Goal: Find specific page/section: Find specific page/section

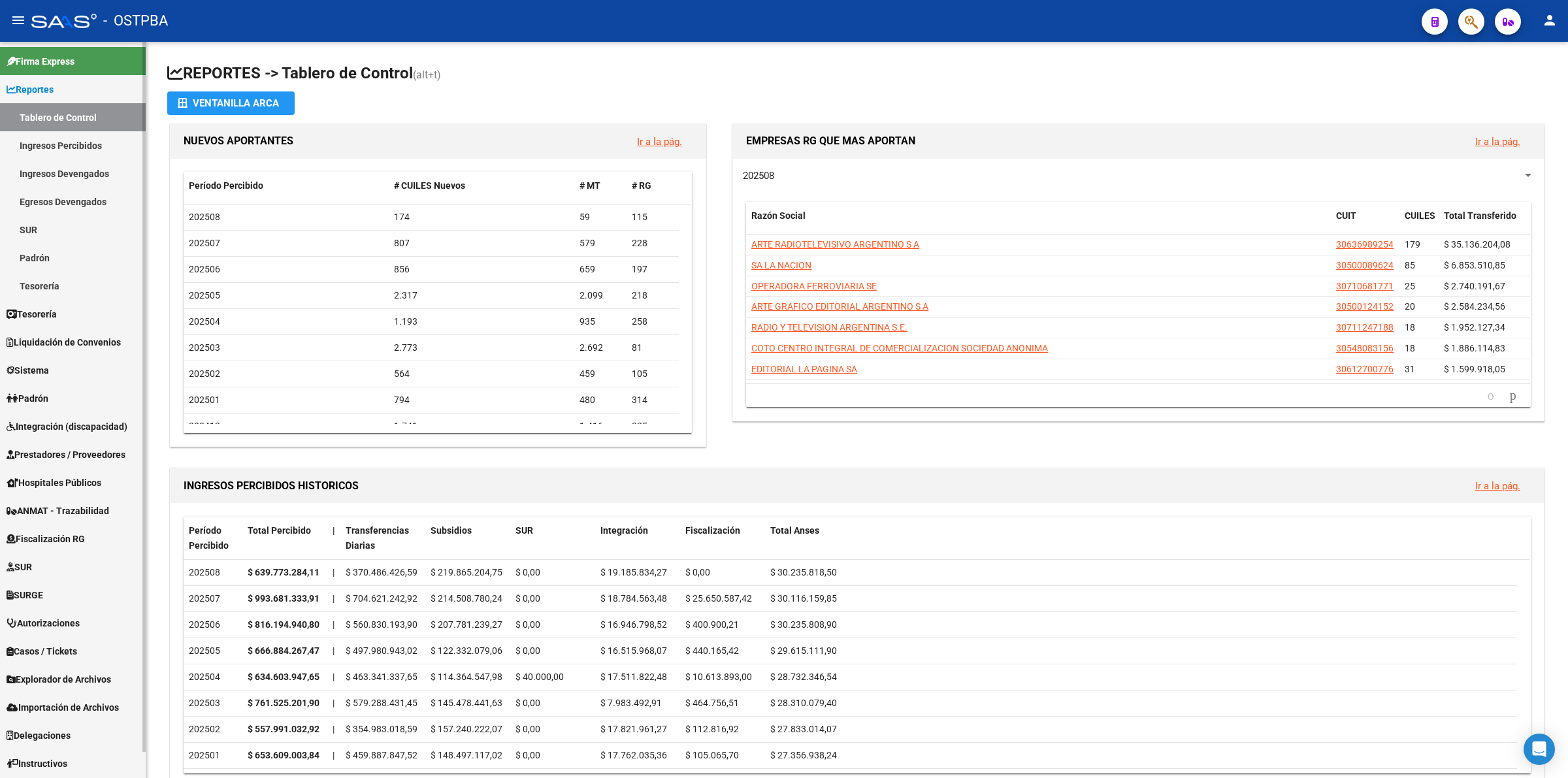
click at [74, 140] on link "Ingresos Percibidos" at bounding box center [72, 145] width 145 height 28
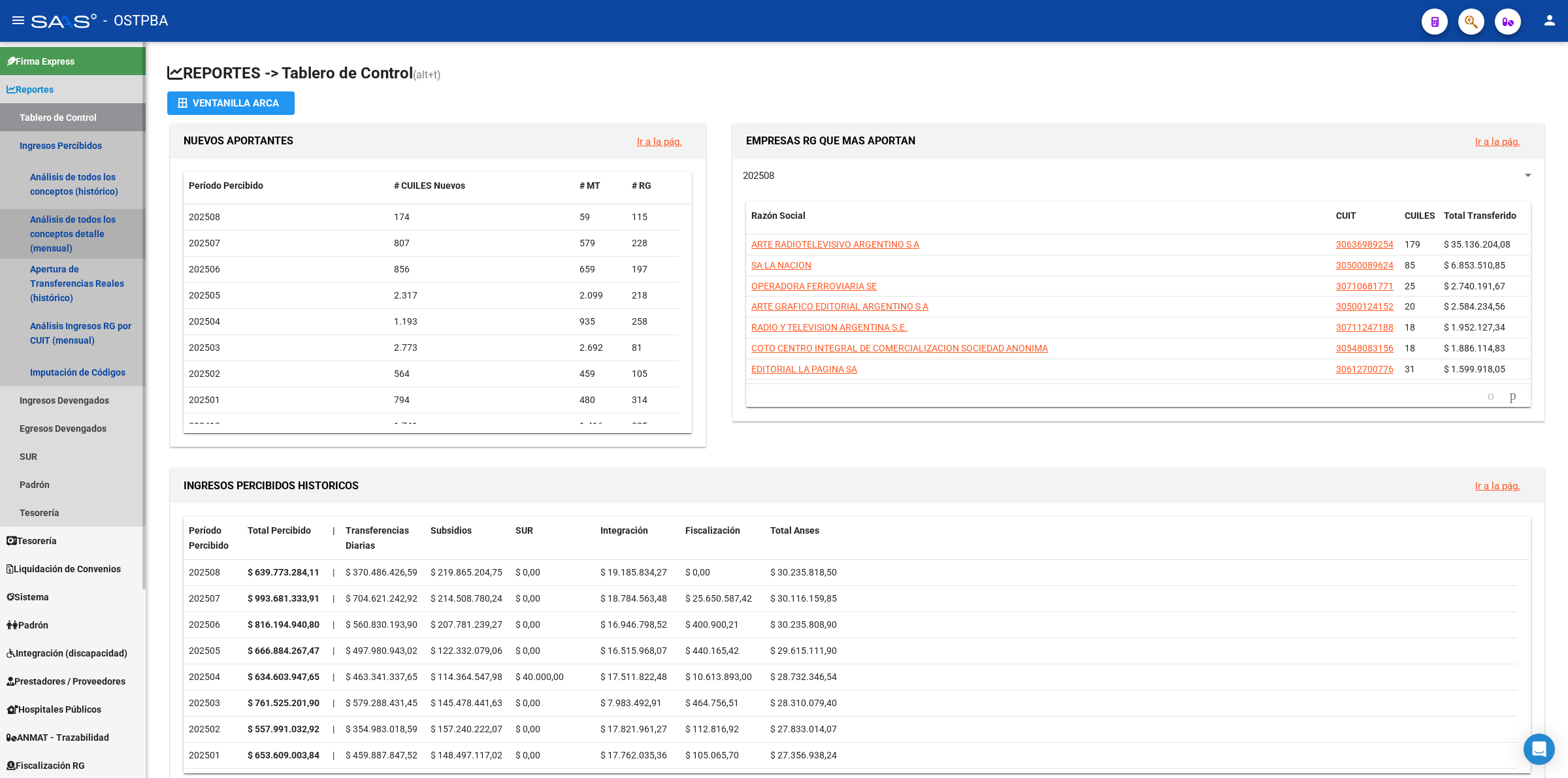
click at [79, 220] on link "Análisis de todos los conceptos detalle (mensual)" at bounding box center [72, 234] width 145 height 49
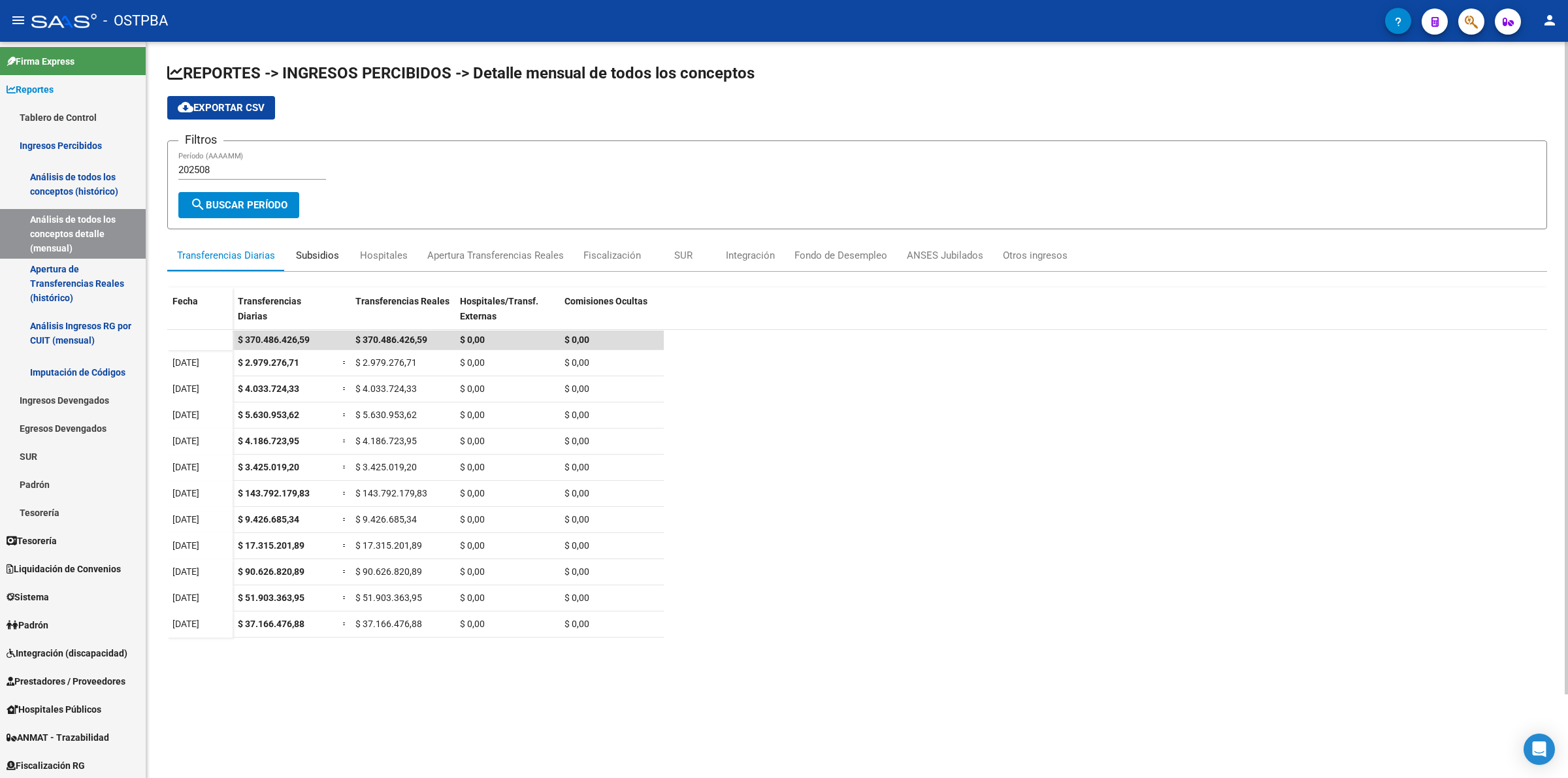
click at [332, 250] on div "Subsidios" at bounding box center [317, 255] width 43 height 15
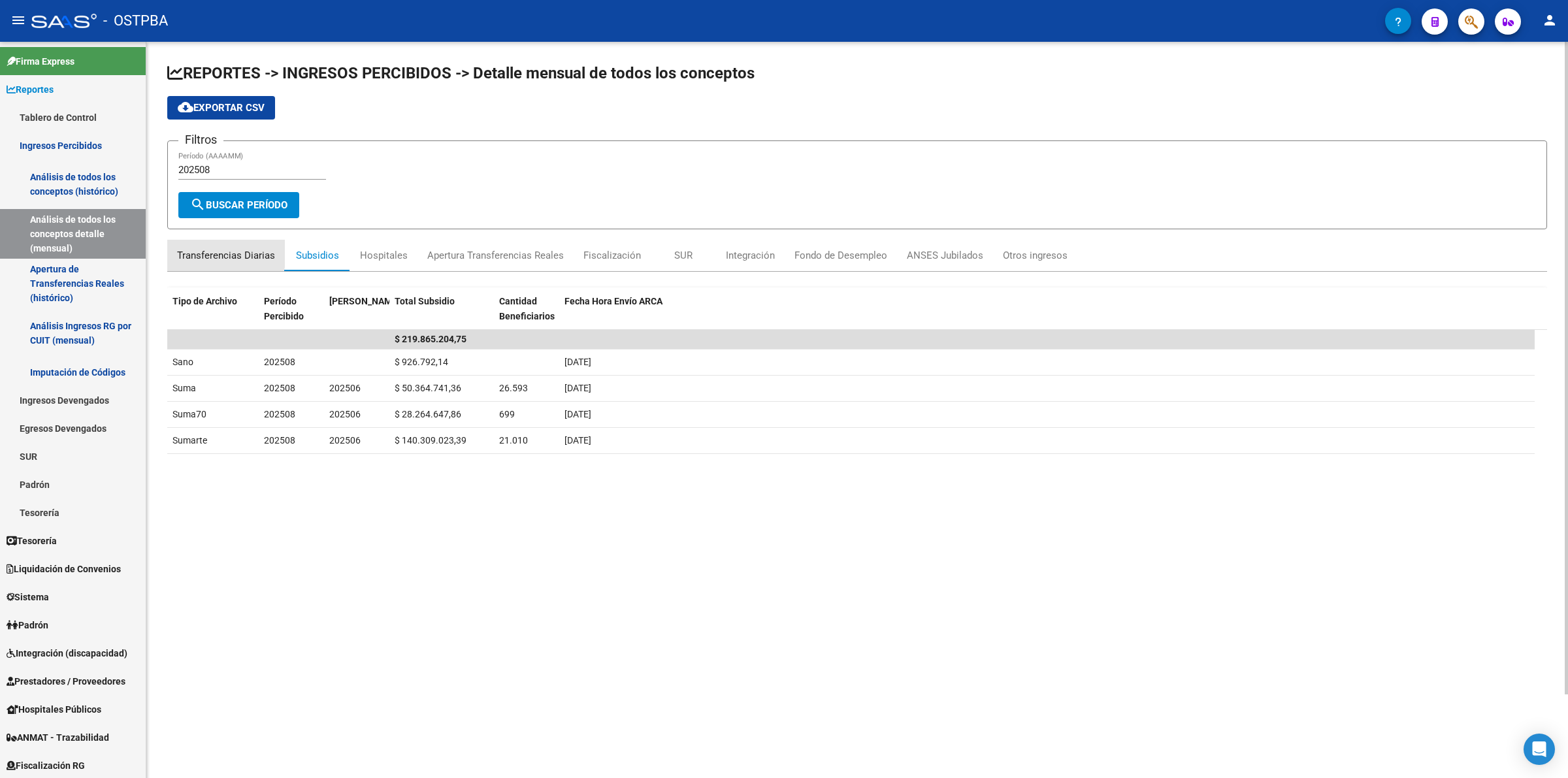
click at [218, 250] on div "Transferencias Diarias" at bounding box center [226, 255] width 98 height 15
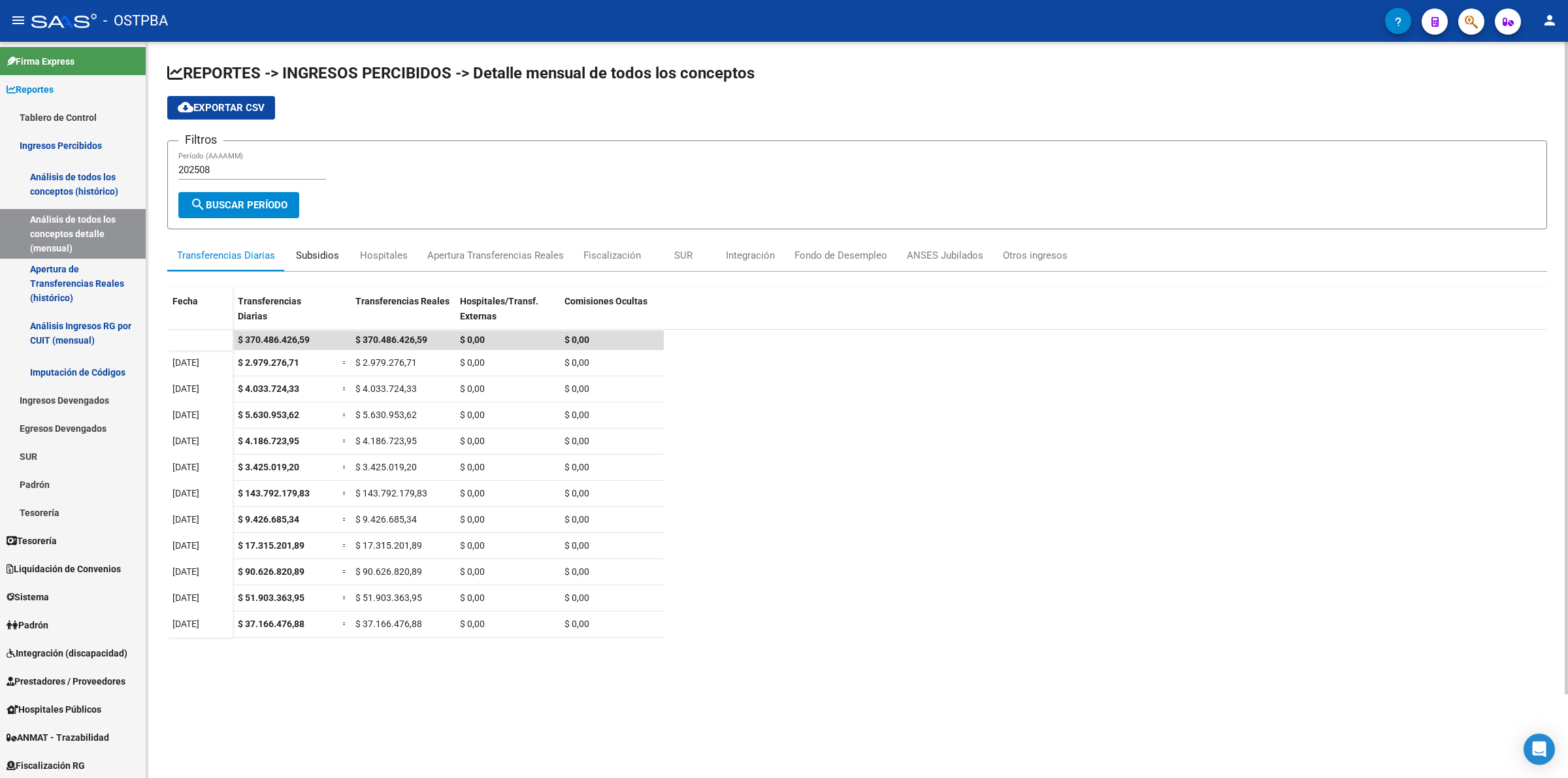
click at [328, 250] on div "Subsidios" at bounding box center [317, 255] width 43 height 15
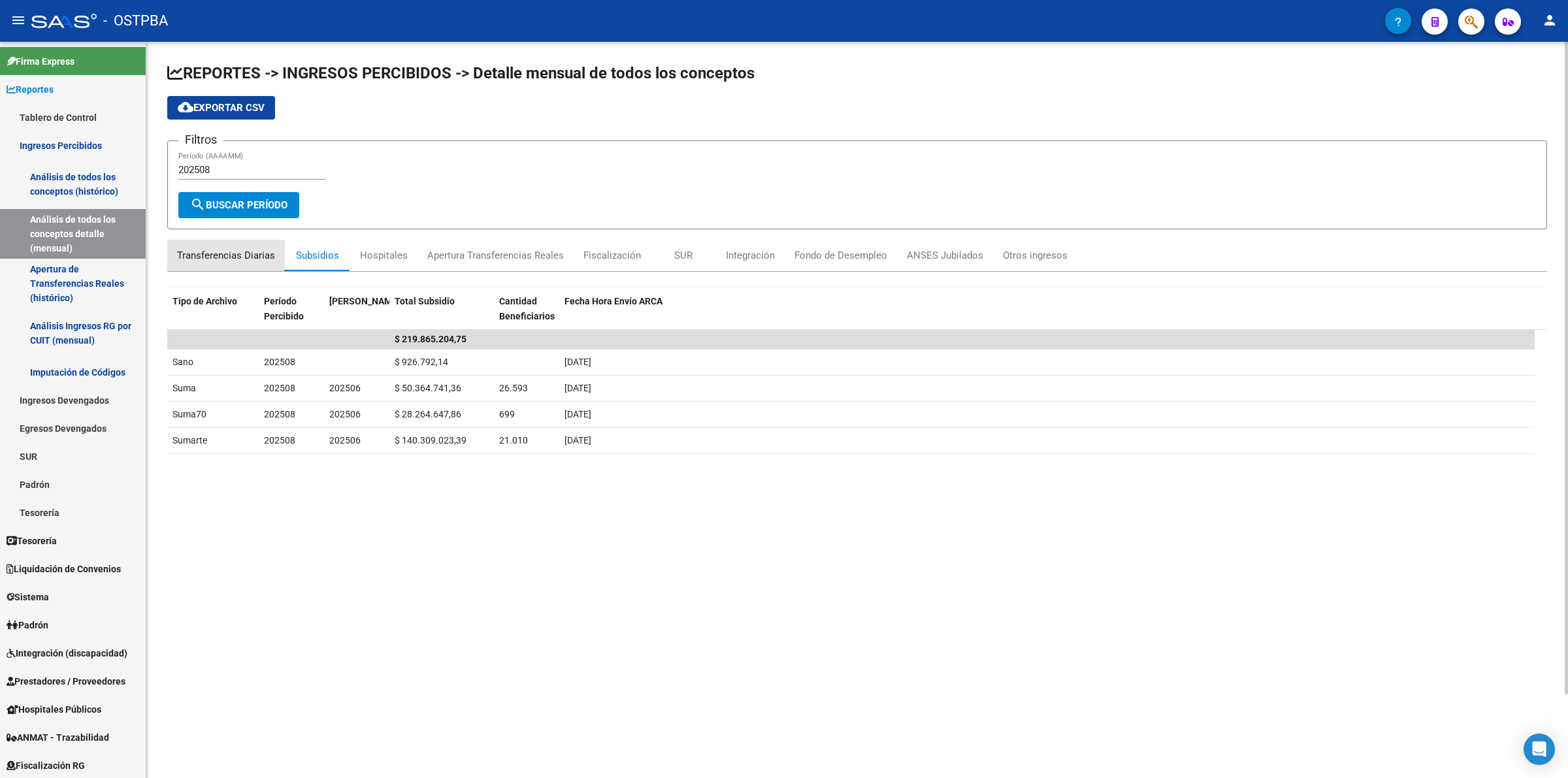
click at [232, 248] on div "Transferencias Diarias" at bounding box center [226, 255] width 98 height 15
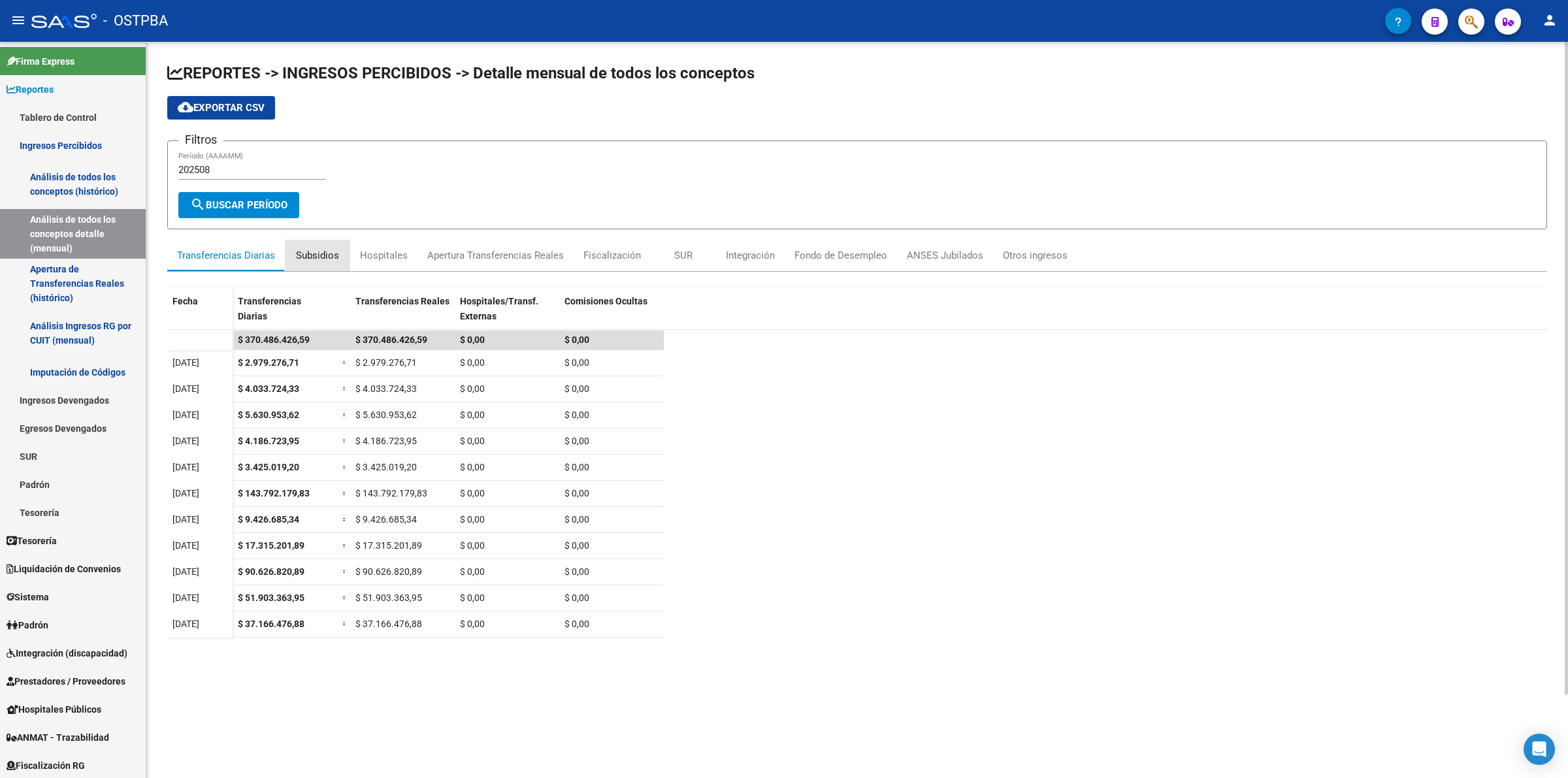
click at [335, 248] on div "Subsidios" at bounding box center [317, 255] width 43 height 15
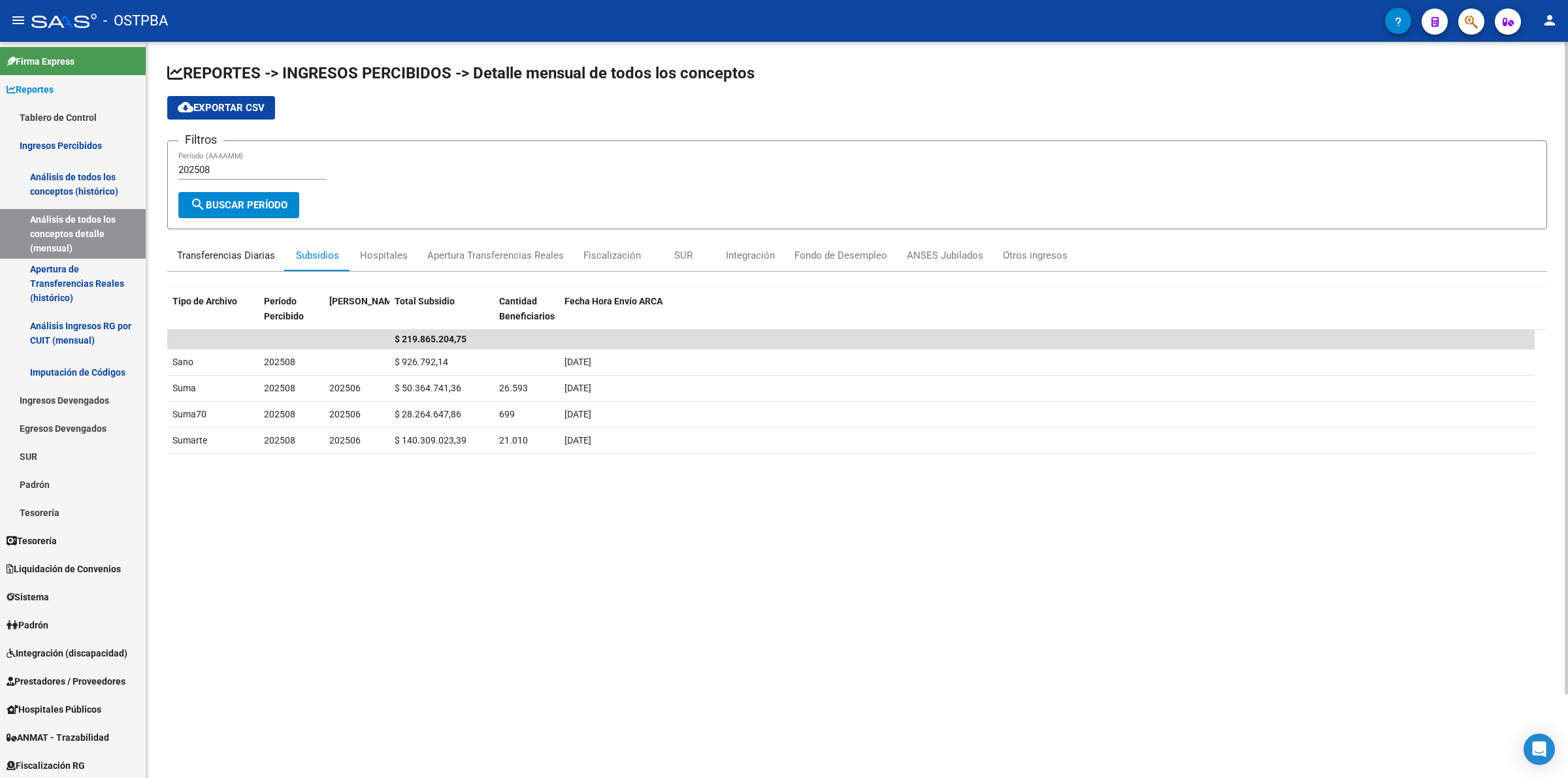
click at [219, 248] on div "Transferencias Diarias" at bounding box center [226, 255] width 98 height 15
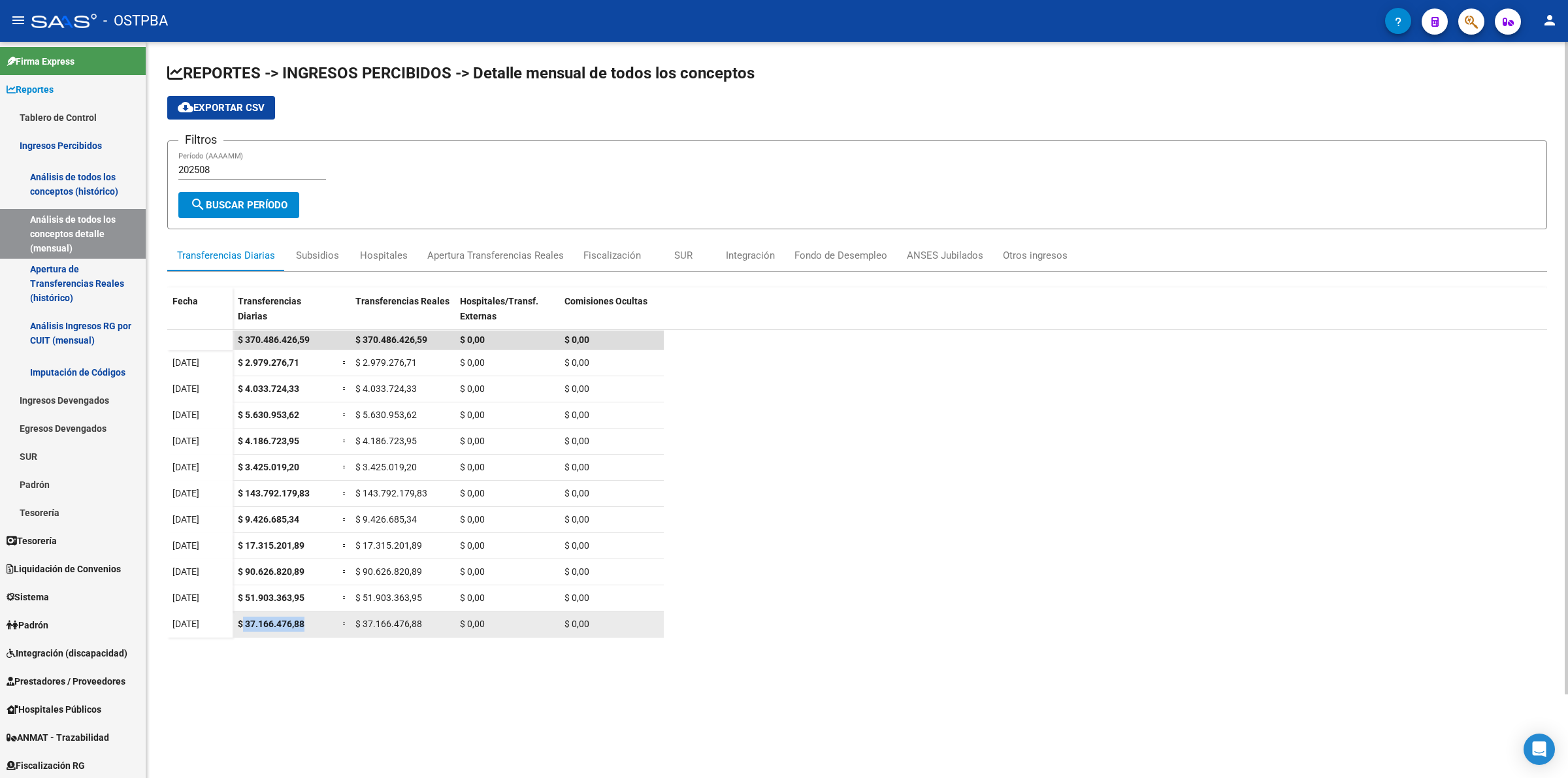
drag, startPoint x: 309, startPoint y: 625, endPoint x: 241, endPoint y: 628, distance: 68.1
click at [241, 628] on div "$ 37.166.476,88" at bounding box center [285, 624] width 94 height 15
click at [940, 484] on datatable-scroller "$ 370.486.426,59 $ 370.486.426,59 $ 0,00 $ 0,00 [DATE] $ 2.979.276,71 = $ 2.979…" at bounding box center [856, 473] width 1379 height 287
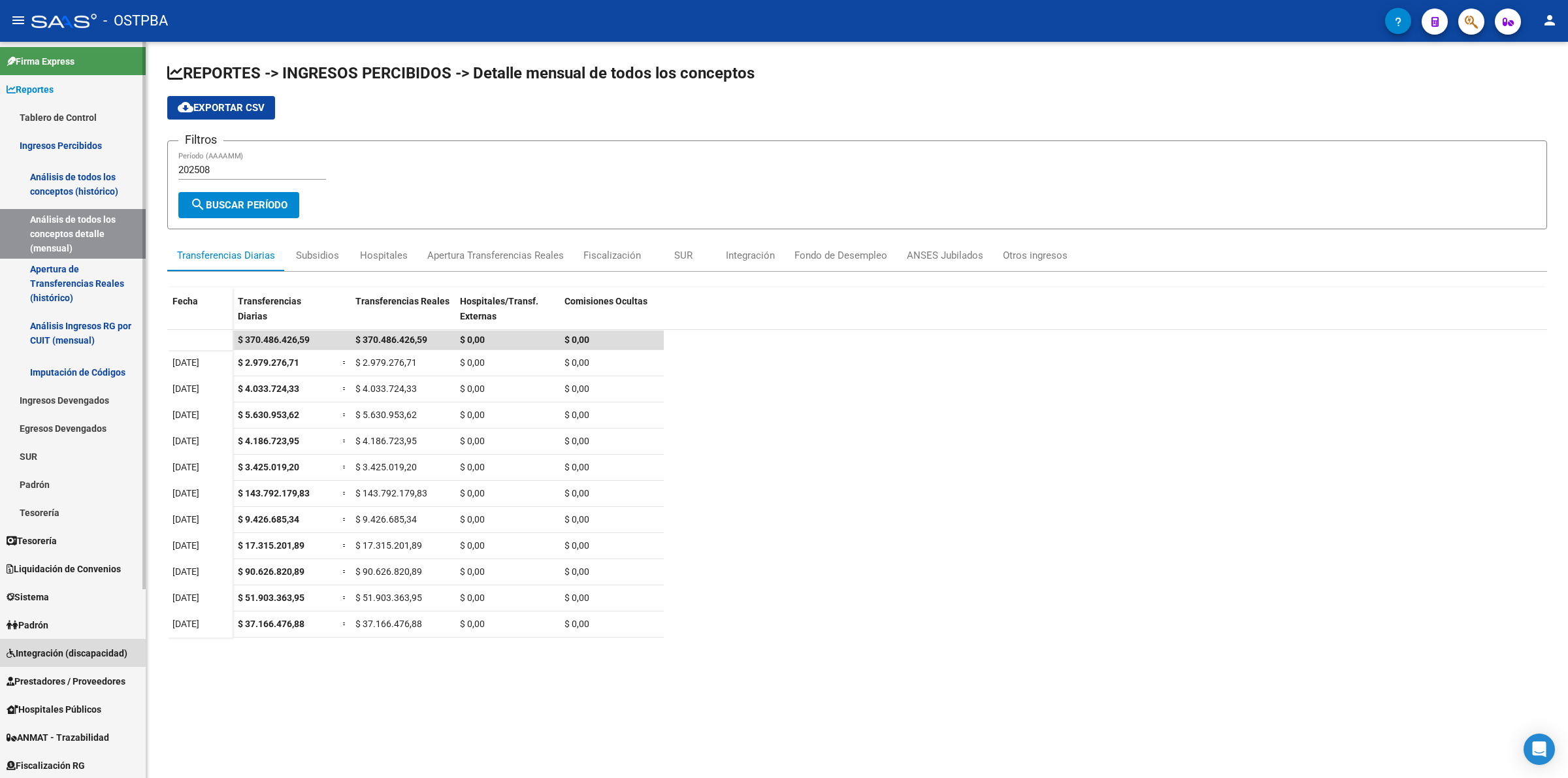
click at [90, 654] on span "Integración (discapacidad)" at bounding box center [67, 653] width 121 height 15
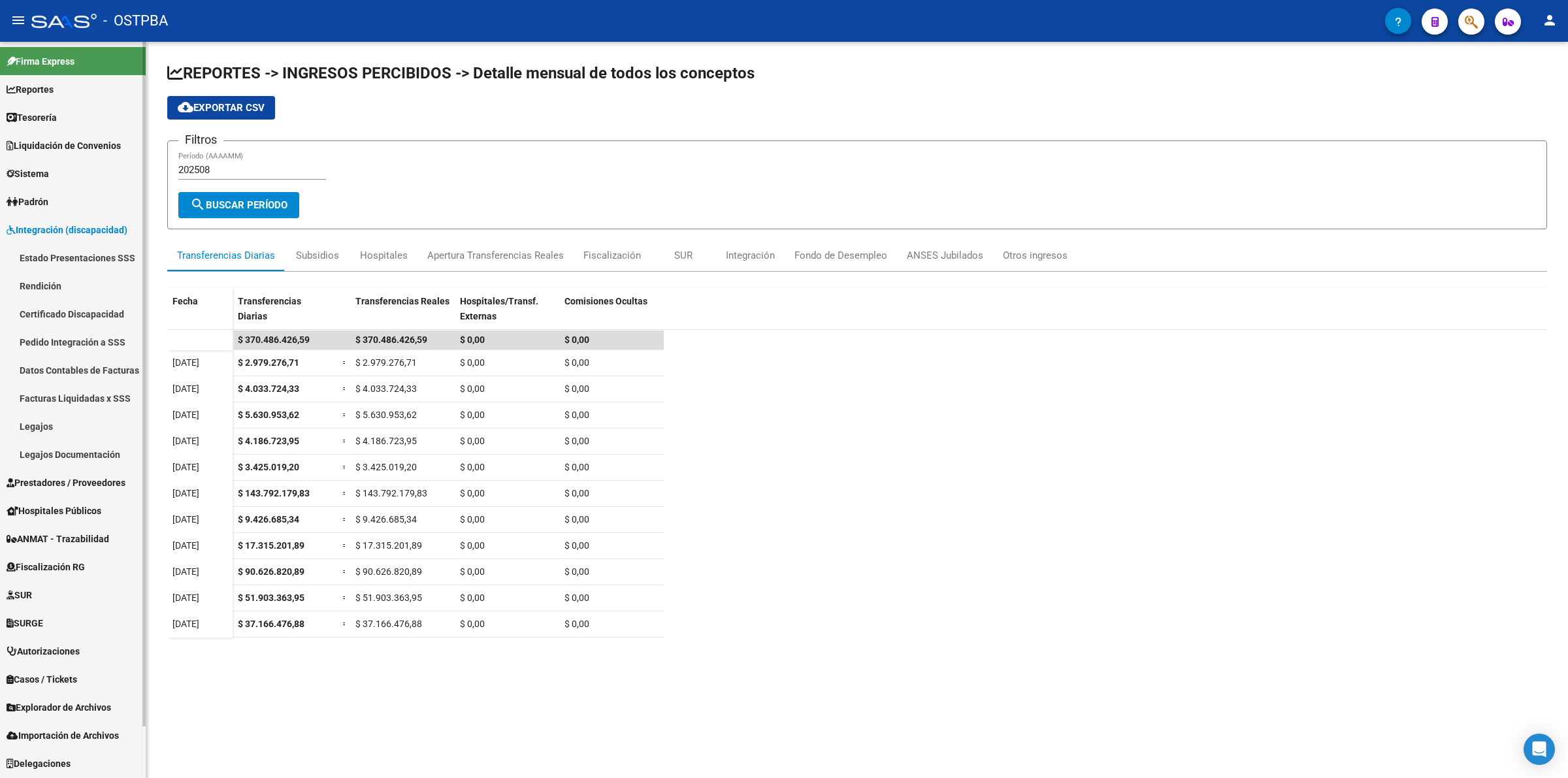
click at [86, 476] on span "Prestadores / Proveedores" at bounding box center [65, 483] width 119 height 15
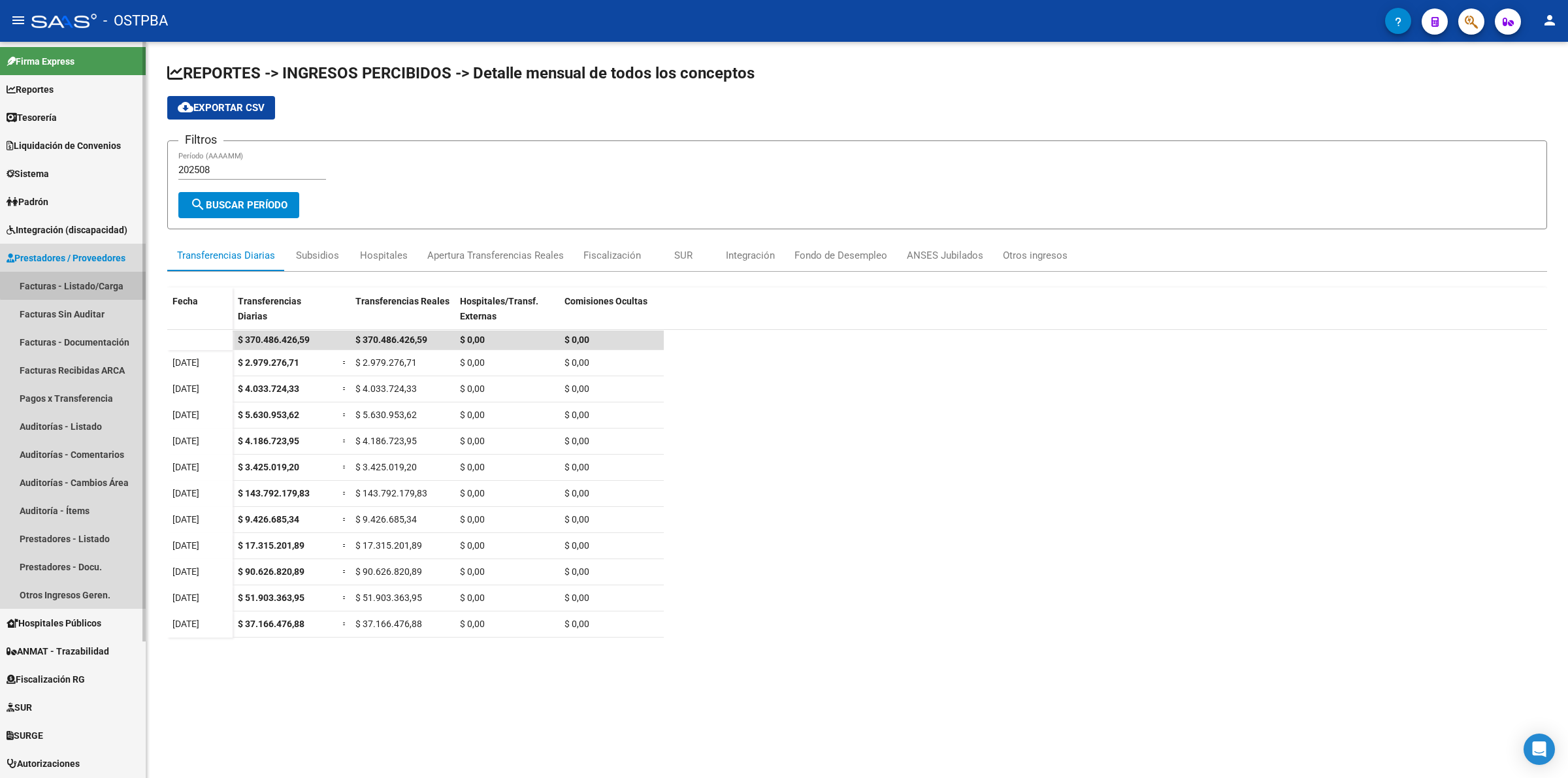
click at [102, 275] on link "Facturas - Listado/Carga" at bounding box center [72, 286] width 145 height 28
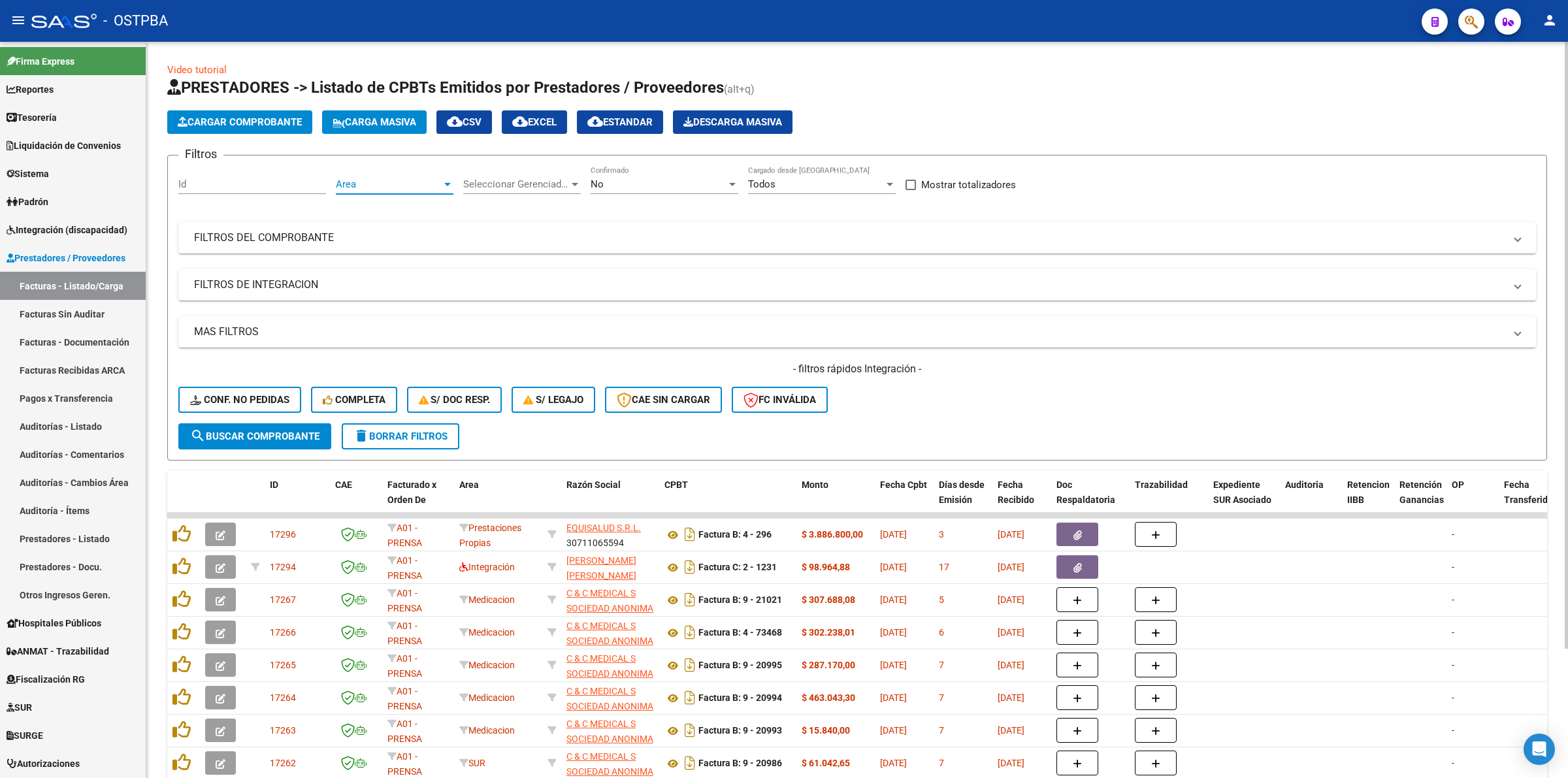
click at [446, 180] on div at bounding box center [447, 184] width 12 height 10
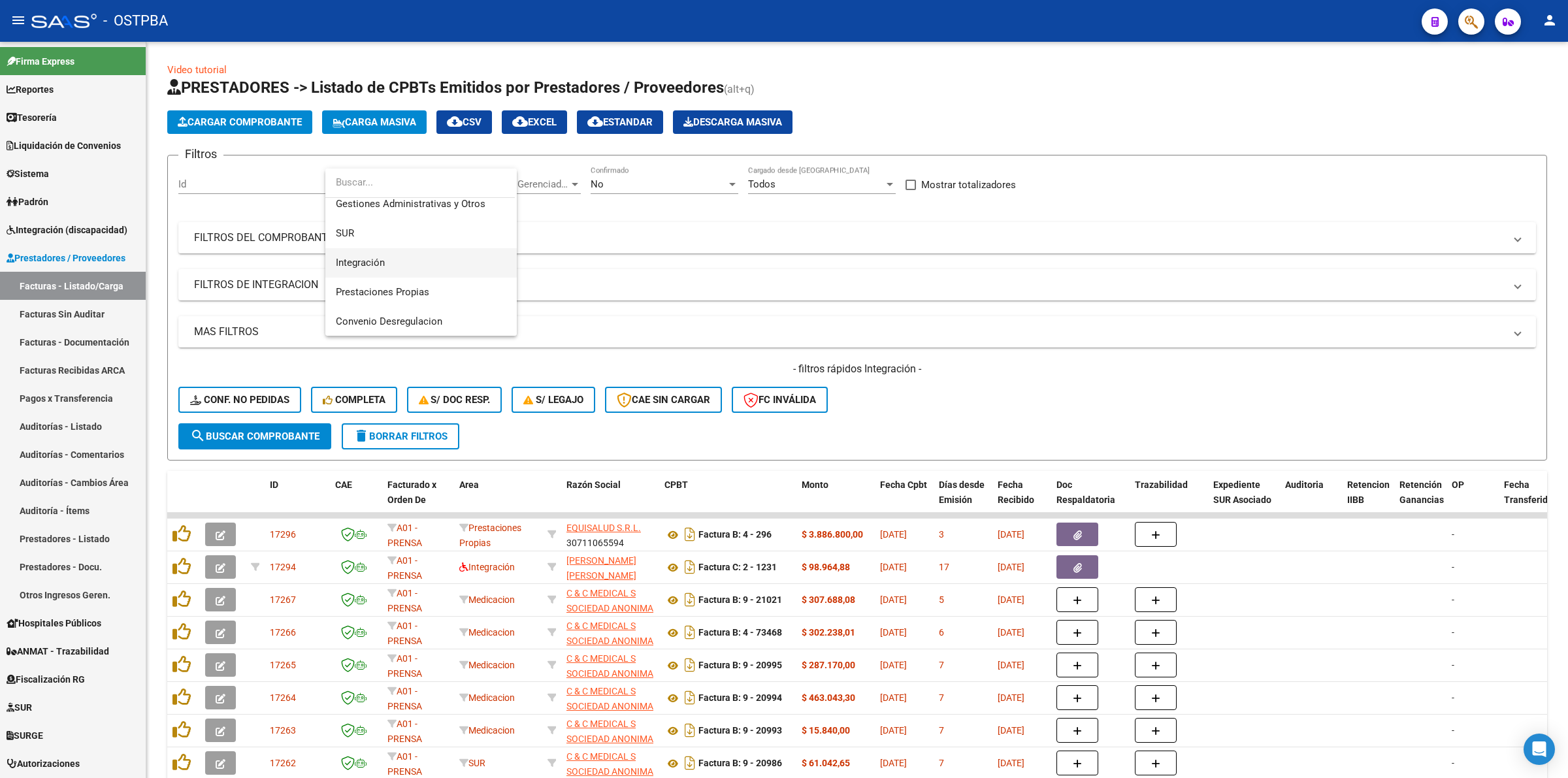
scroll to position [74, 0]
click at [471, 261] on span "Integración" at bounding box center [421, 256] width 170 height 29
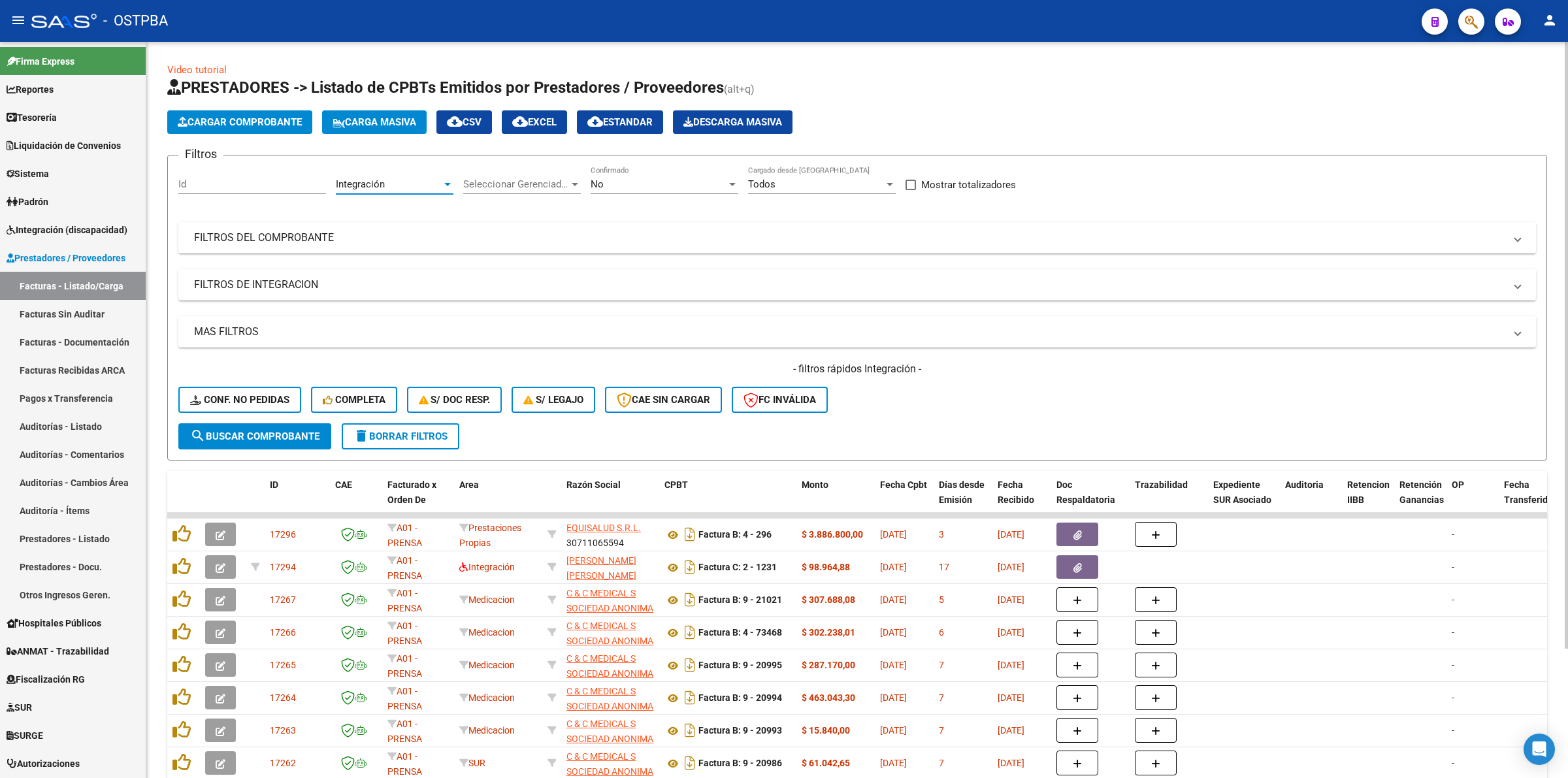
click at [600, 180] on span "No" at bounding box center [597, 184] width 13 height 12
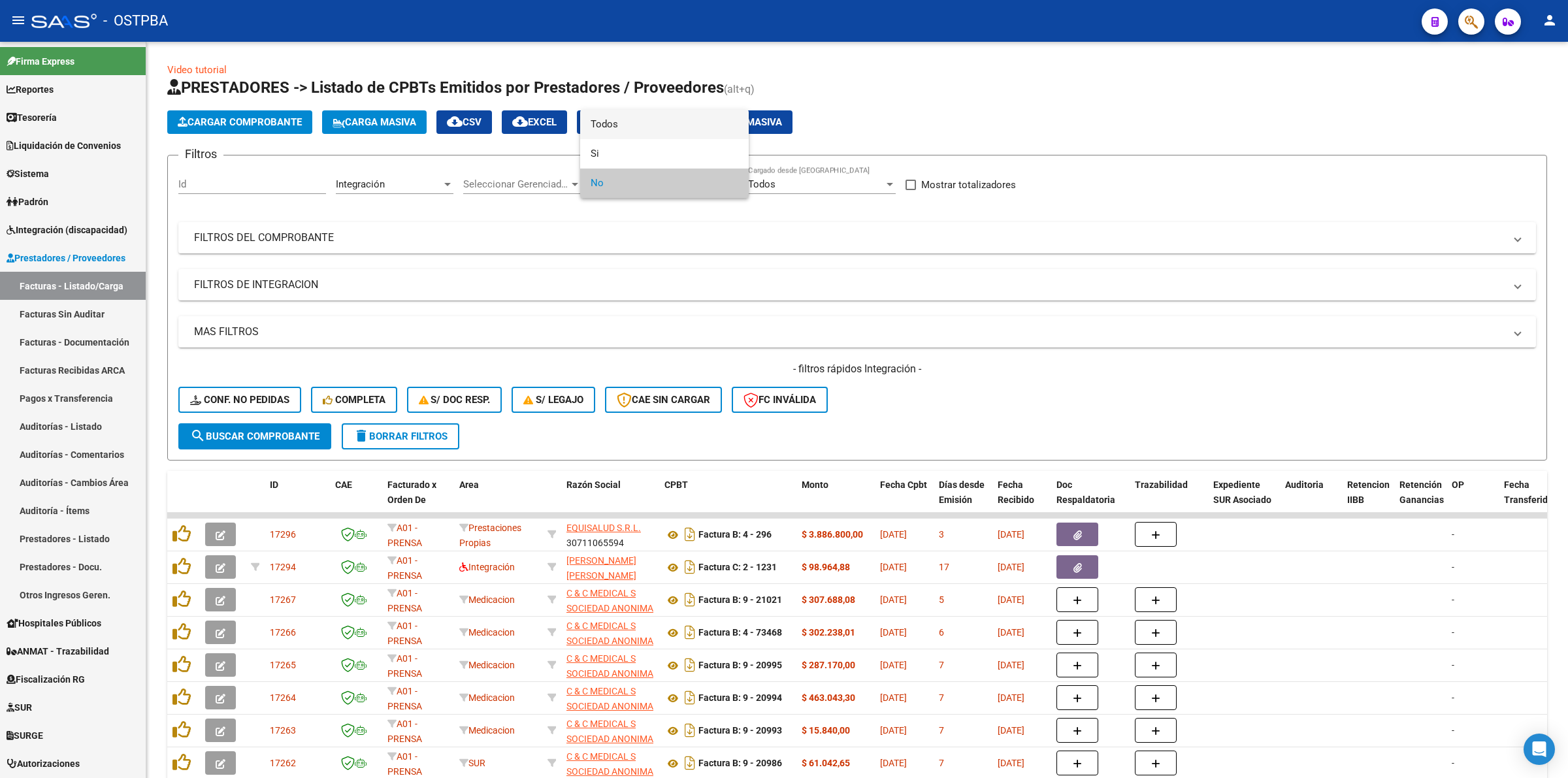
click at [625, 129] on span "Todos" at bounding box center [664, 124] width 147 height 29
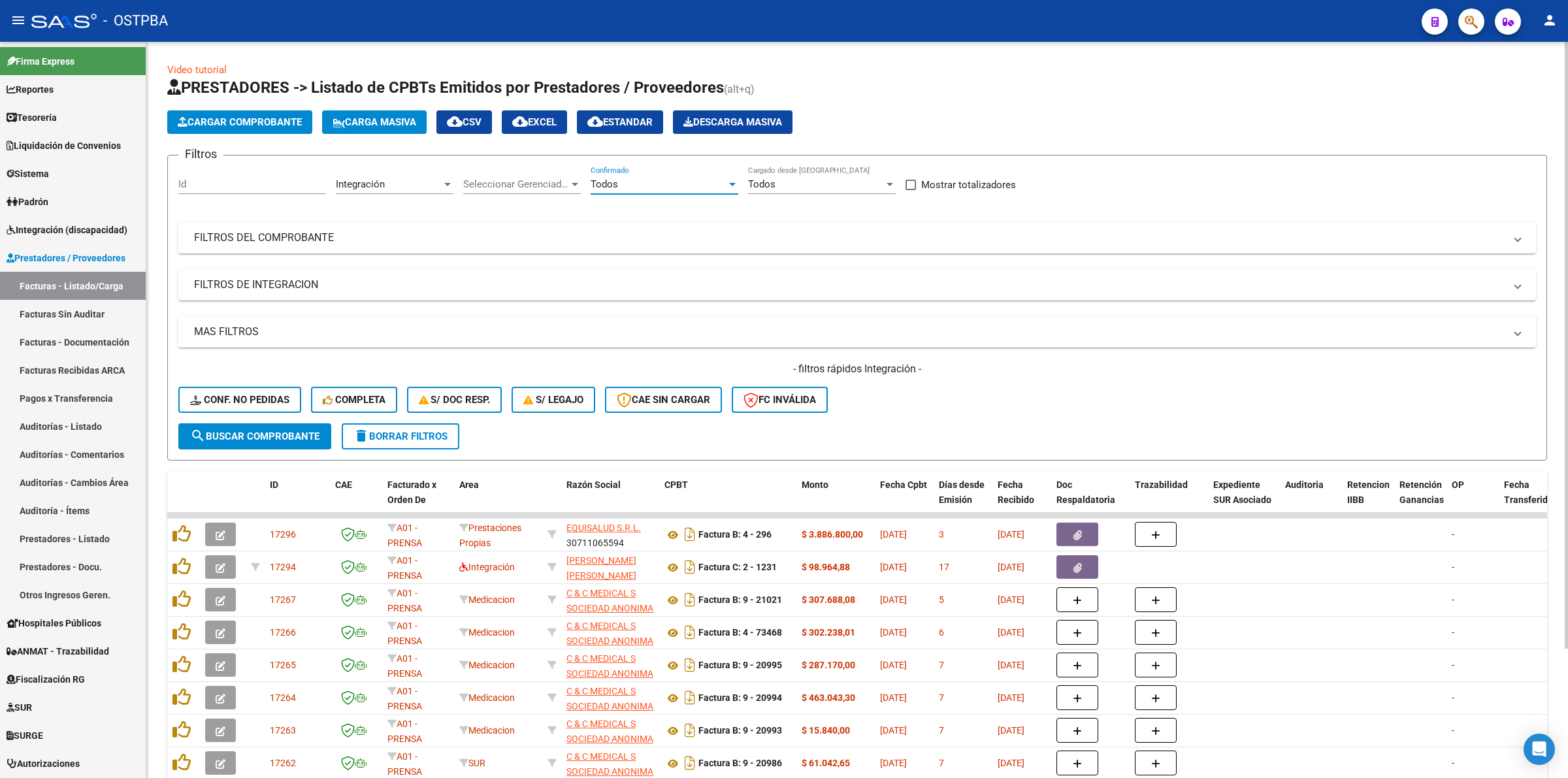
click at [230, 430] on span "search Buscar Comprobante" at bounding box center [255, 436] width 129 height 12
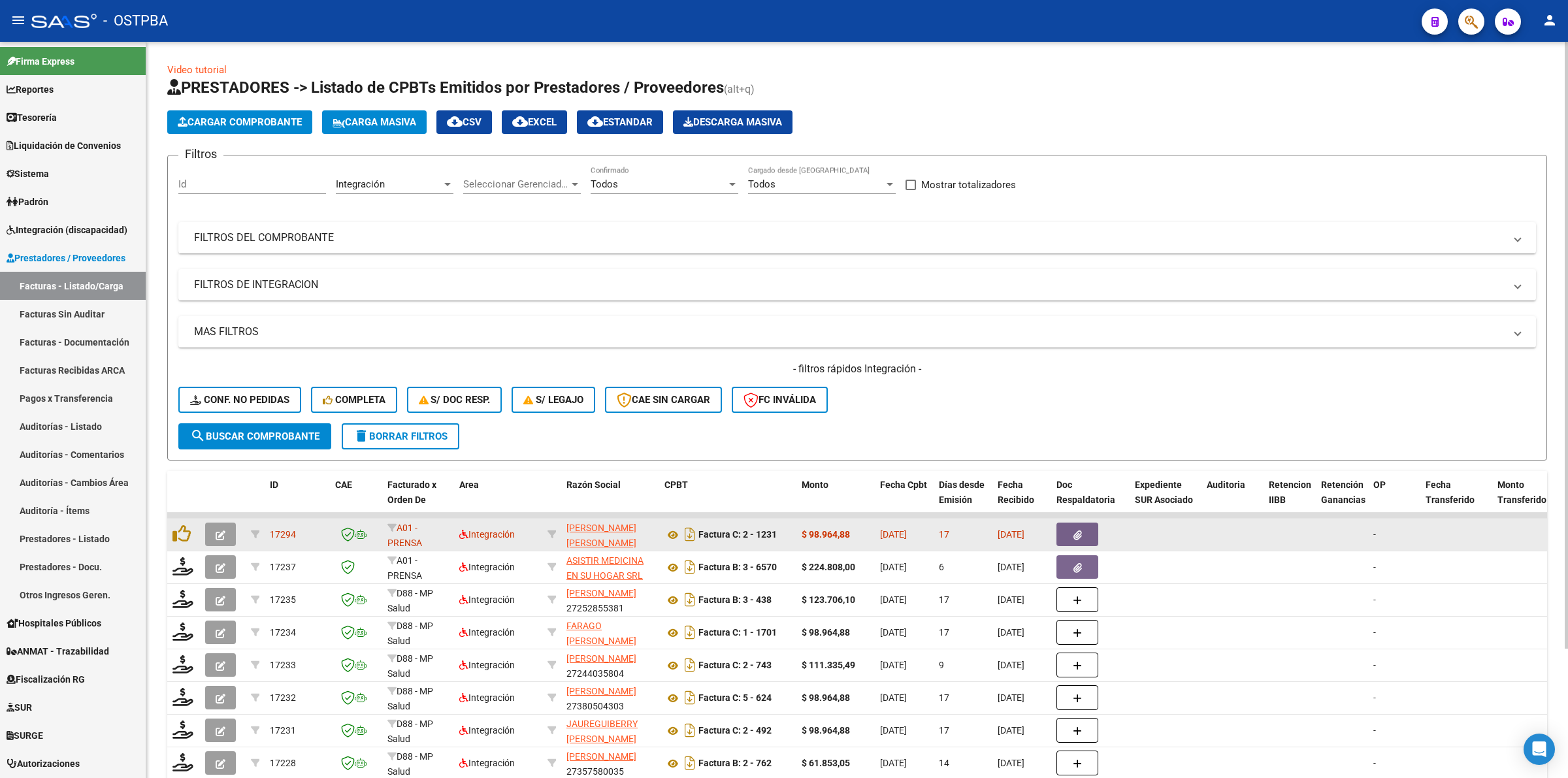
click at [226, 537] on button "button" at bounding box center [221, 534] width 31 height 24
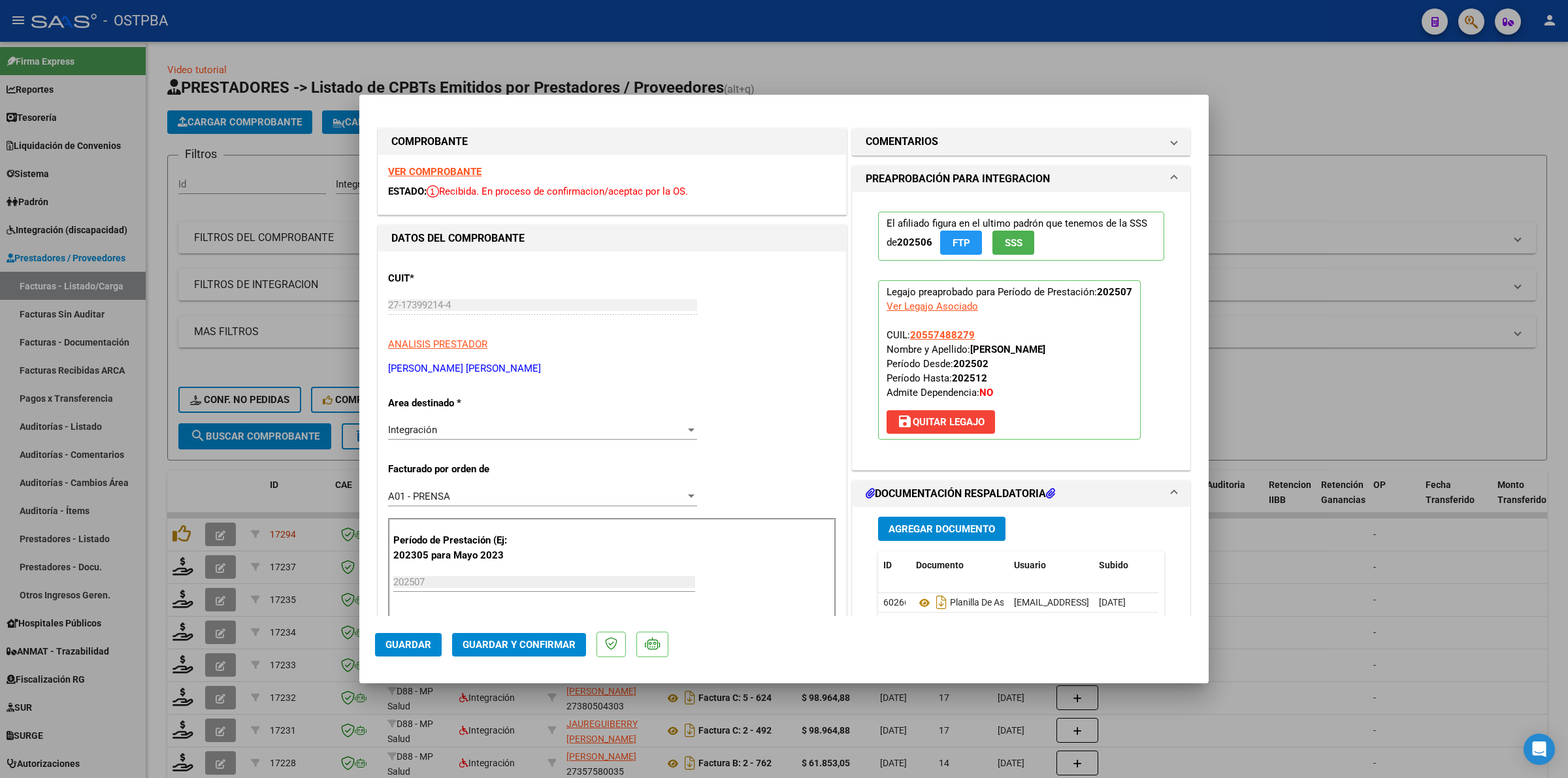
click at [468, 175] on strong "VER COMPROBANTE" at bounding box center [435, 172] width 93 height 12
click at [1329, 596] on div at bounding box center [784, 389] width 1568 height 778
type input "$ 0,00"
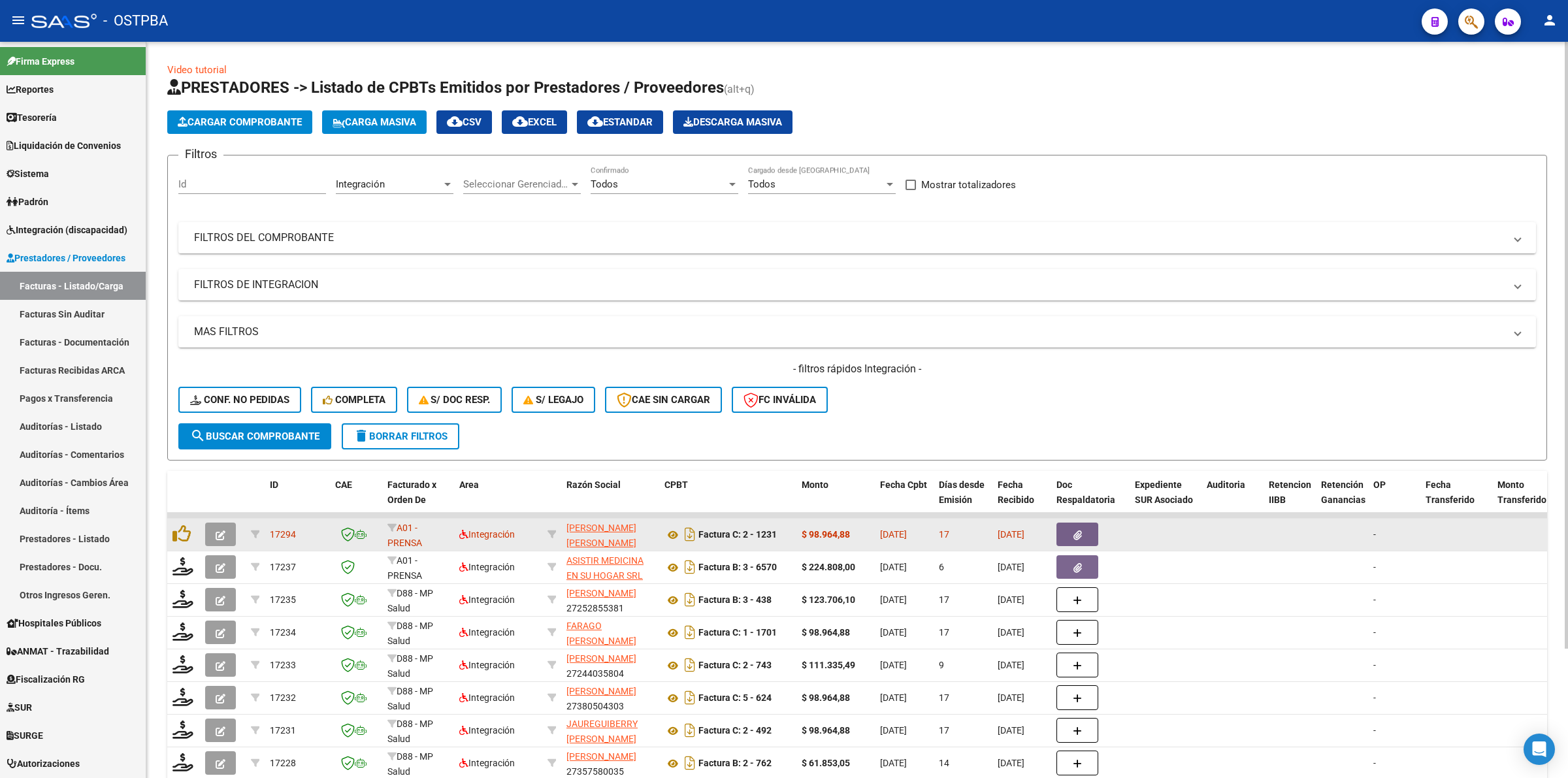
click at [227, 530] on button "button" at bounding box center [221, 534] width 31 height 24
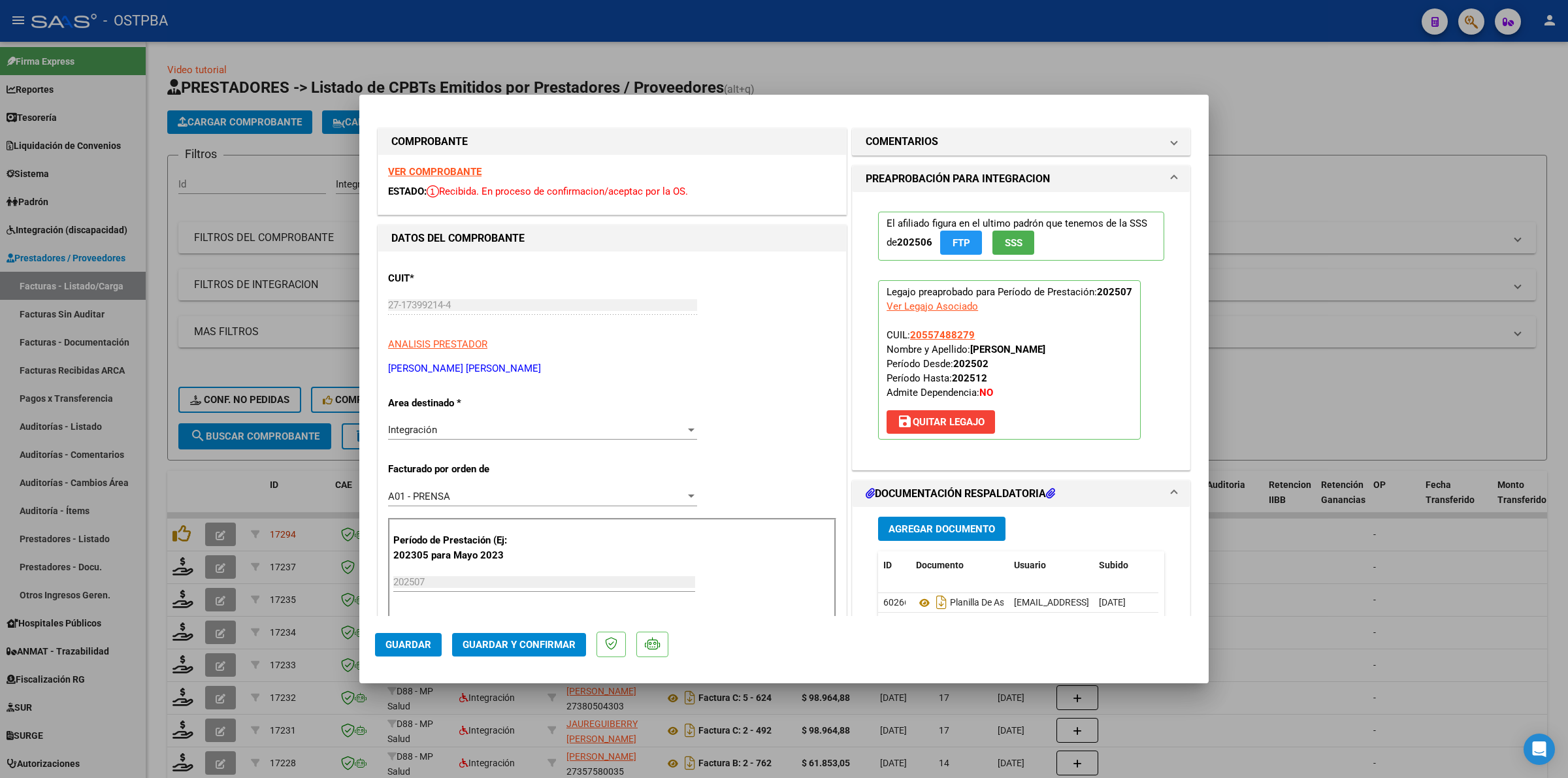
click at [1475, 227] on div at bounding box center [784, 389] width 1568 height 778
type input "$ 0,00"
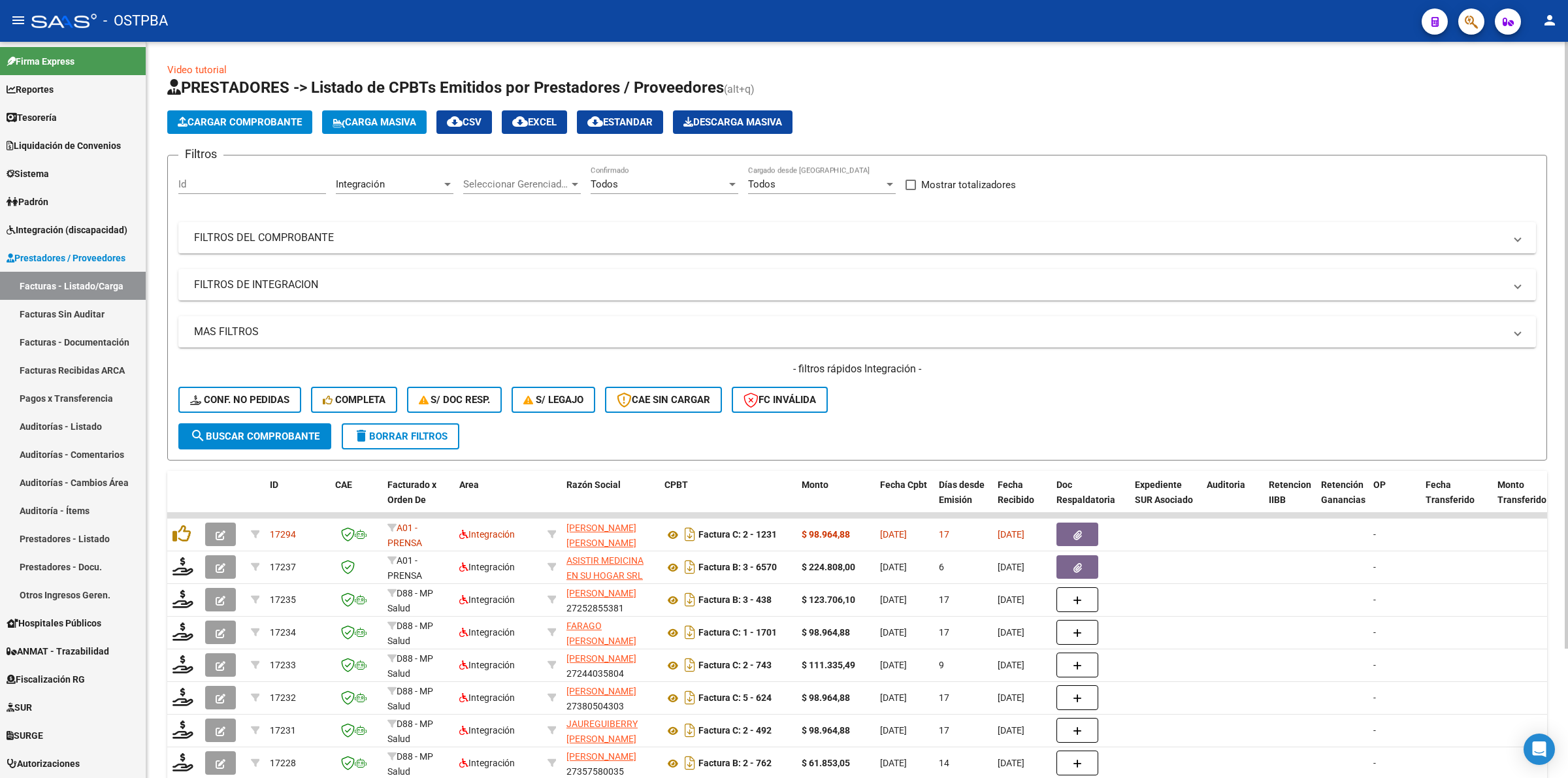
click at [275, 431] on span "search Buscar Comprobante" at bounding box center [255, 436] width 129 height 12
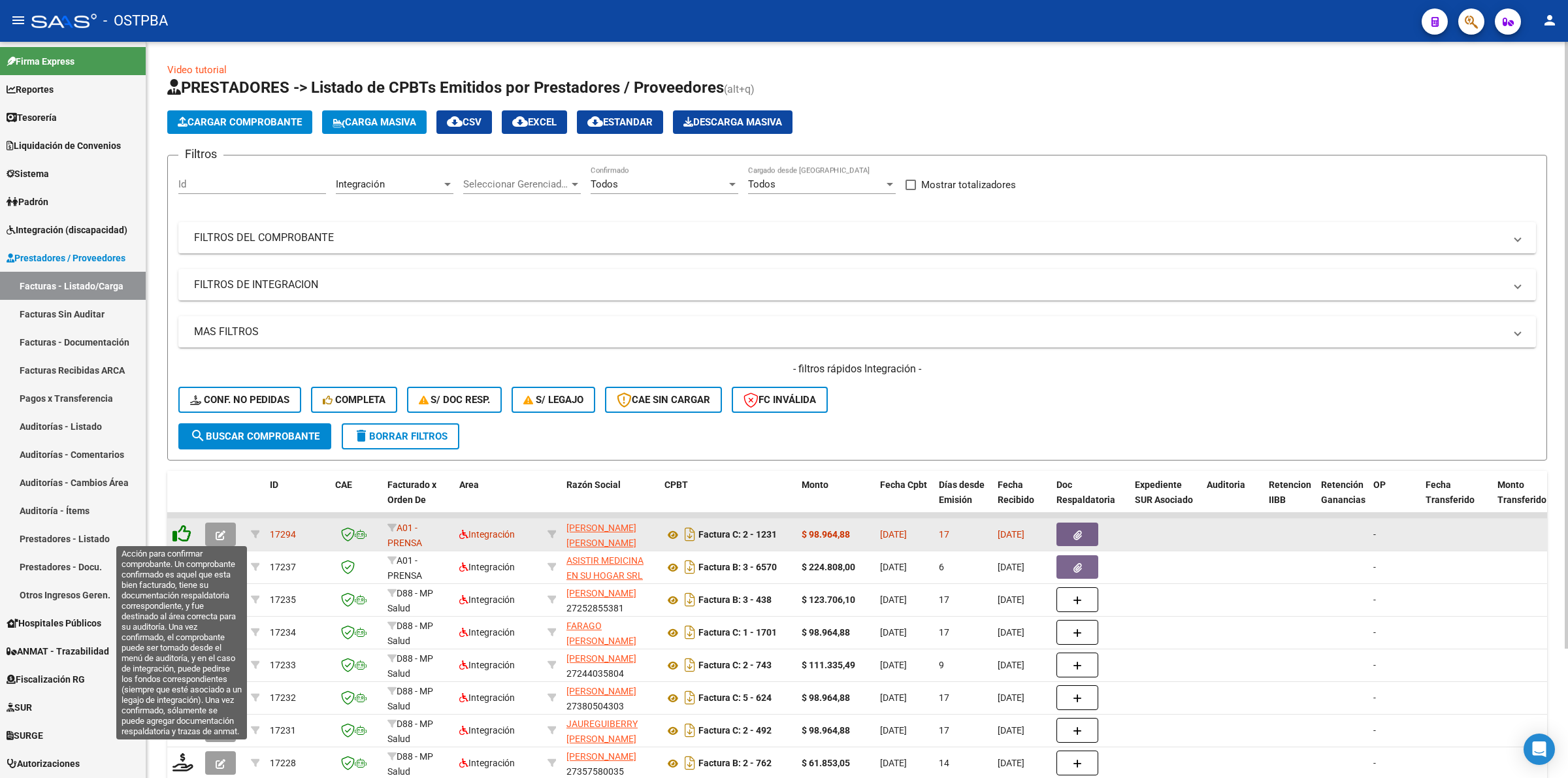
click at [177, 537] on icon at bounding box center [182, 533] width 18 height 18
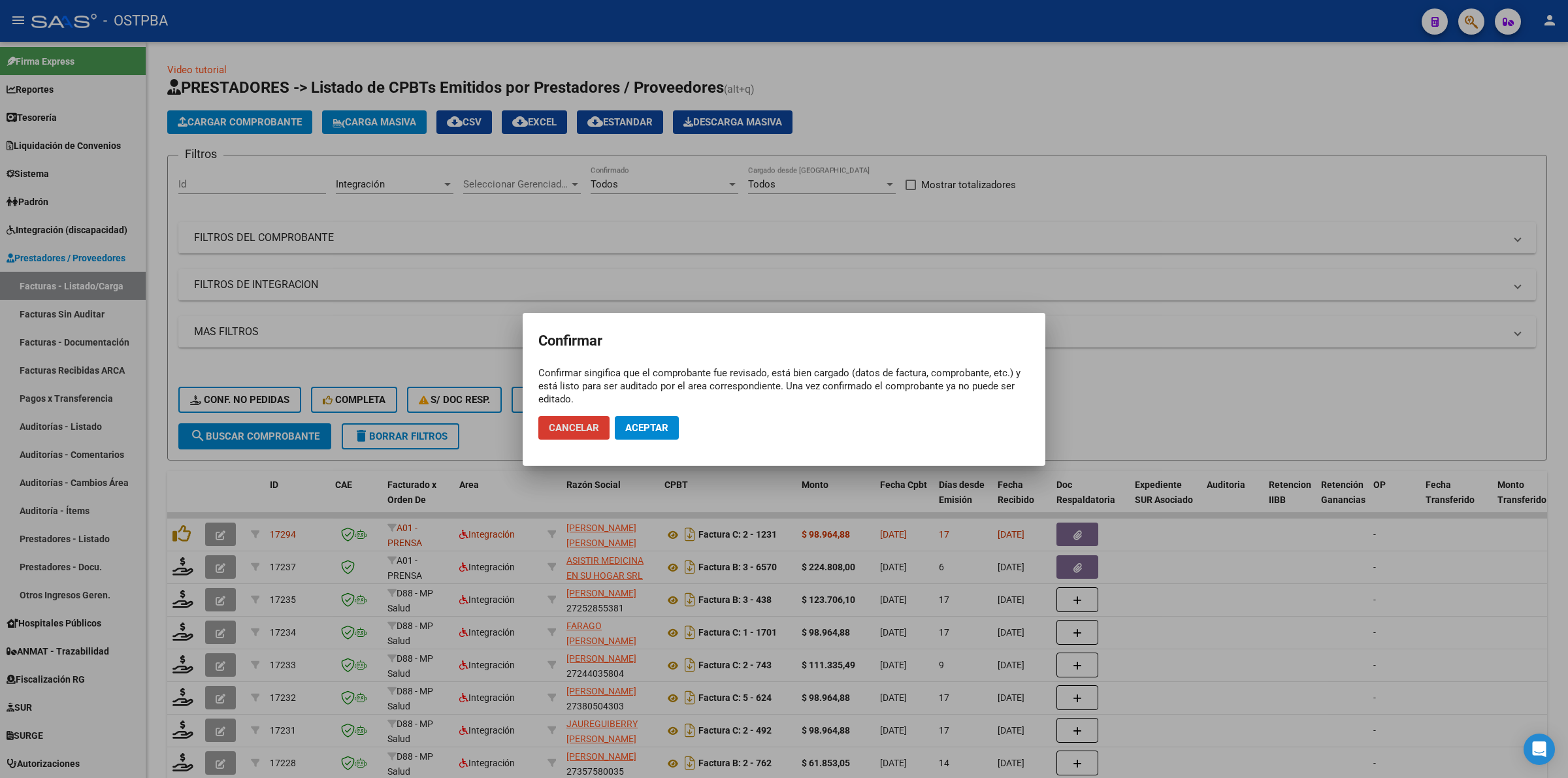
click at [659, 422] on span "Aceptar" at bounding box center [647, 428] width 43 height 12
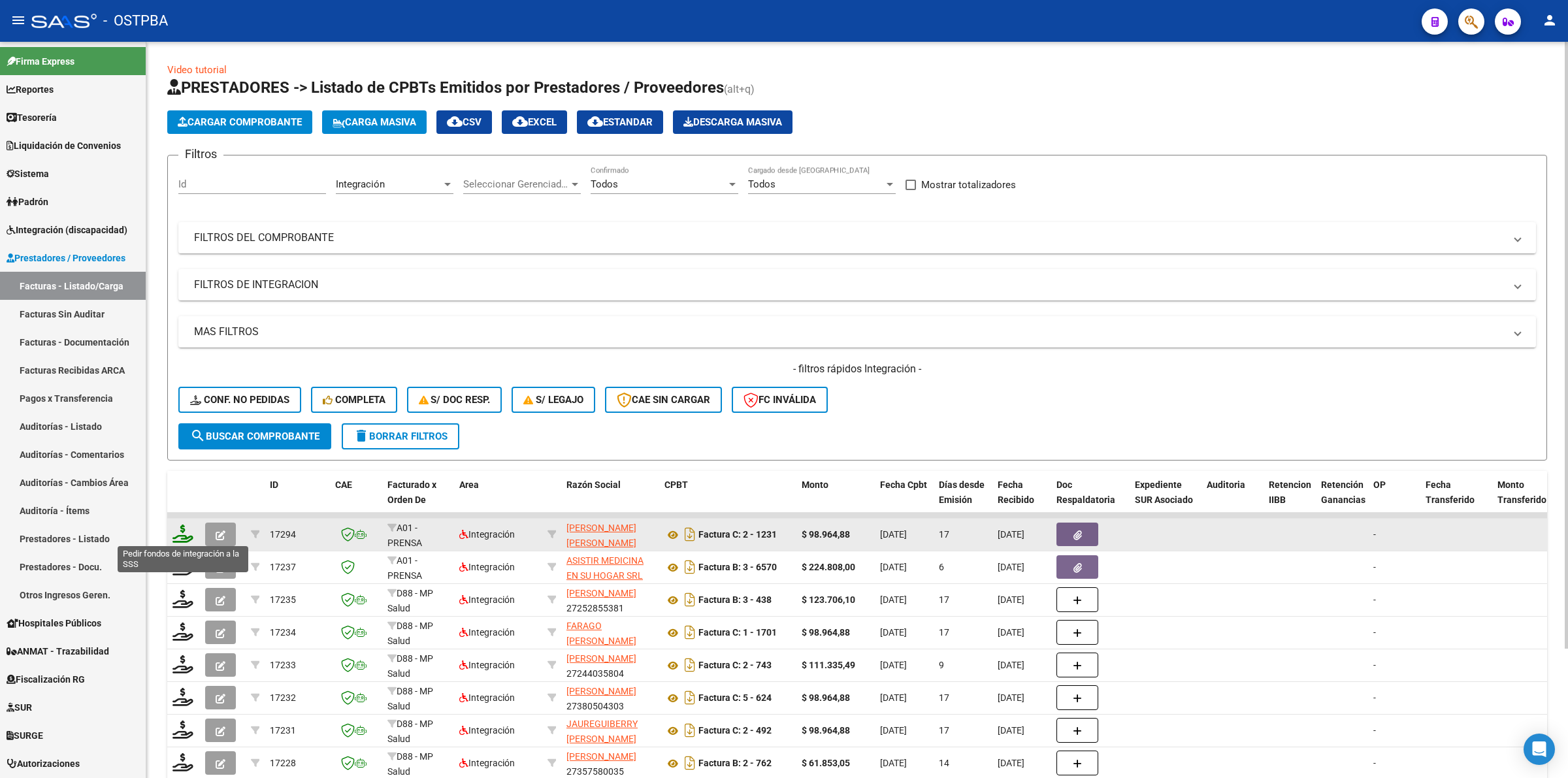
click at [181, 531] on icon at bounding box center [183, 533] width 21 height 18
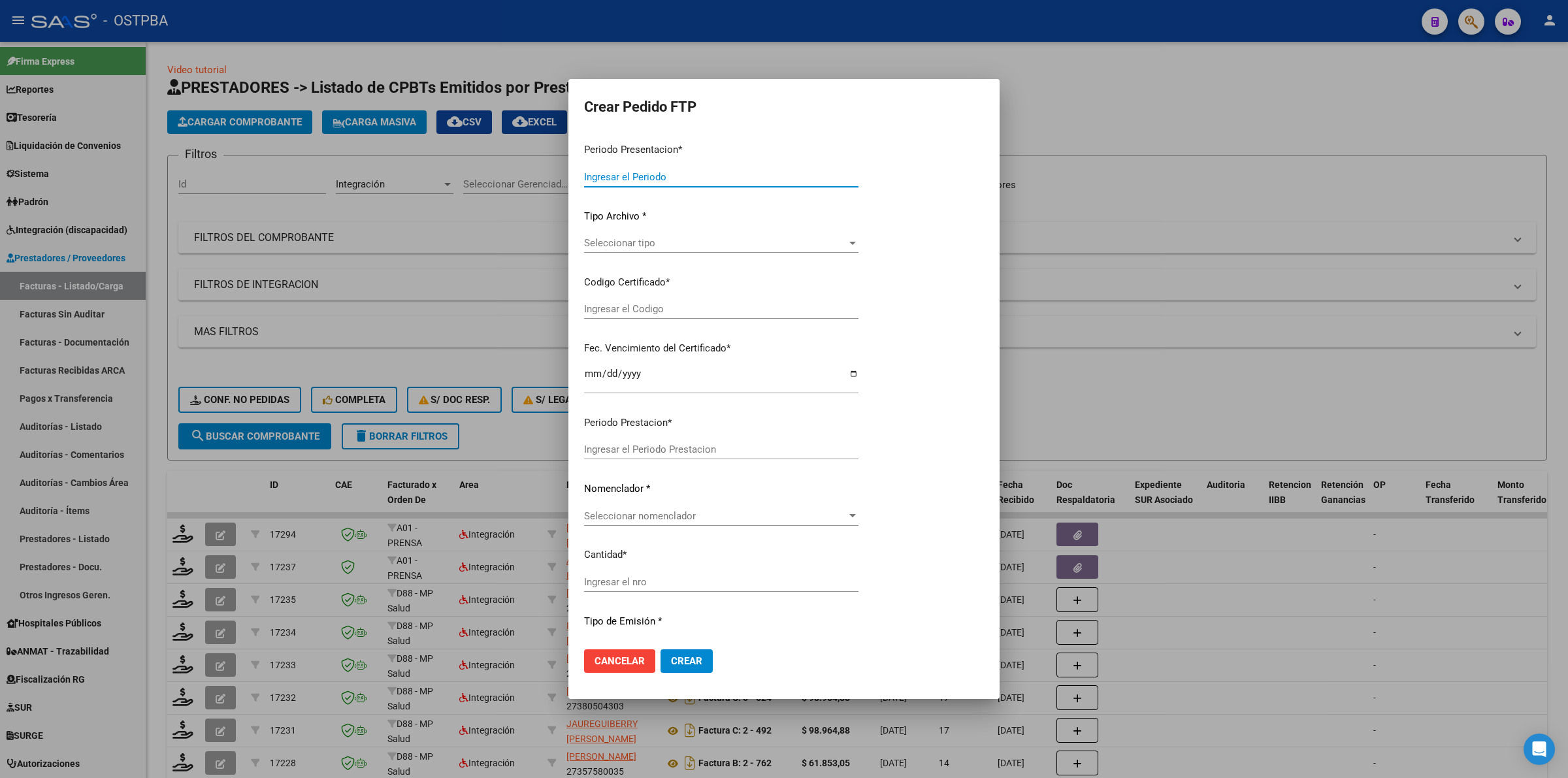
type input "202507"
type input "$ 98.964,88"
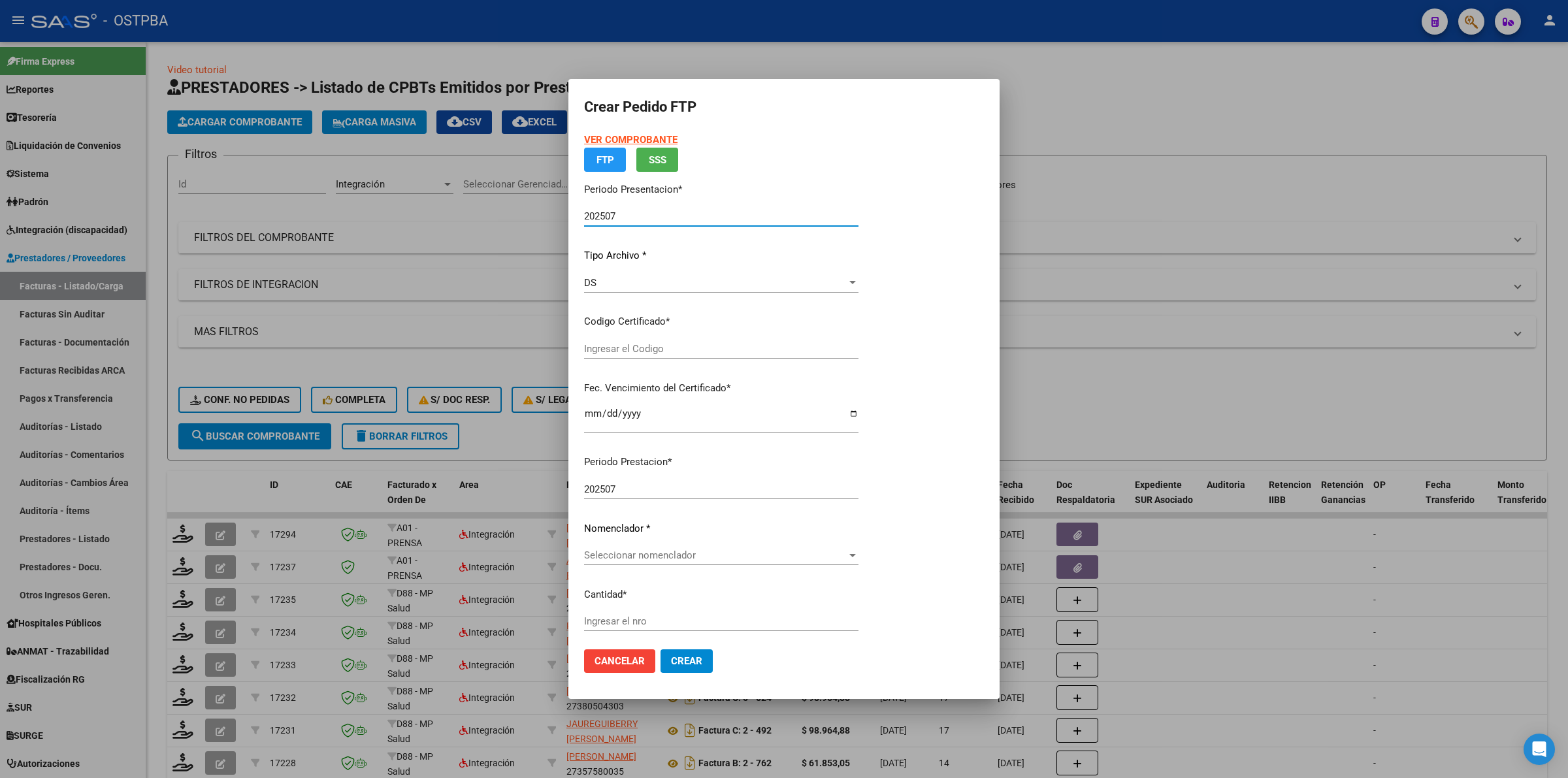
type input "000000000000000000000000"
type input "[DATE]"
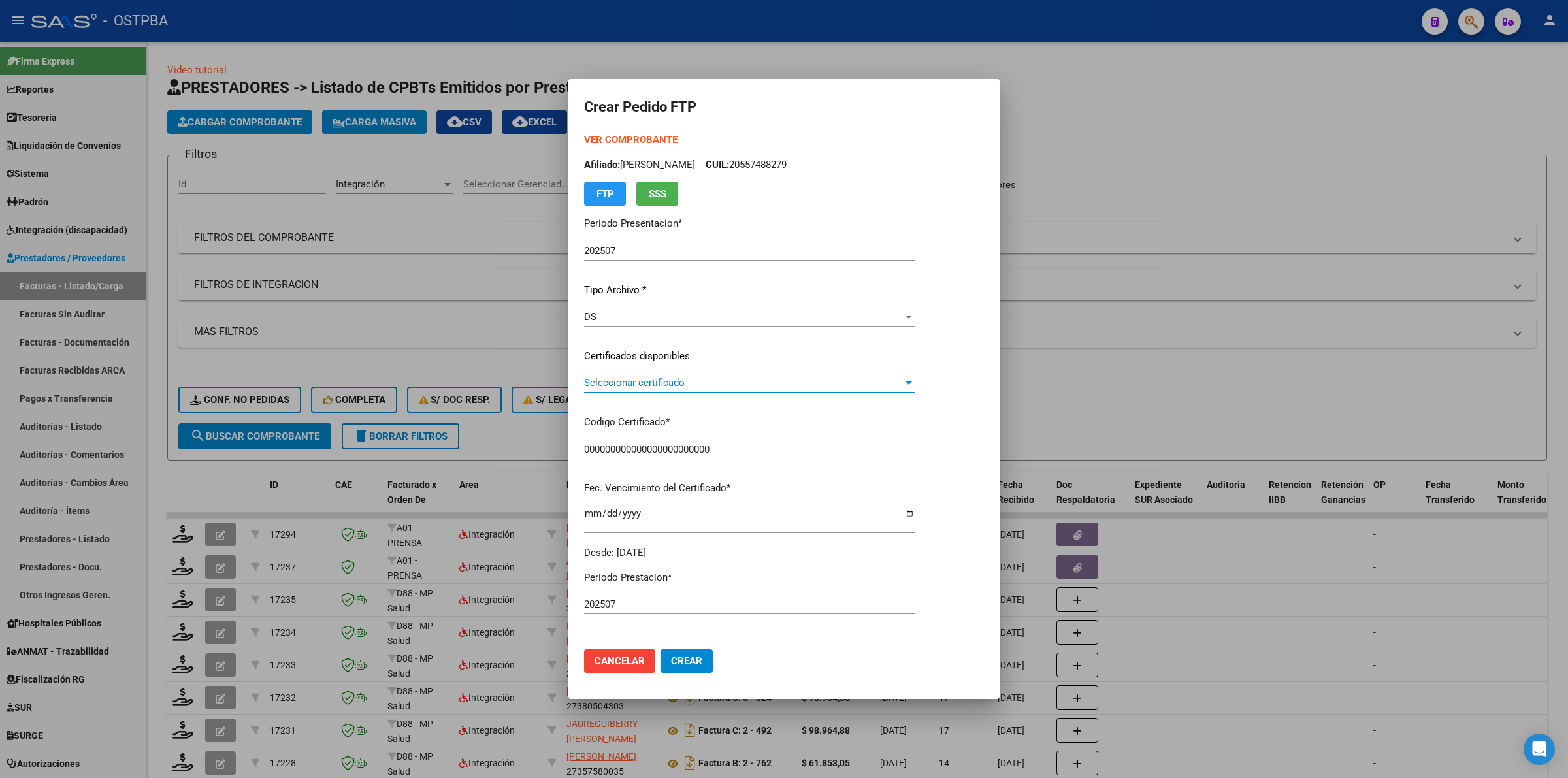
click at [903, 380] on span "Seleccionar certificado" at bounding box center [744, 382] width 319 height 12
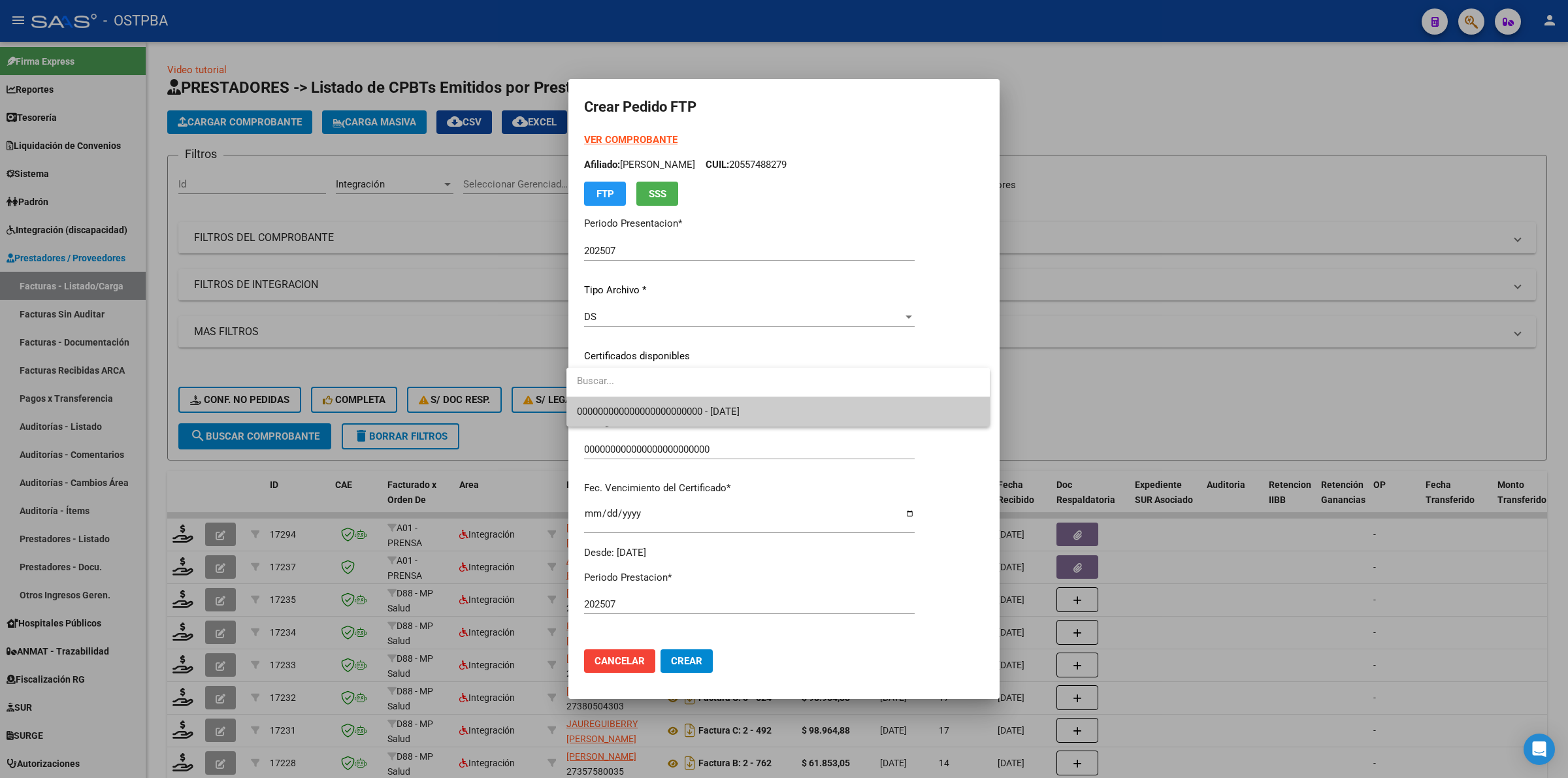
click at [861, 414] on span "000000000000000000000000 - [DATE]" at bounding box center [778, 412] width 403 height 29
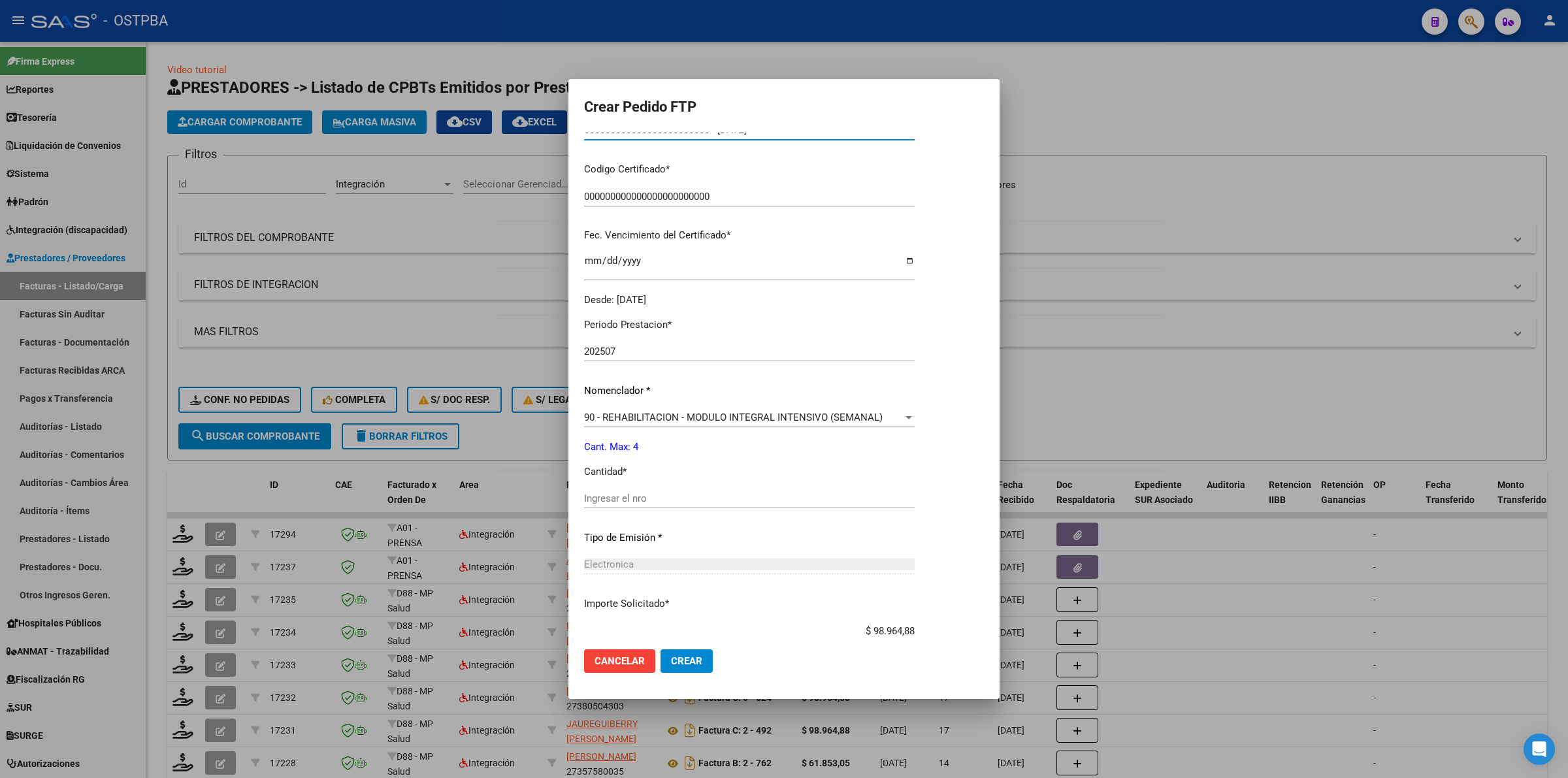
scroll to position [327, 0]
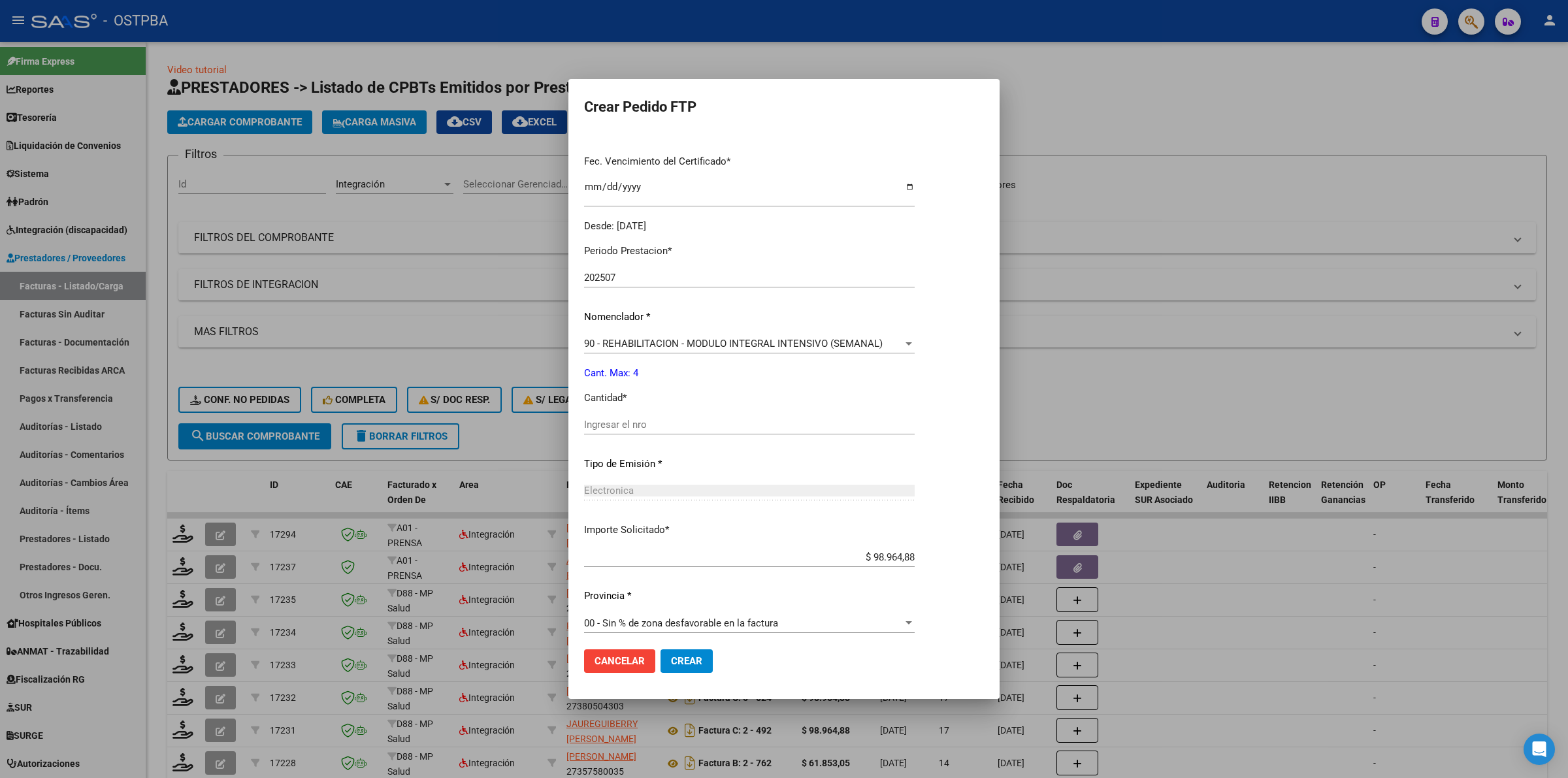
click at [831, 433] on div "Ingresar el nro" at bounding box center [749, 424] width 330 height 19
type input "4"
click at [685, 660] on span "Crear" at bounding box center [687, 661] width 31 height 12
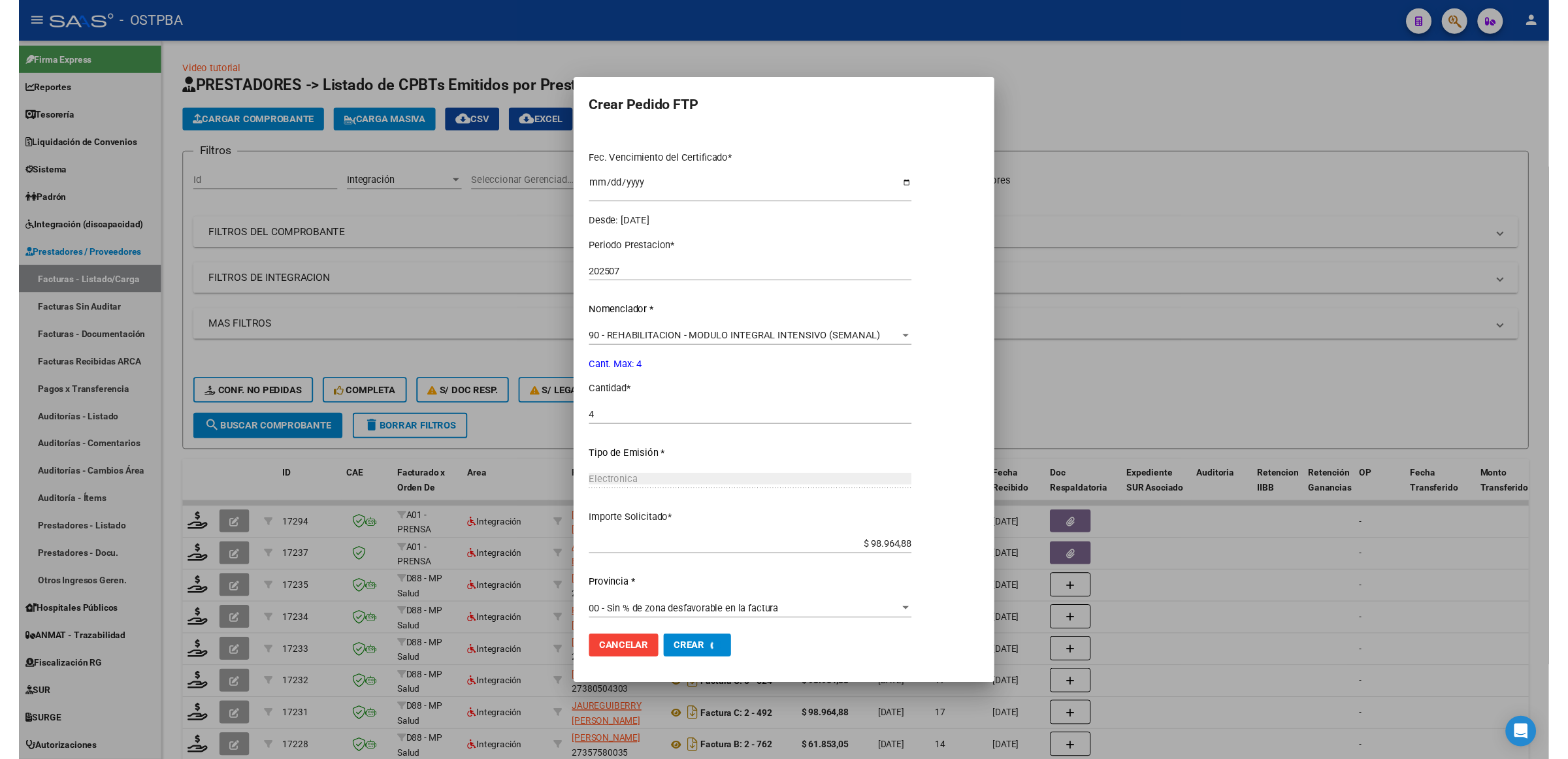
scroll to position [0, 0]
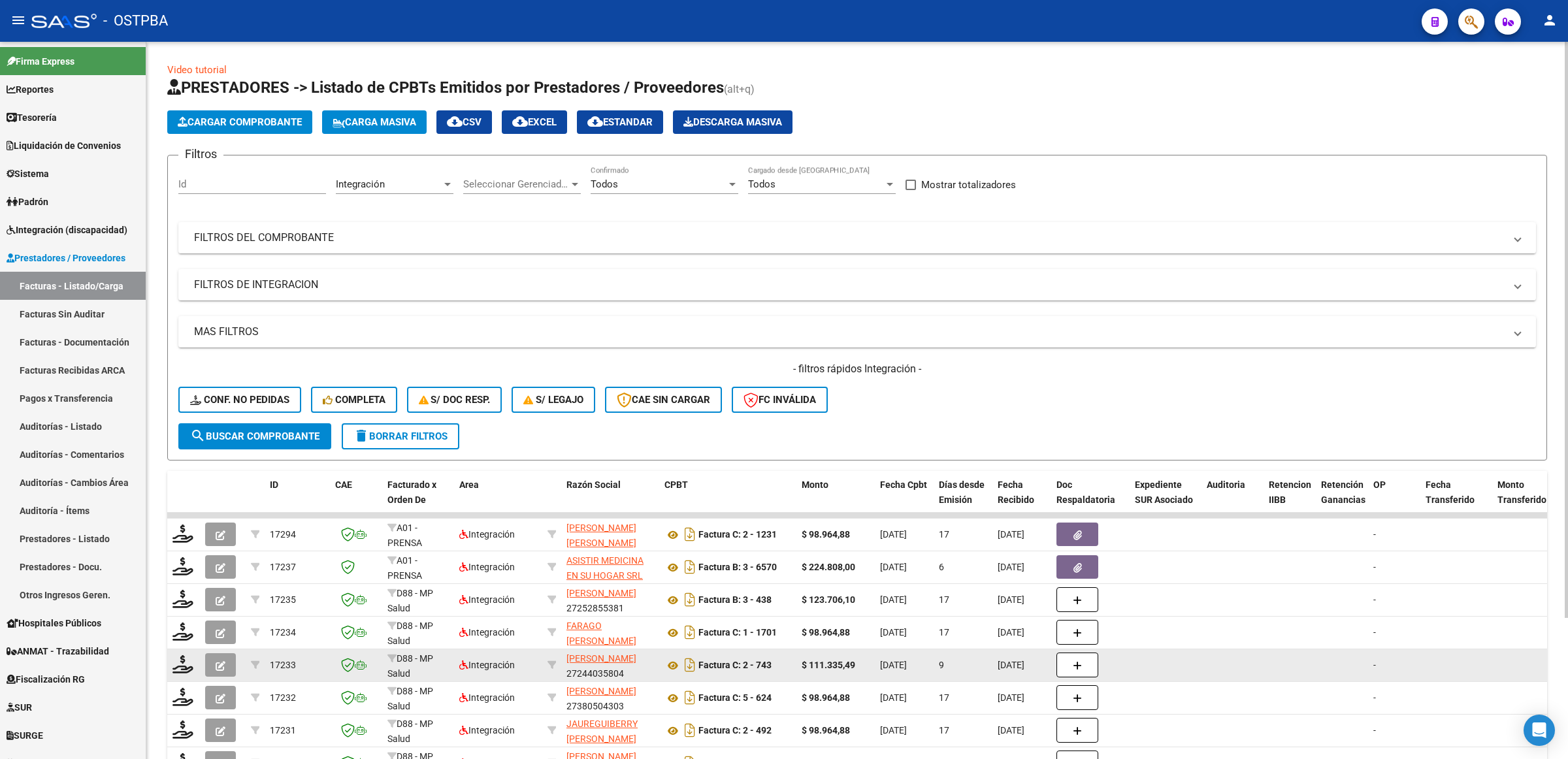
click at [1245, 668] on datatable-body-cell at bounding box center [1232, 666] width 62 height 32
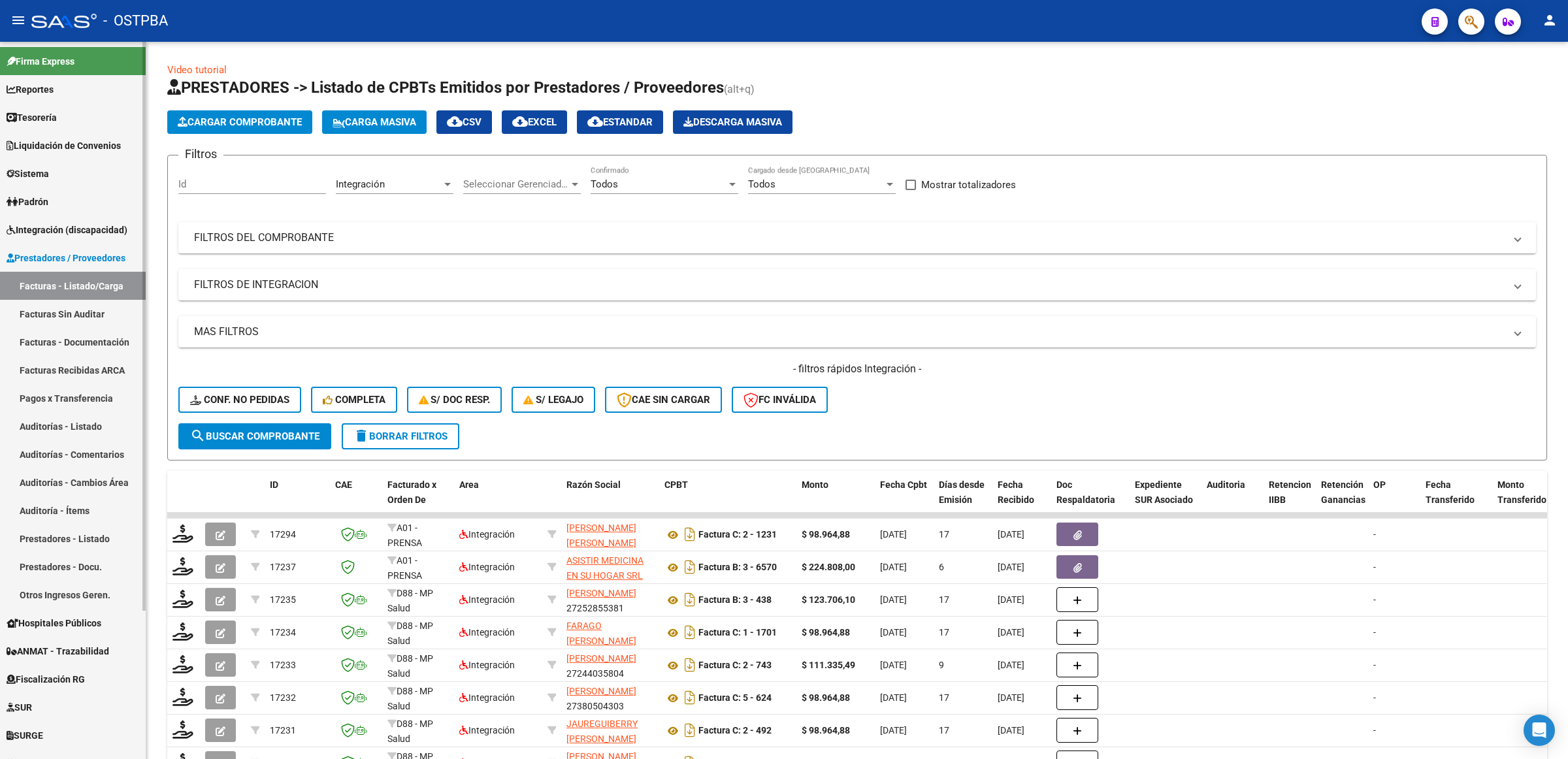
click at [56, 733] on link "SURGE" at bounding box center [72, 735] width 145 height 28
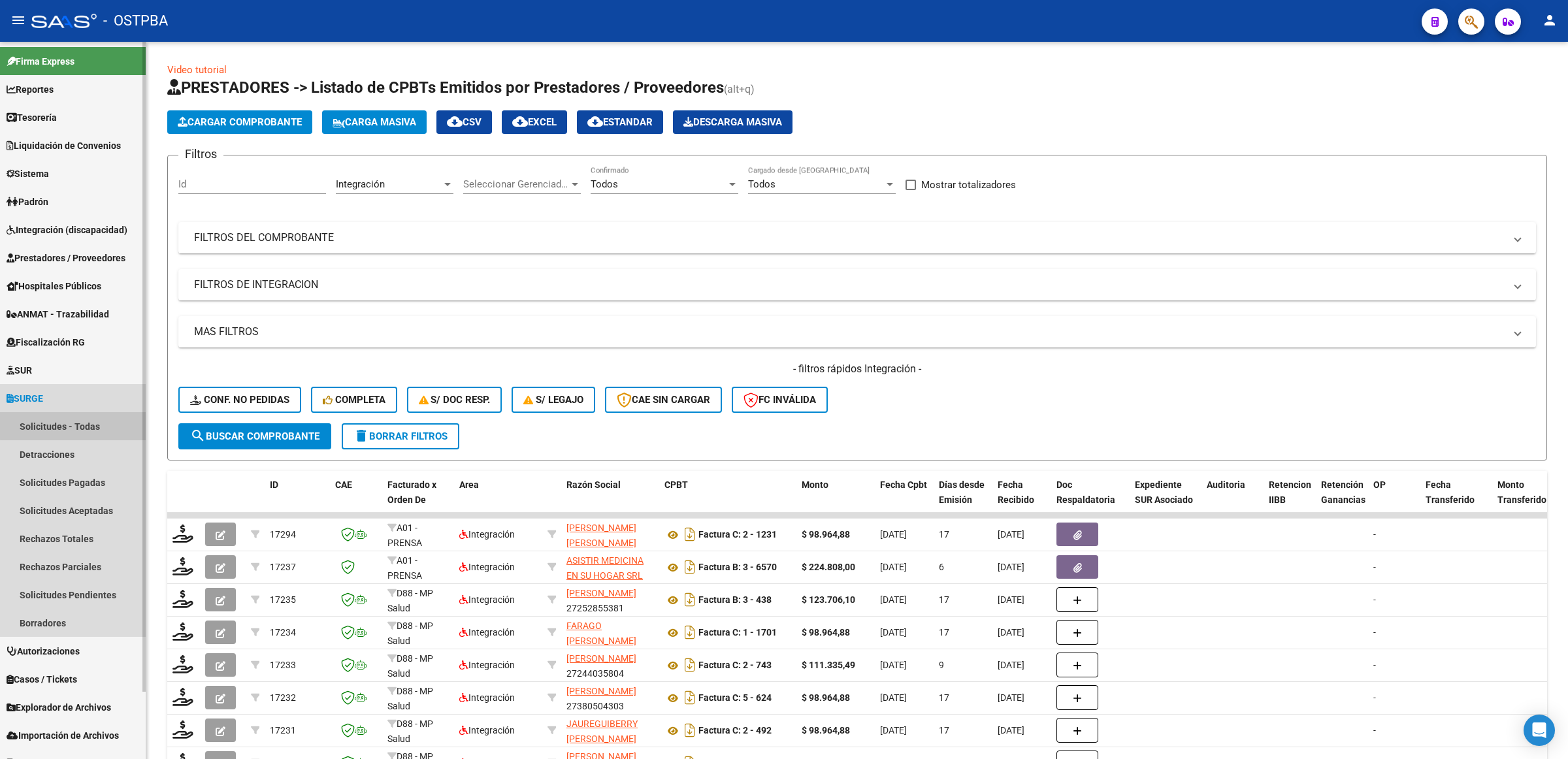
click at [77, 423] on link "Solicitudes - Todas" at bounding box center [72, 426] width 145 height 28
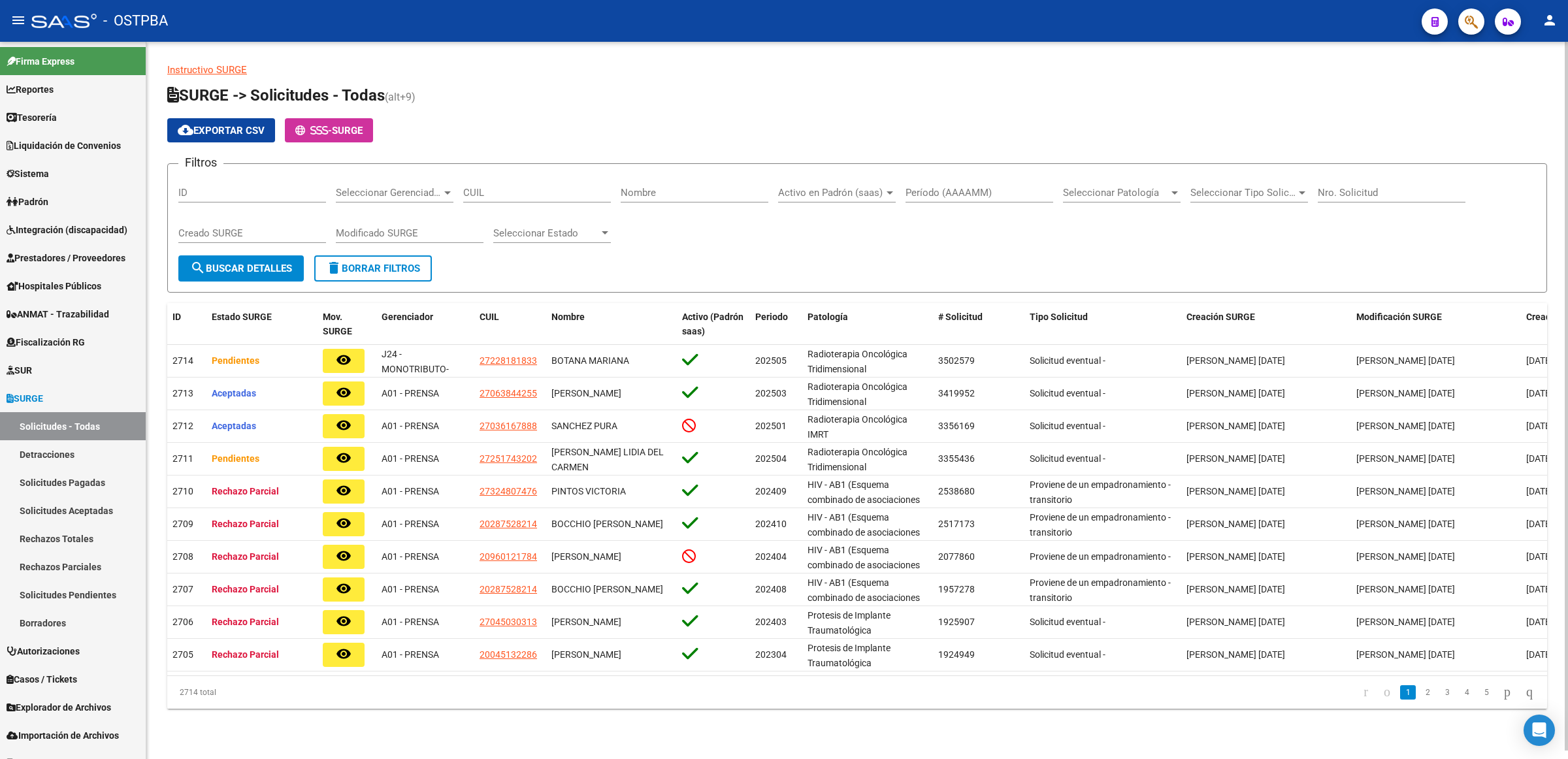
click at [347, 128] on span "SURGE" at bounding box center [347, 130] width 31 height 12
click at [93, 226] on span "Integración (discapacidad)" at bounding box center [67, 230] width 121 height 15
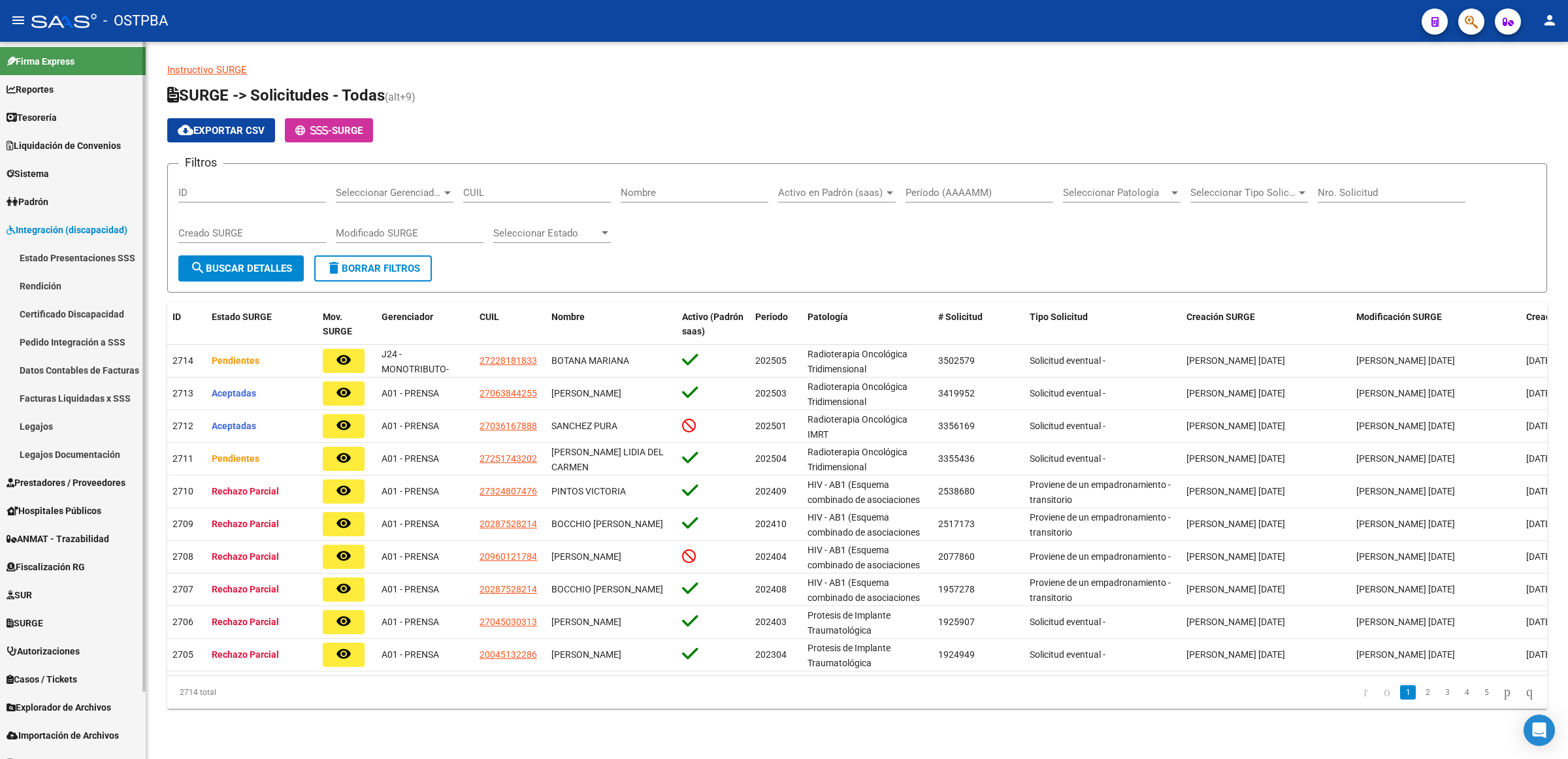
scroll to position [73, 0]
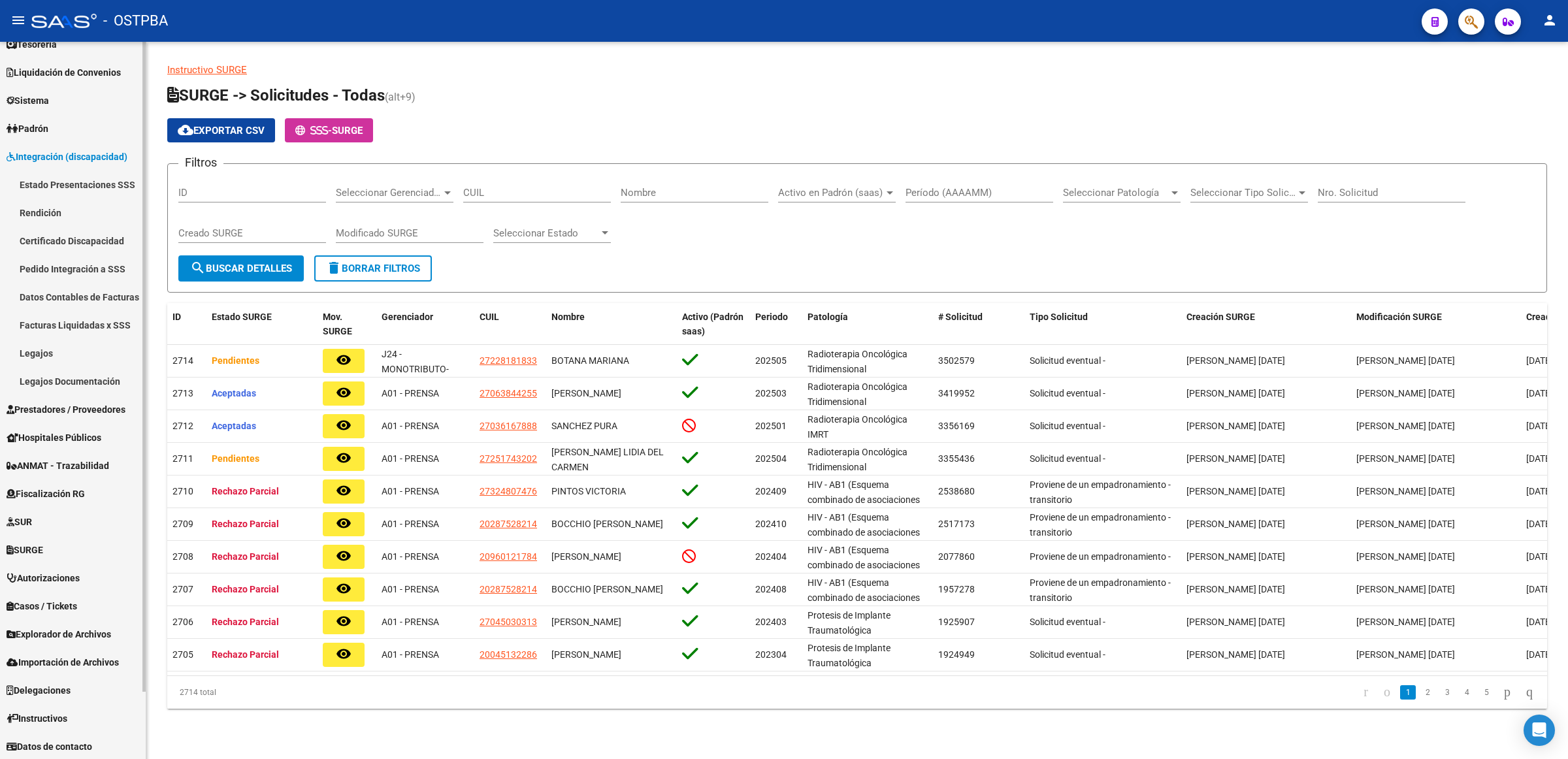
click at [90, 406] on span "Prestadores / Proveedores" at bounding box center [65, 410] width 119 height 15
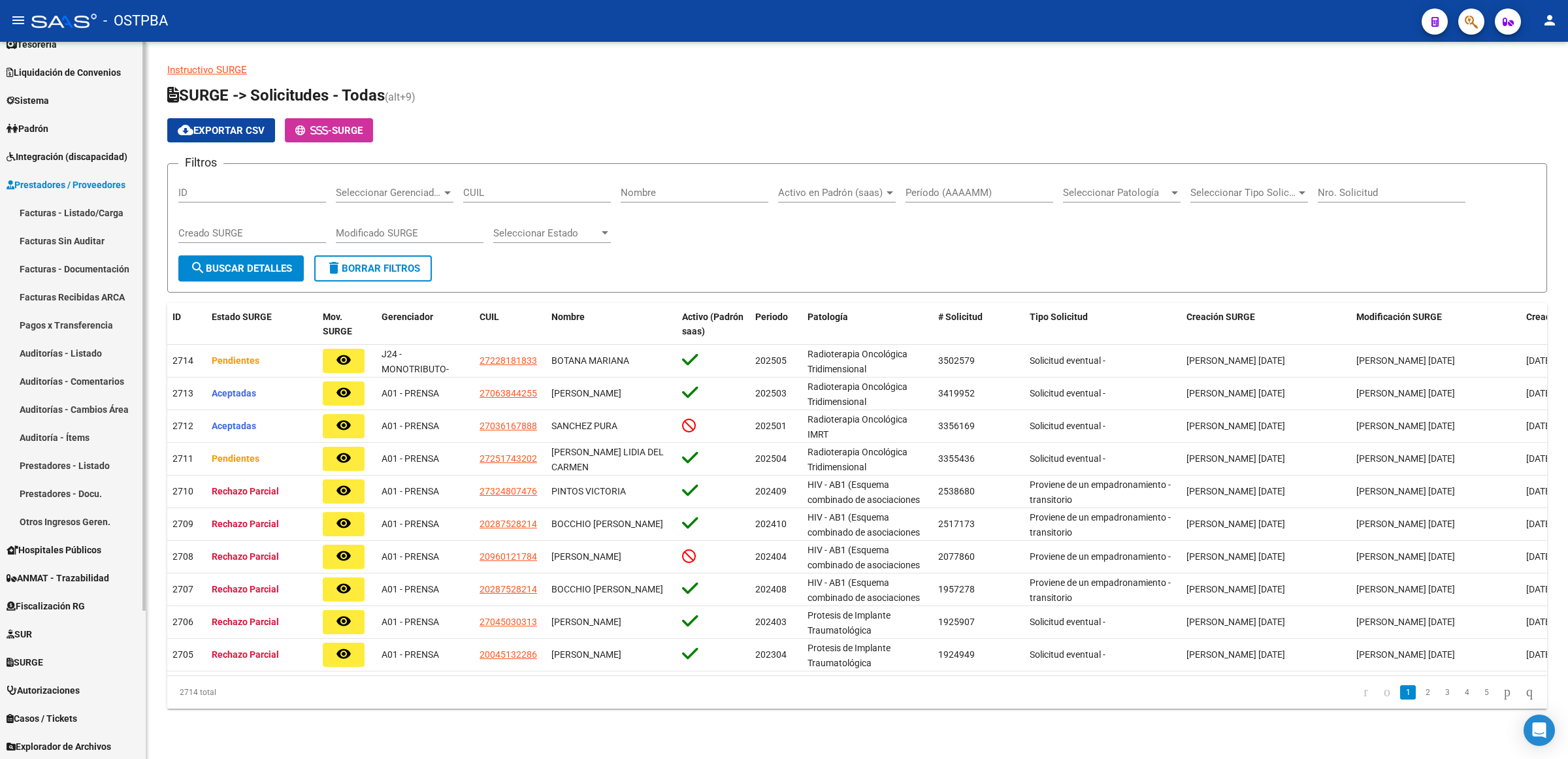
click at [85, 201] on link "Facturas - Listado/Carga" at bounding box center [72, 213] width 145 height 28
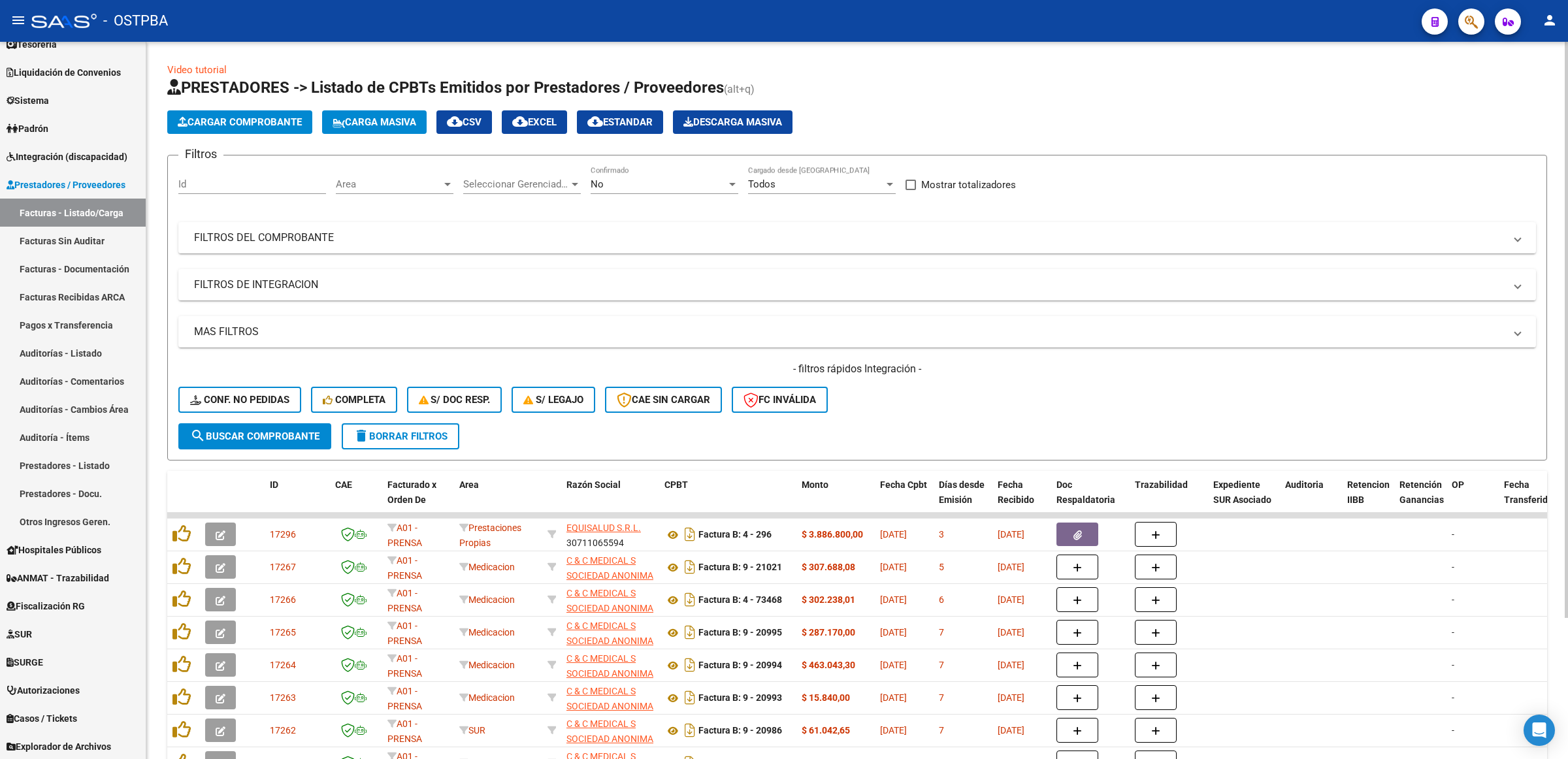
click at [714, 184] on div "No" at bounding box center [658, 184] width 136 height 12
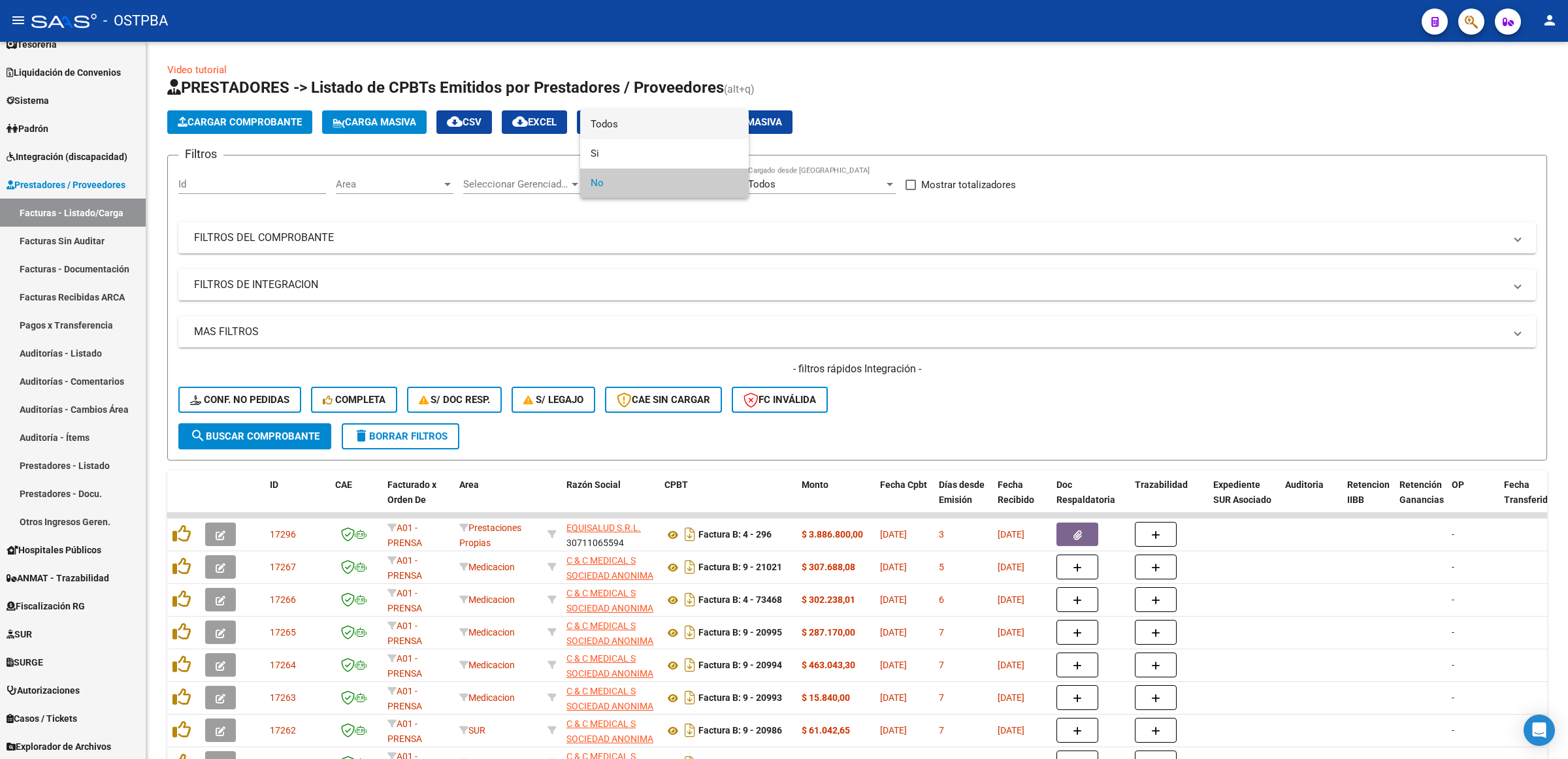
click at [690, 127] on span "Todos" at bounding box center [664, 125] width 147 height 29
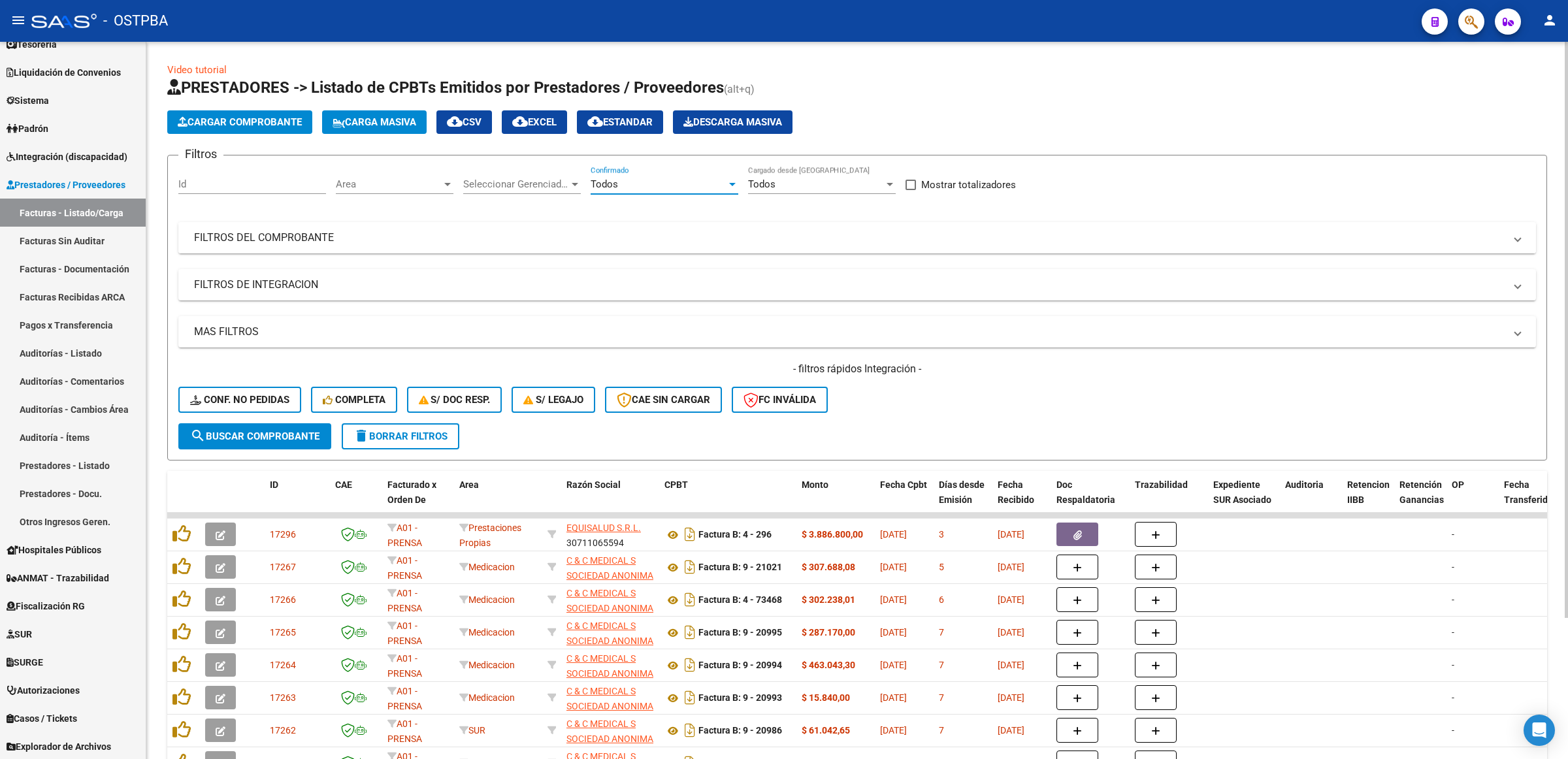
drag, startPoint x: 422, startPoint y: 232, endPoint x: 435, endPoint y: 233, distance: 13.0
click at [423, 232] on mat-panel-title "FILTROS DEL COMPROBANTE" at bounding box center [849, 238] width 1311 height 15
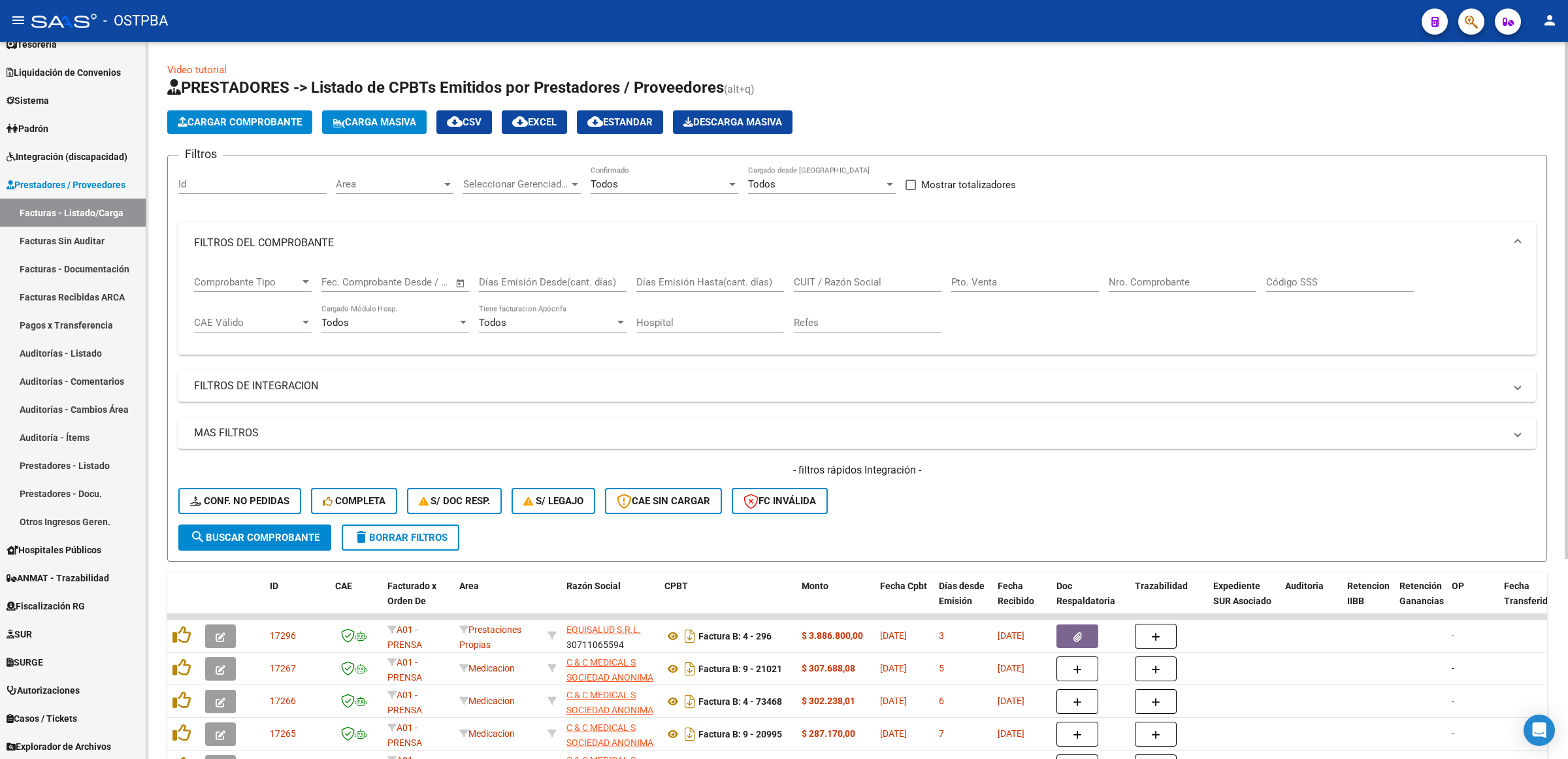
click at [1210, 279] on input "Nro. Comprobante" at bounding box center [1183, 282] width 147 height 12
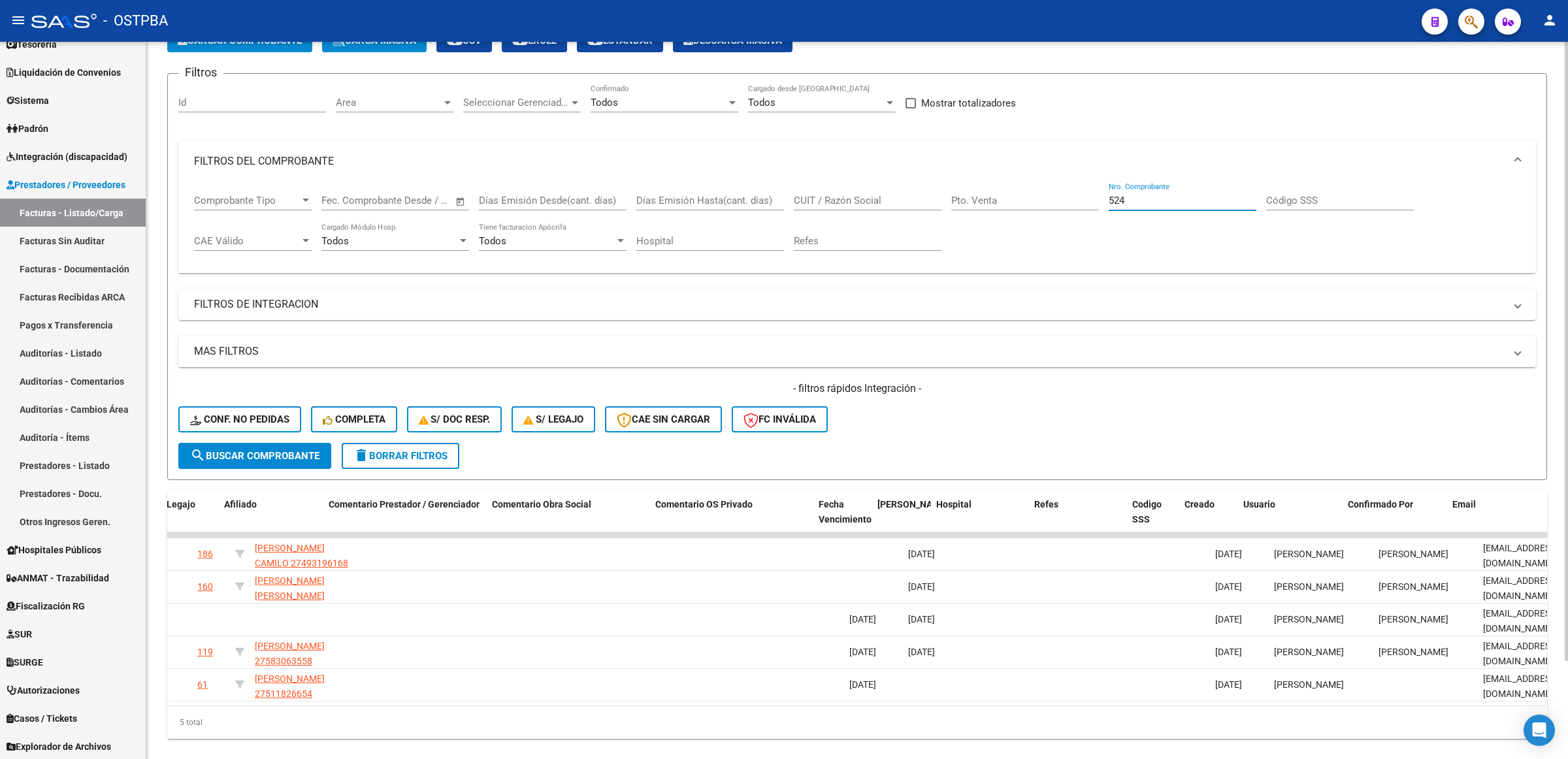
scroll to position [0, 1988]
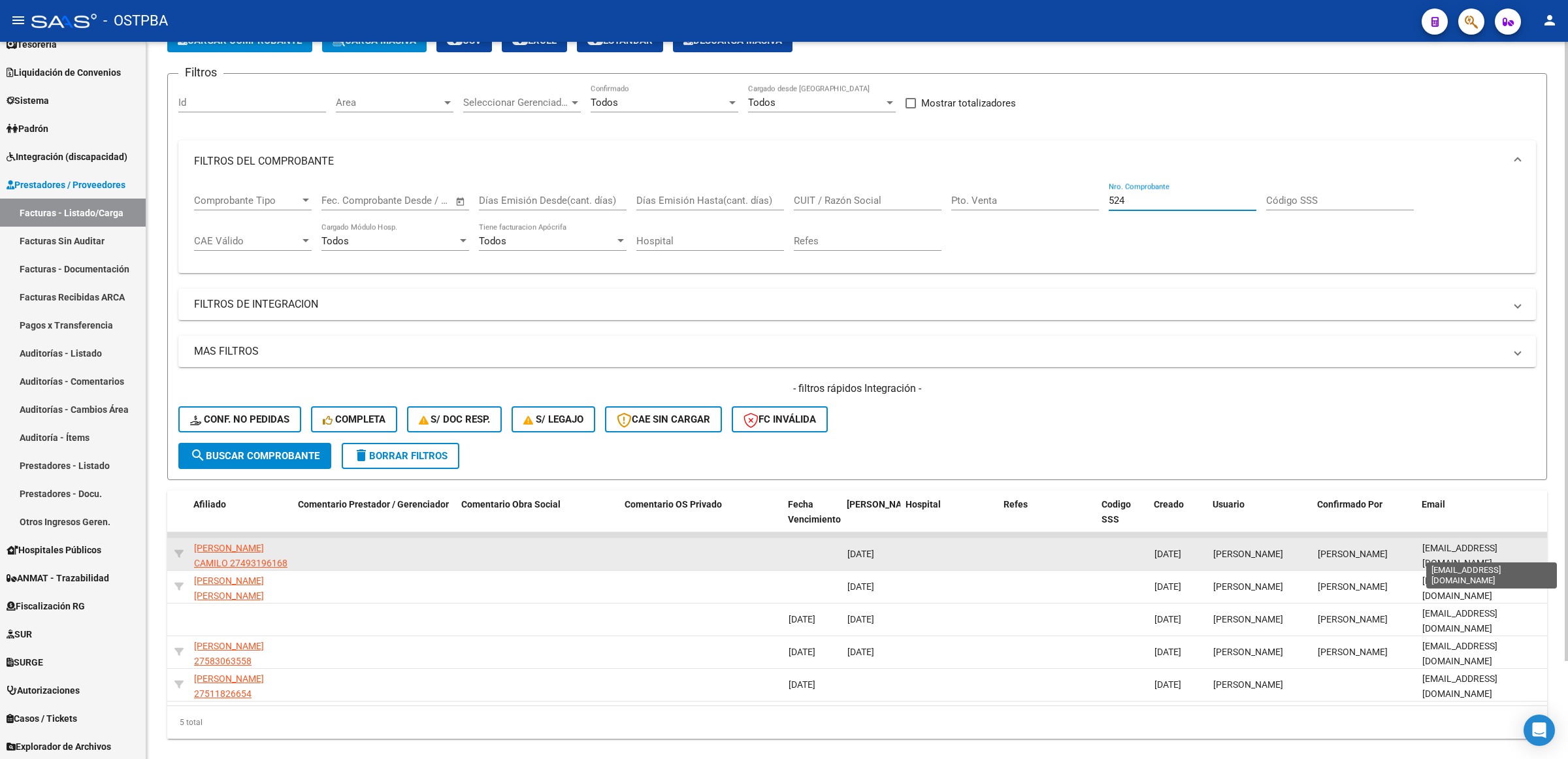
type input "524"
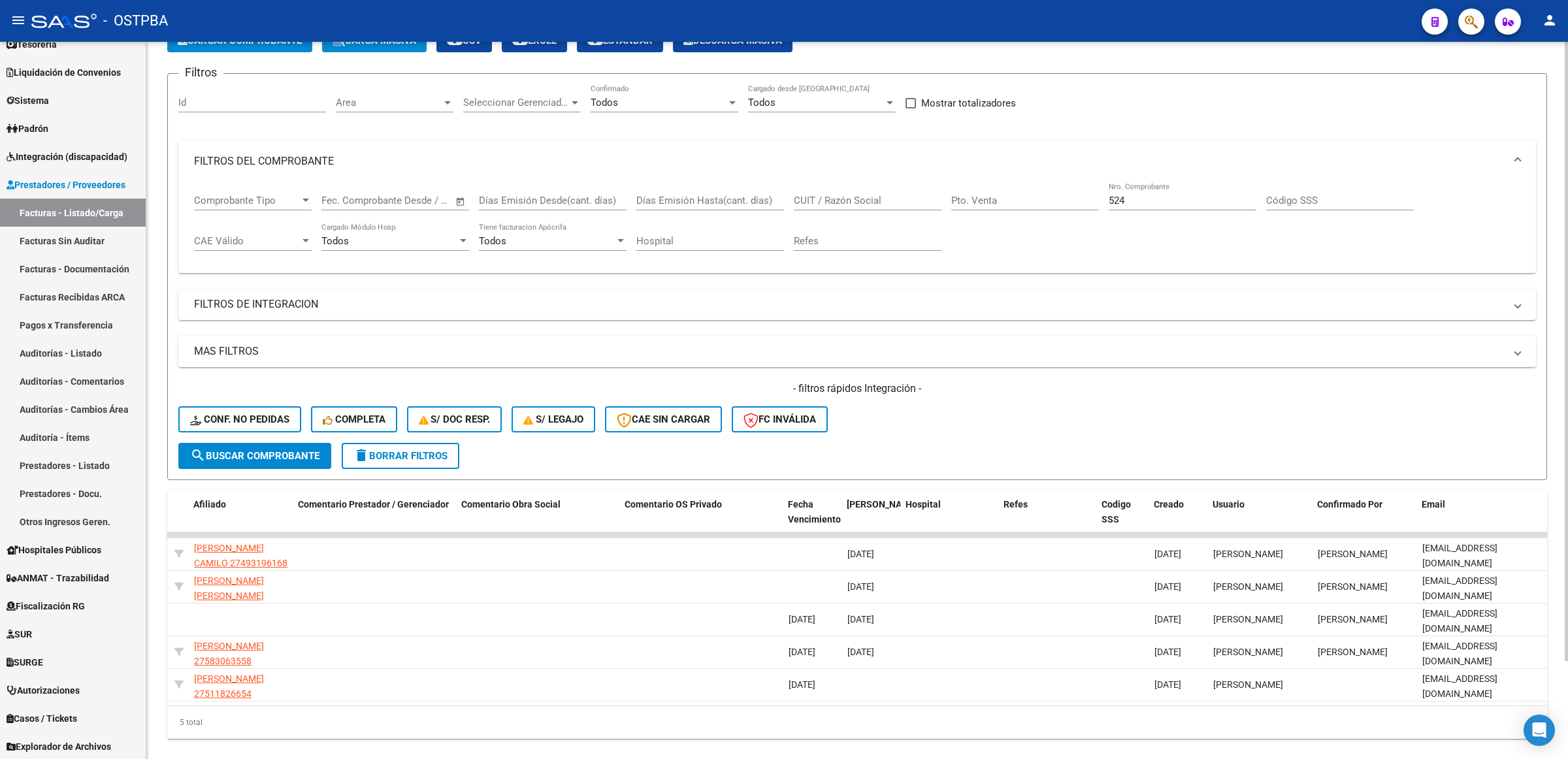
drag, startPoint x: 1421, startPoint y: 551, endPoint x: 1549, endPoint y: 550, distance: 128.0
click at [1549, 550] on div "Video tutorial PRESTADORES -> Listado de CPBTs Emitidos por Prestadores / Prove…" at bounding box center [857, 371] width 1422 height 821
click at [1500, 500] on div "Email" at bounding box center [1482, 505] width 120 height 15
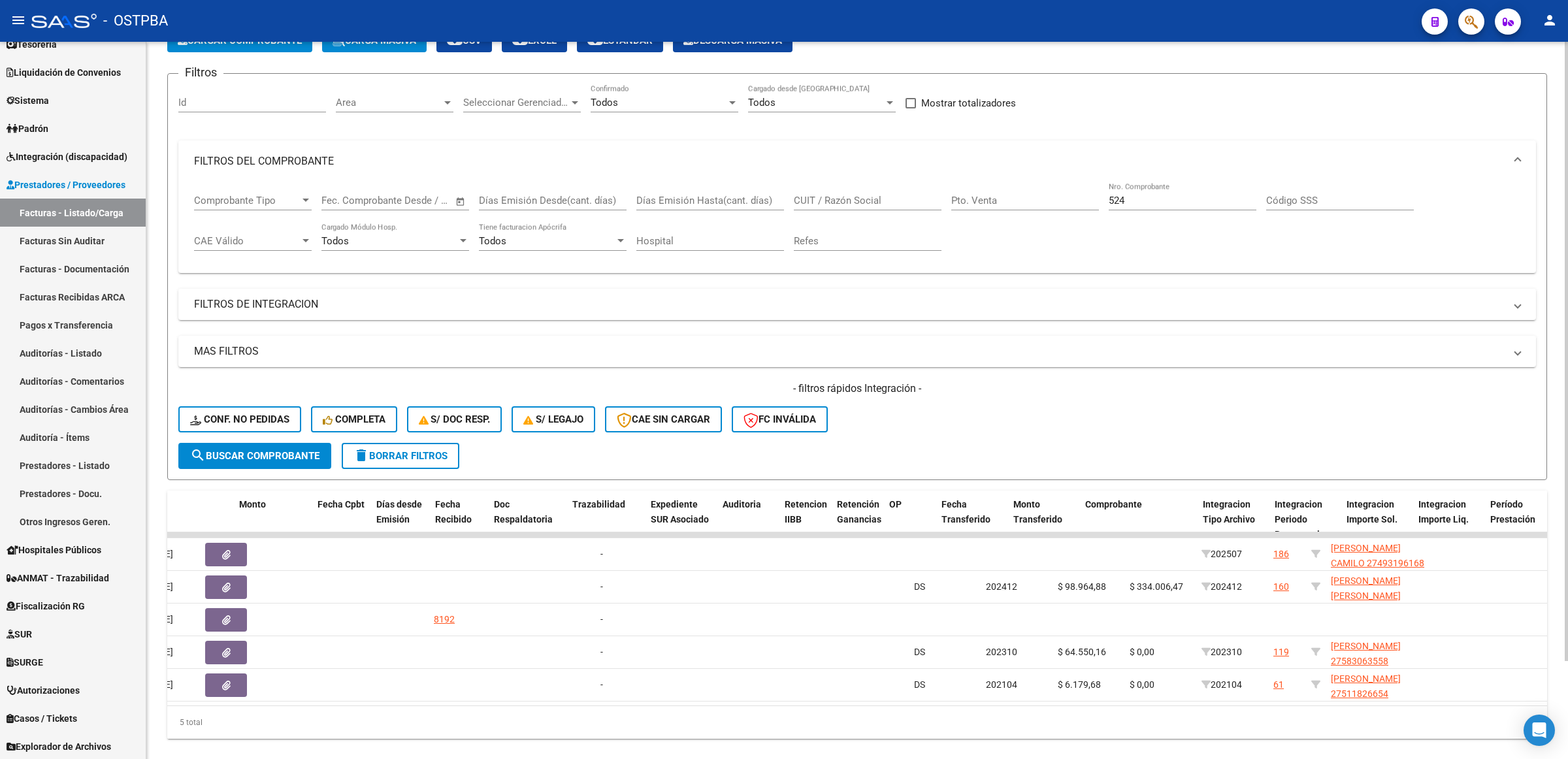
scroll to position [0, 563]
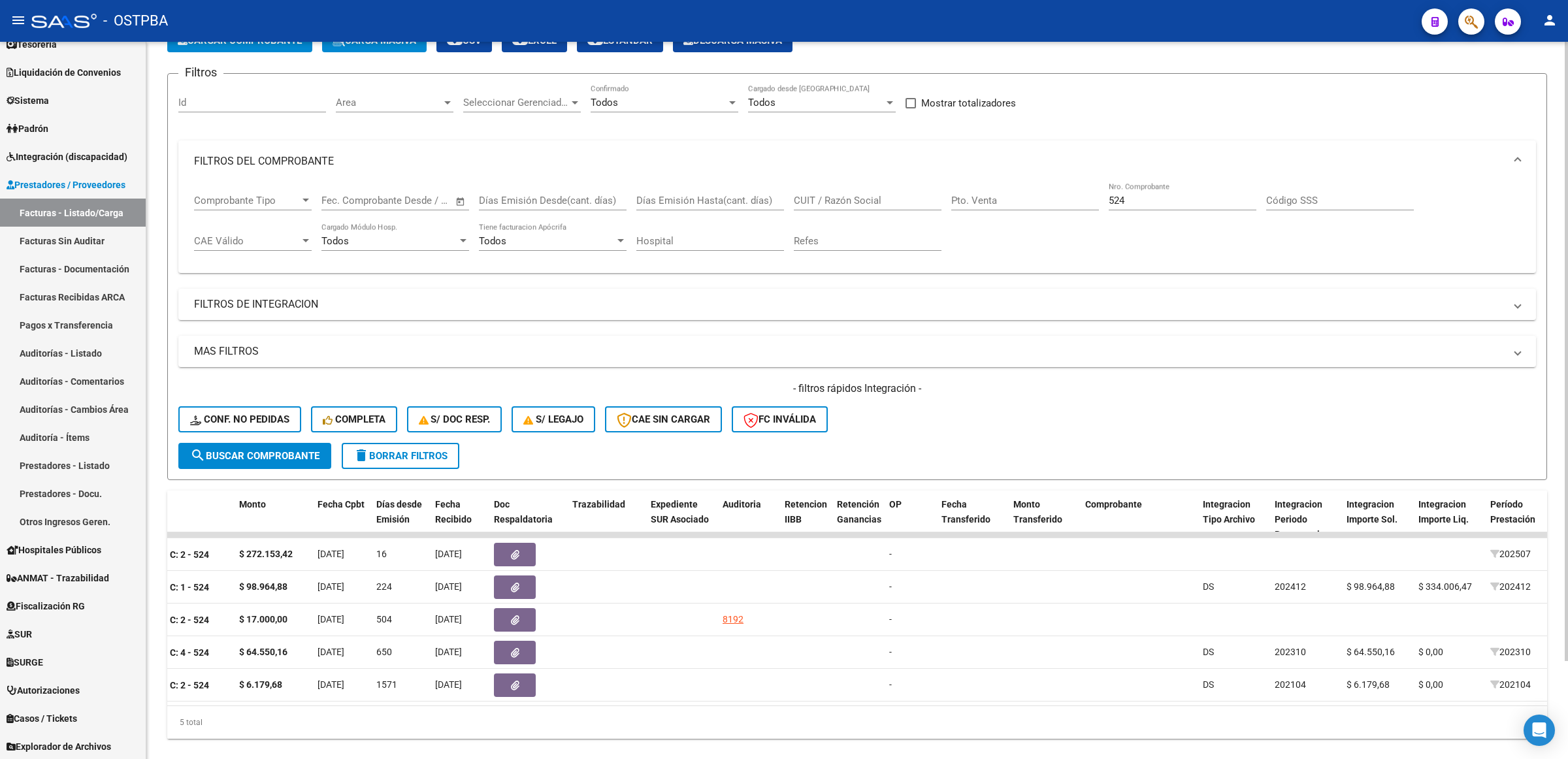
click at [1168, 195] on input "524" at bounding box center [1183, 200] width 147 height 12
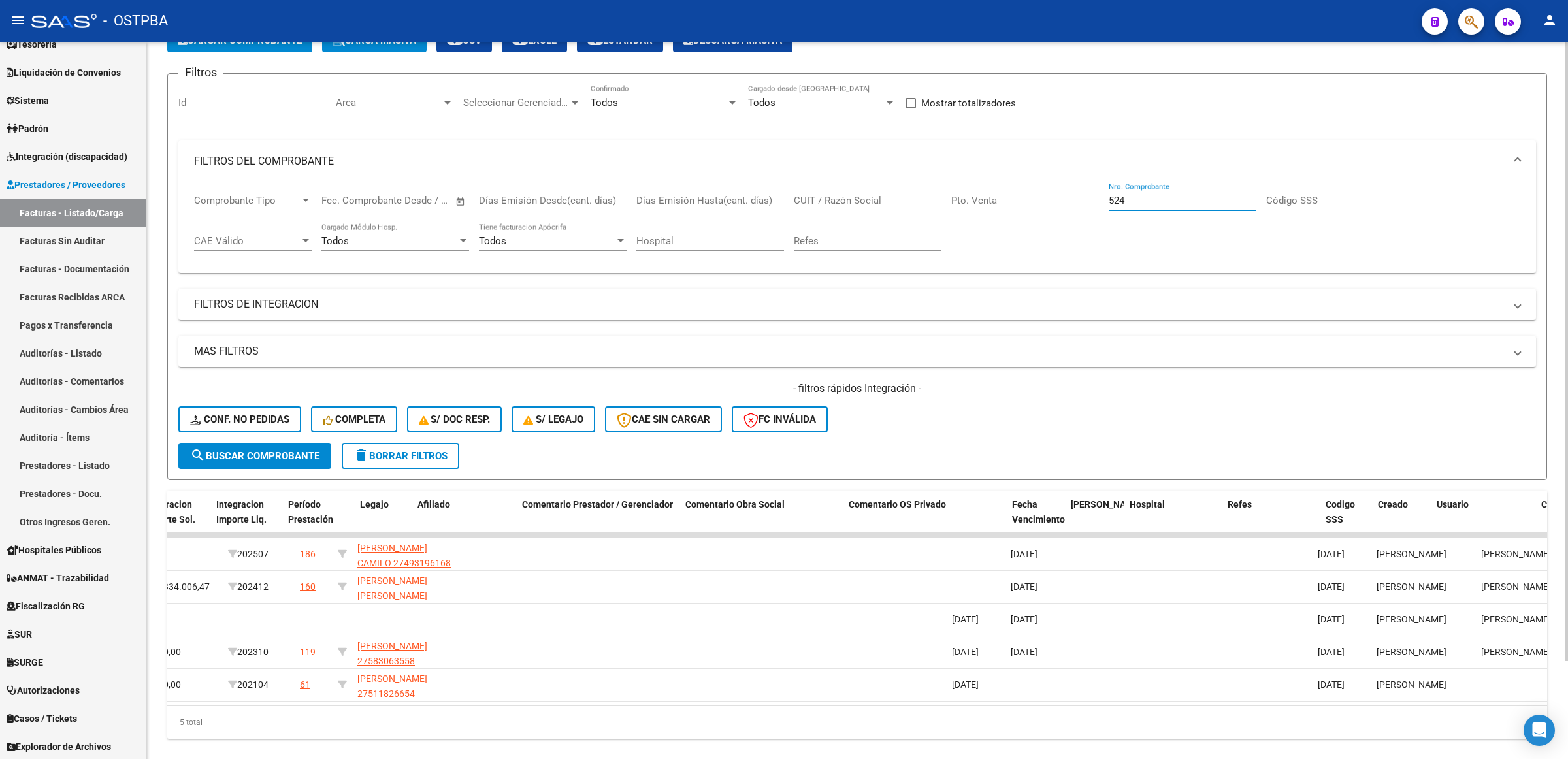
scroll to position [0, 1988]
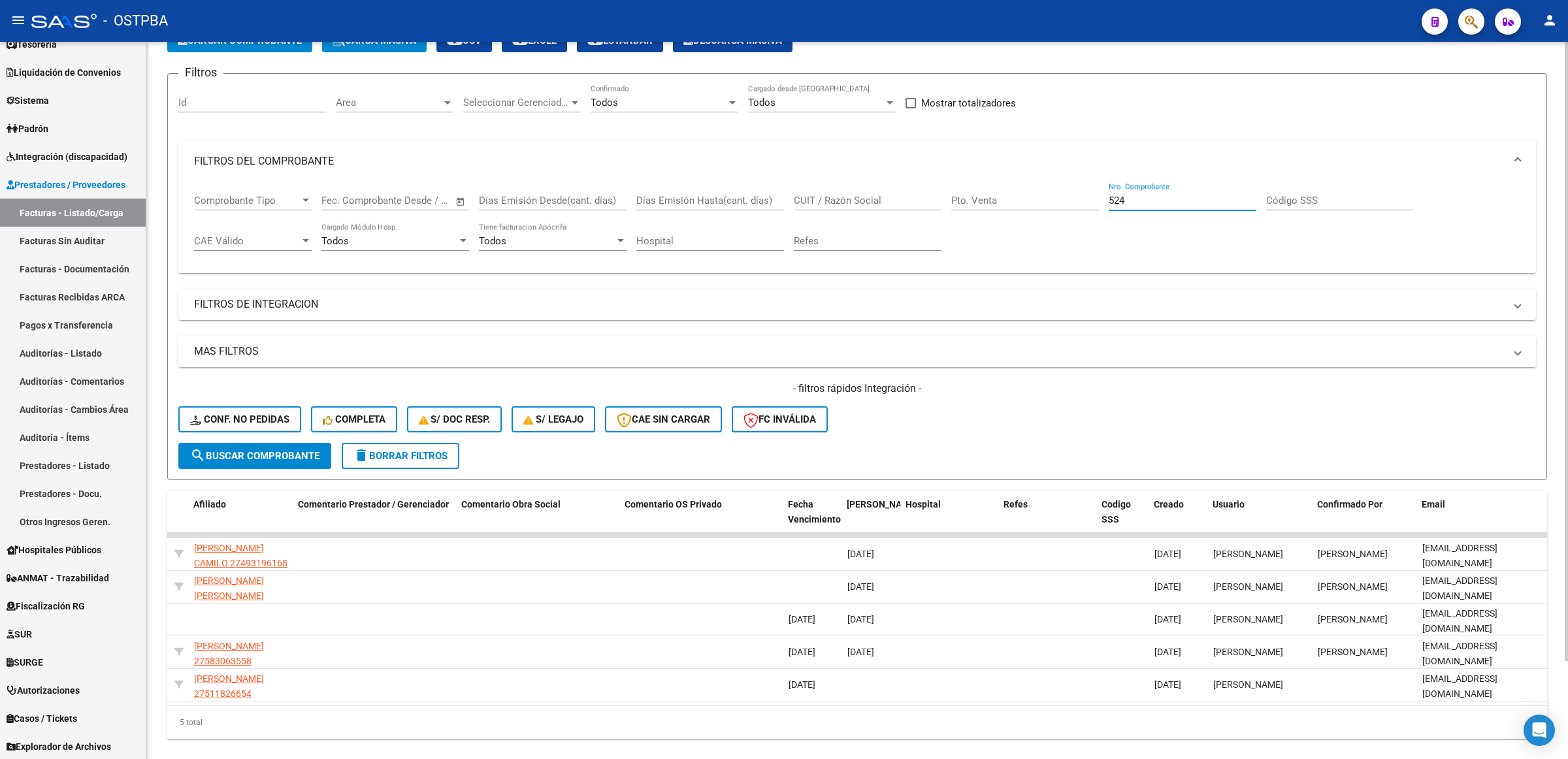
click at [216, 450] on span "search Buscar Comprobante" at bounding box center [255, 456] width 129 height 12
drag, startPoint x: 1154, startPoint y: 199, endPoint x: 1089, endPoint y: 198, distance: 65.0
click at [1089, 198] on div "Comprobante Tipo Comprobante Tipo Start date – End date Fec. Comprobante Desde …" at bounding box center [857, 223] width 1326 height 81
click at [383, 450] on span "delete Borrar Filtros" at bounding box center [400, 456] width 94 height 12
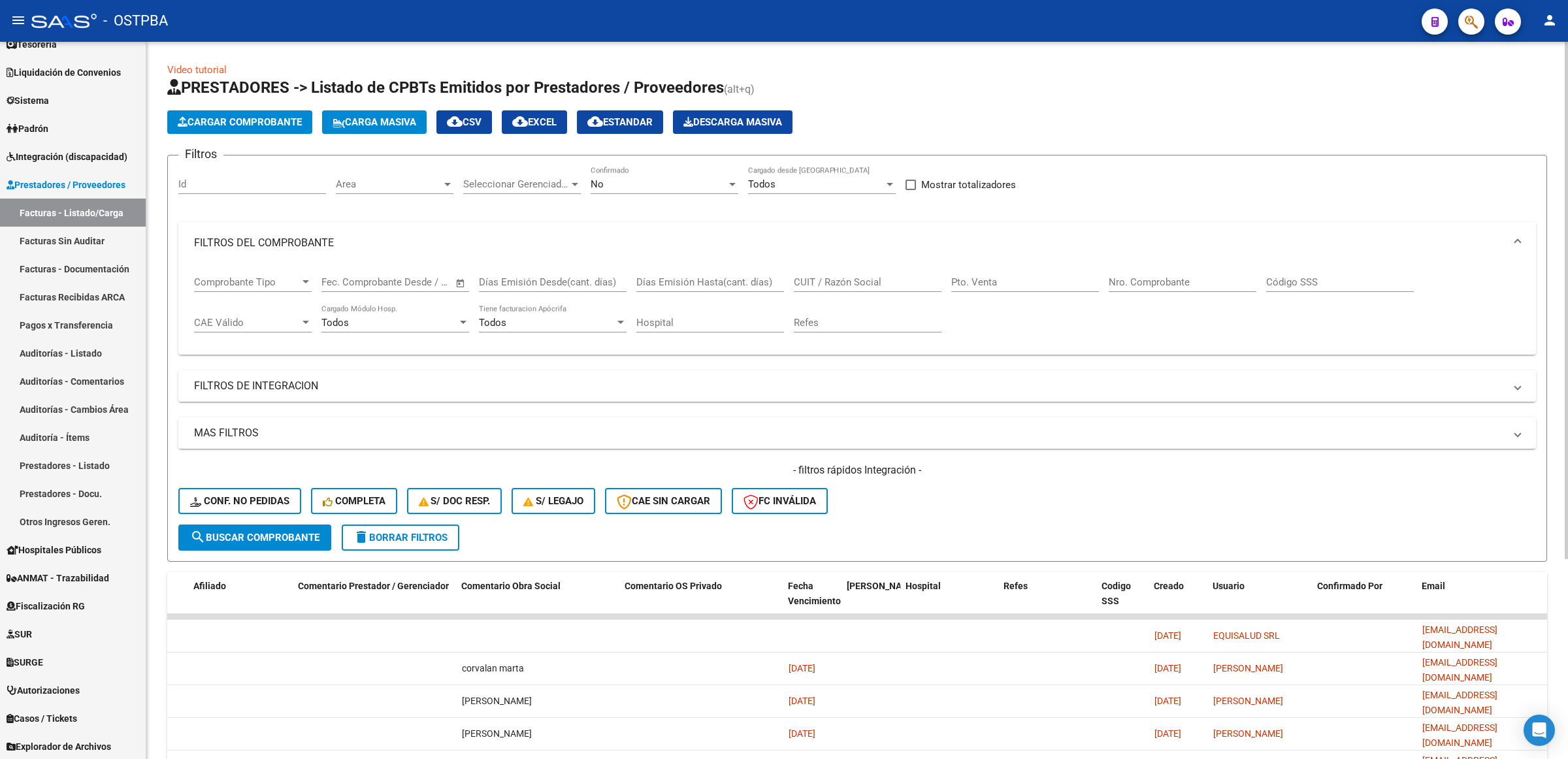
click at [1169, 279] on input "Nro. Comprobante" at bounding box center [1183, 282] width 147 height 12
type input "524"
click at [625, 175] on div "No Confirmado" at bounding box center [664, 180] width 147 height 28
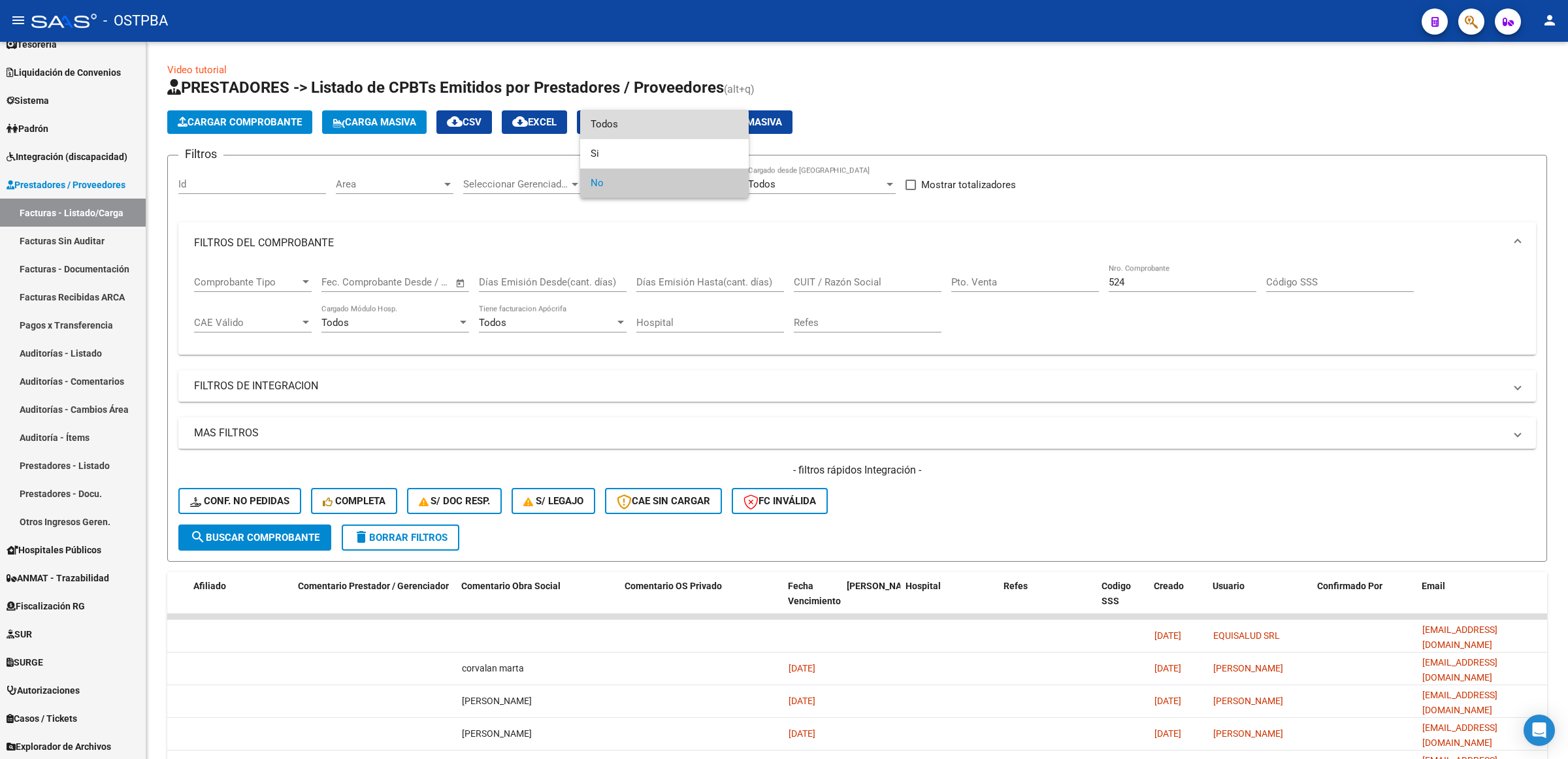
click at [611, 129] on span "Todos" at bounding box center [664, 125] width 147 height 29
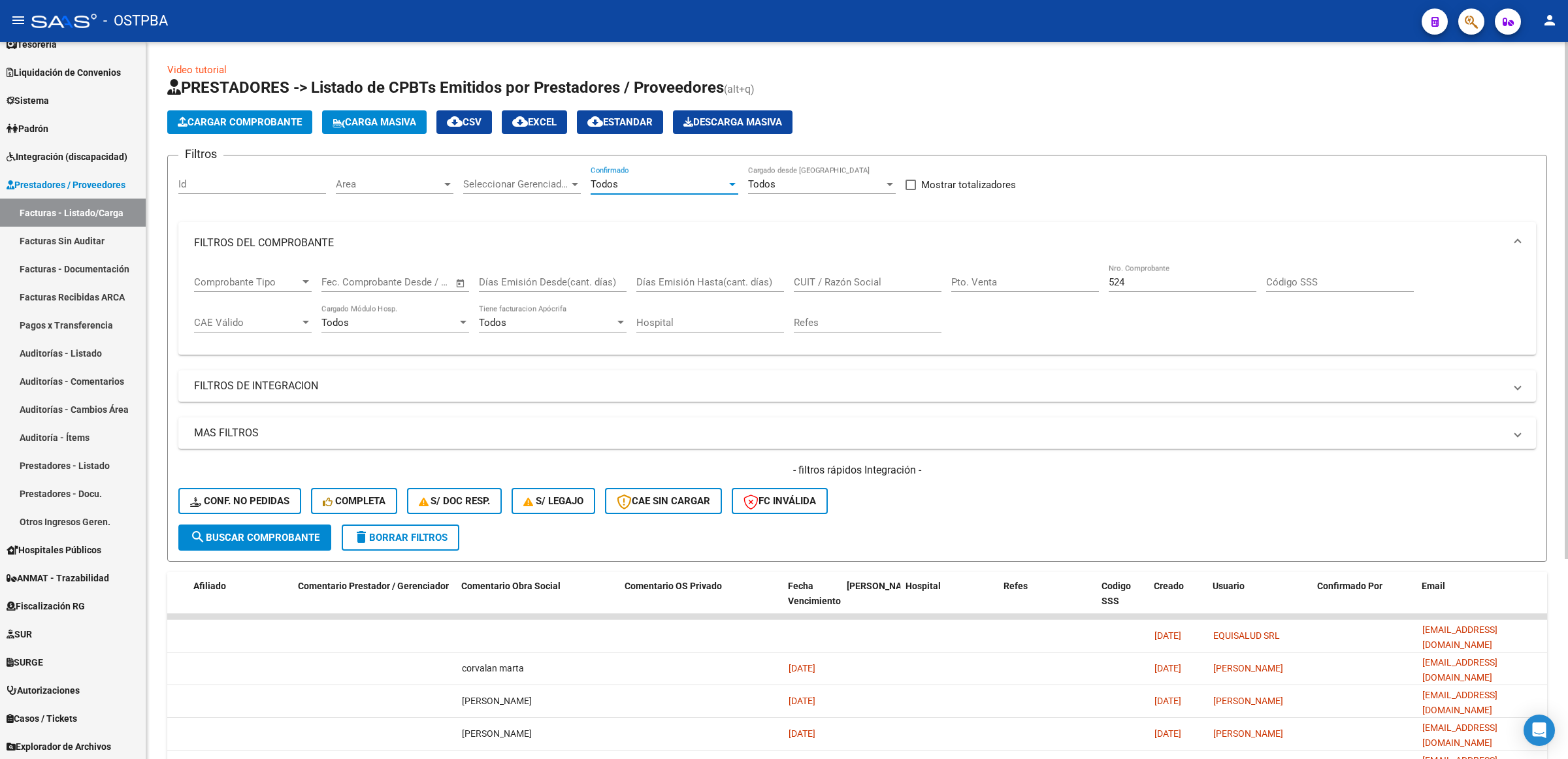
click at [314, 539] on span "search Buscar Comprobante" at bounding box center [255, 537] width 129 height 12
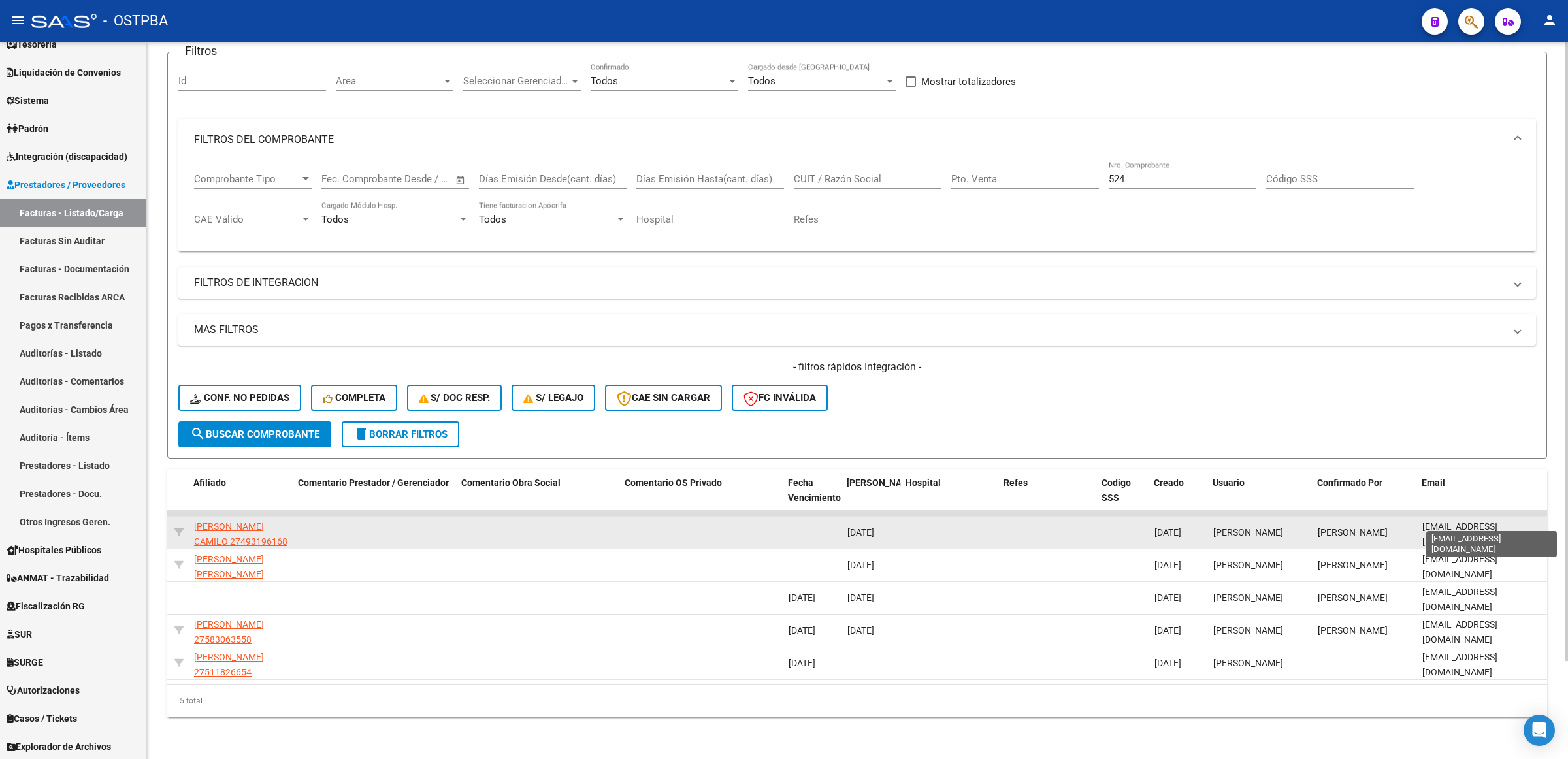
scroll to position [0, 19]
drag, startPoint x: 1418, startPoint y: 520, endPoint x: 1544, endPoint y: 520, distance: 126.0
click at [1544, 520] on datatable-body-cell "[EMAIL_ADDRESS][DOMAIN_NAME]" at bounding box center [1482, 533] width 131 height 32
copy span "[EMAIL_ADDRESS][DOMAIN_NAME]"
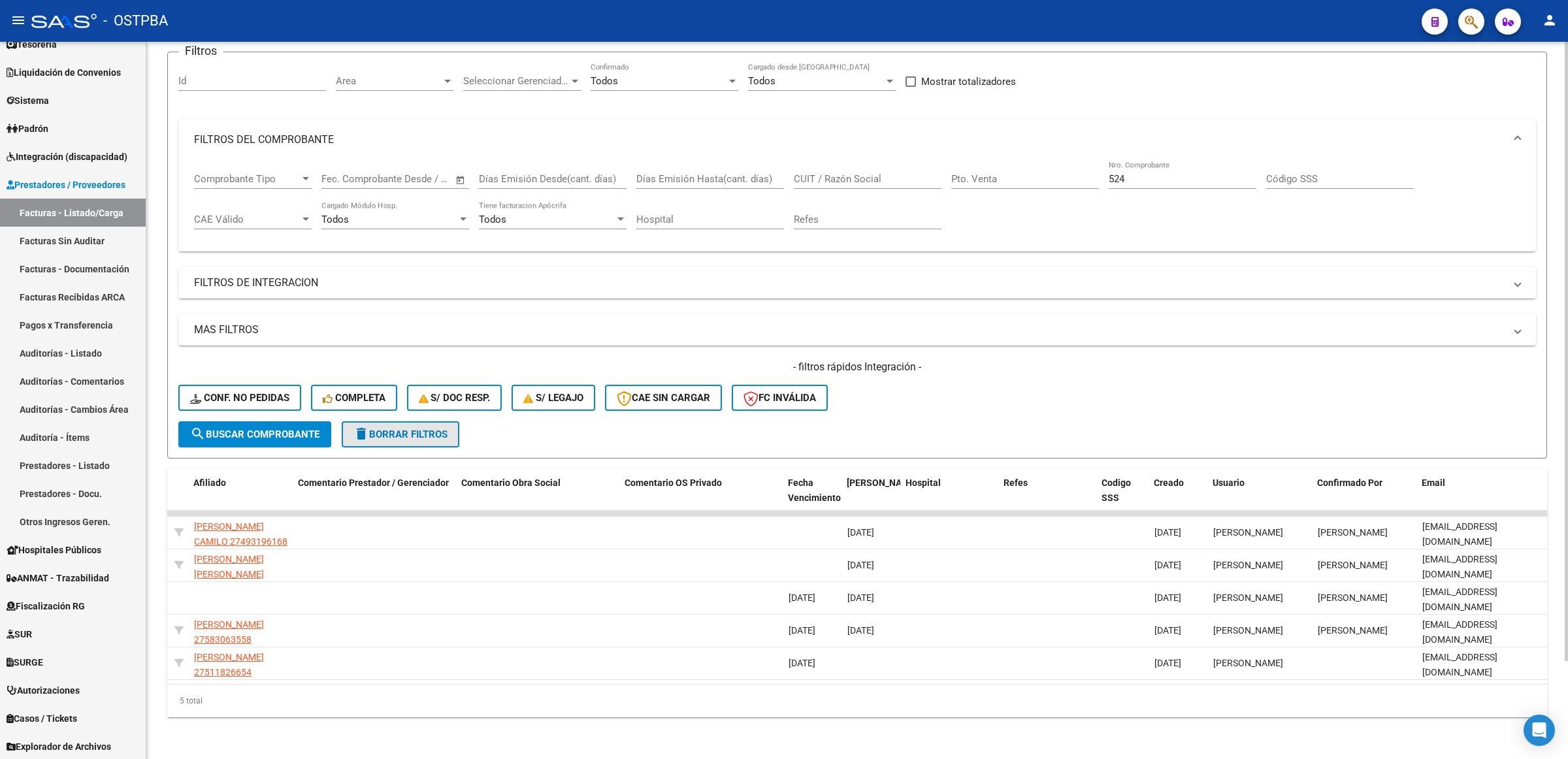
click at [435, 429] on span "delete Borrar Filtros" at bounding box center [400, 434] width 94 height 12
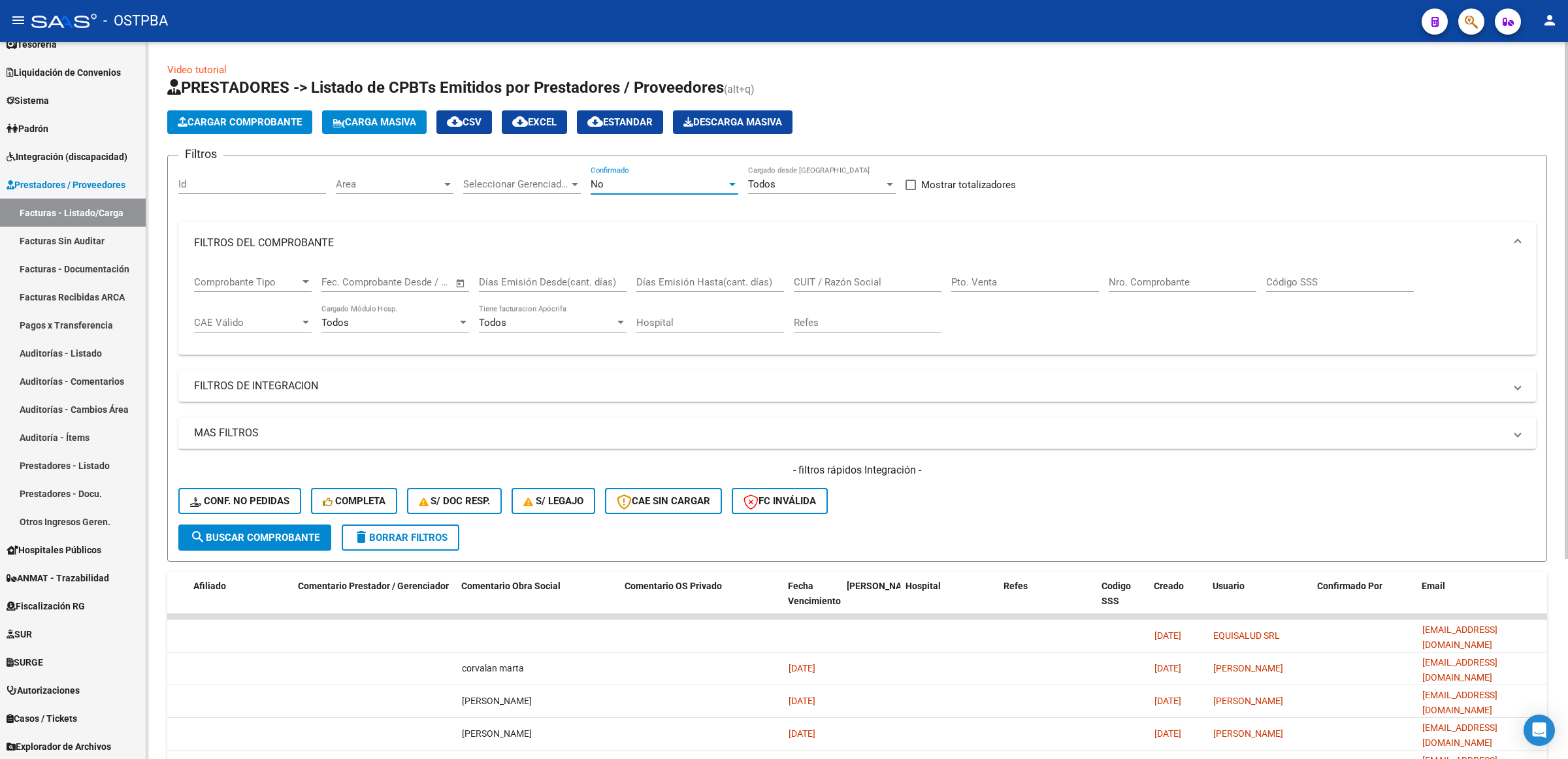
click at [671, 186] on div "No" at bounding box center [658, 184] width 136 height 12
click at [654, 127] on span "Todos" at bounding box center [664, 125] width 147 height 29
click at [1187, 279] on input "Nro. Comprobante" at bounding box center [1183, 282] width 147 height 12
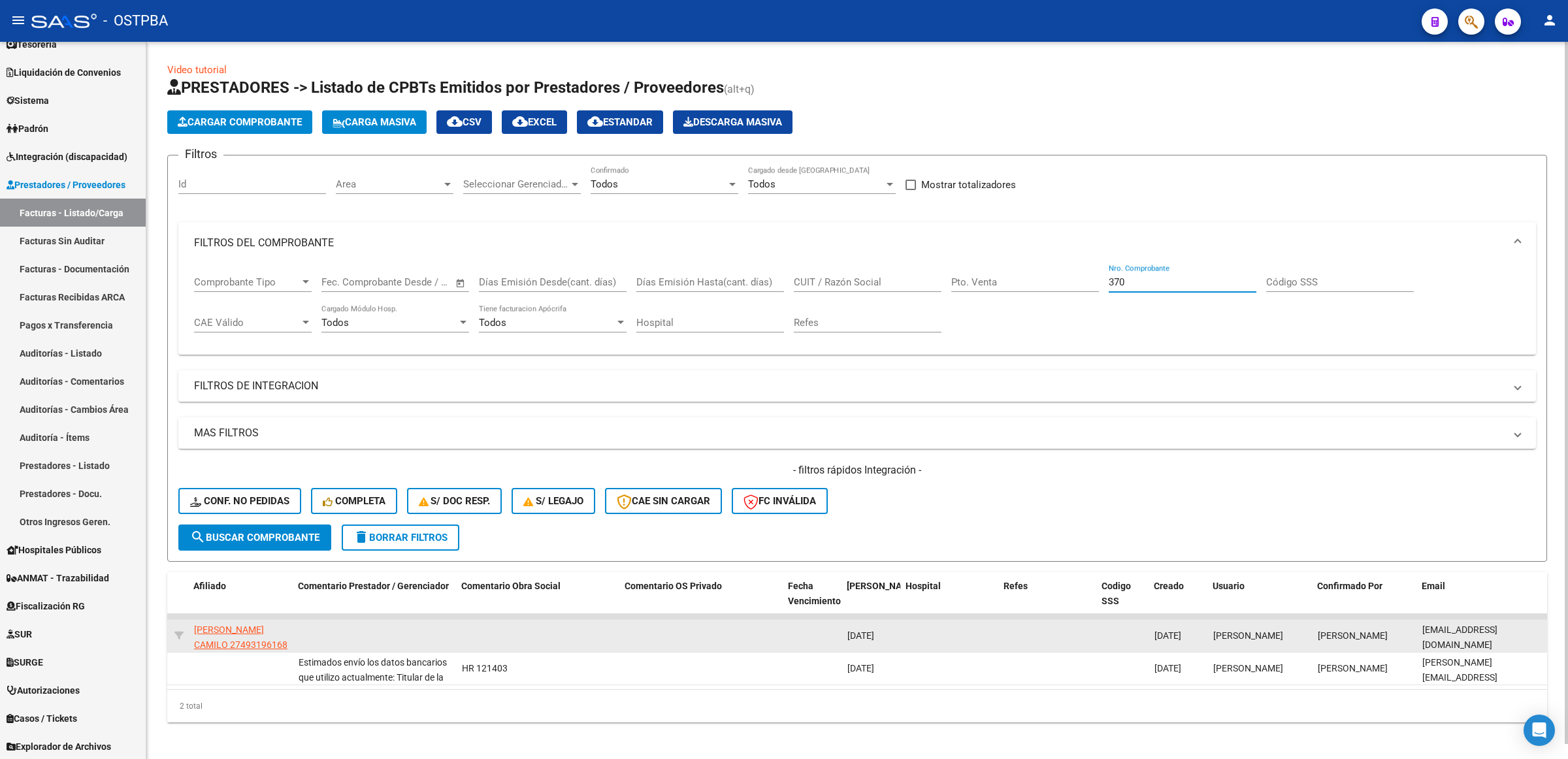
type input "370"
drag, startPoint x: 1418, startPoint y: 634, endPoint x: 1524, endPoint y: 628, distance: 106.2
click at [1524, 628] on datatable-body-cell "[EMAIL_ADDRESS][DOMAIN_NAME]" at bounding box center [1482, 636] width 131 height 32
copy span "[EMAIL_ADDRESS][DOMAIN_NAME]"
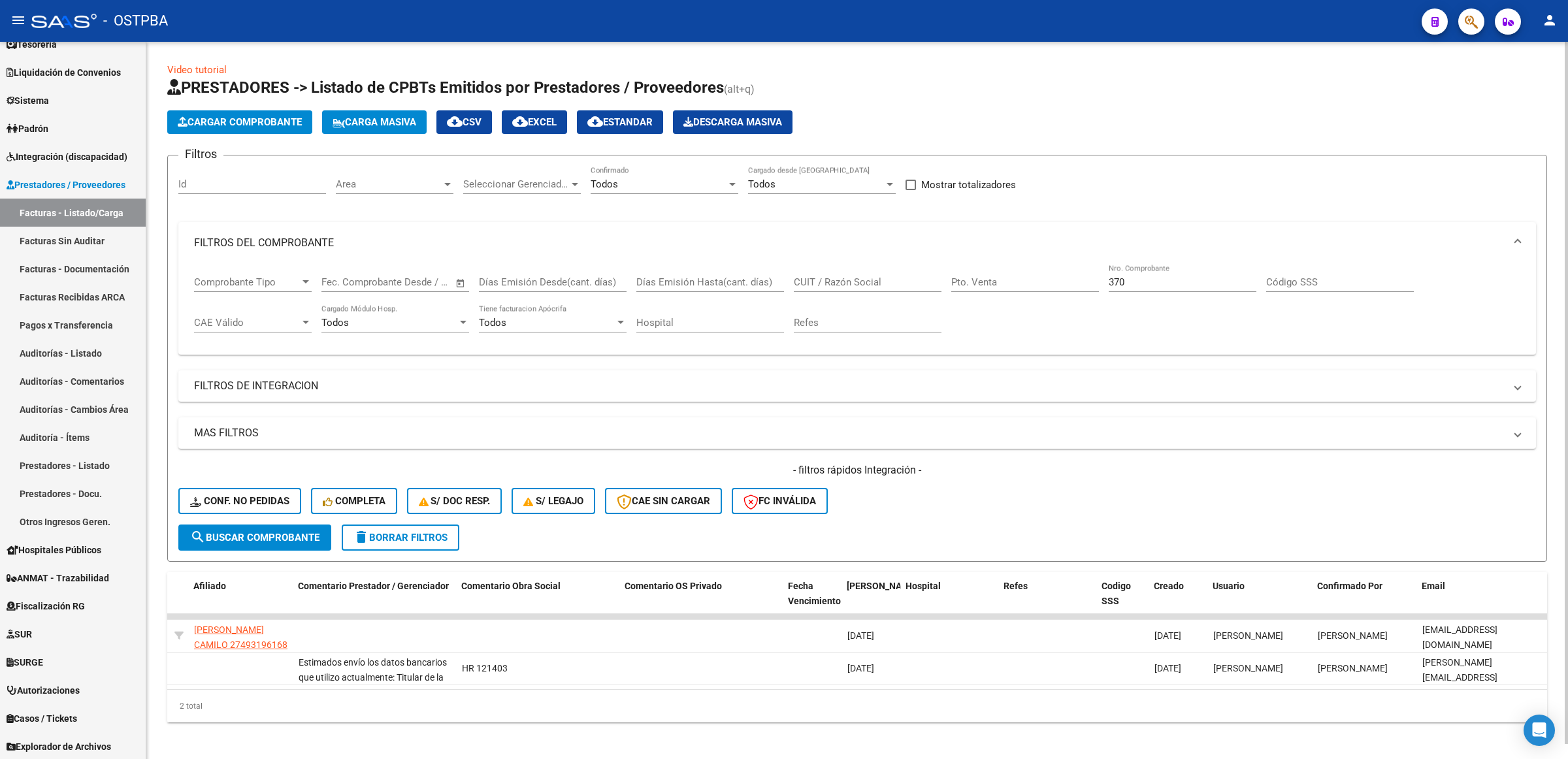
click at [400, 545] on button "delete Borrar Filtros" at bounding box center [400, 538] width 118 height 26
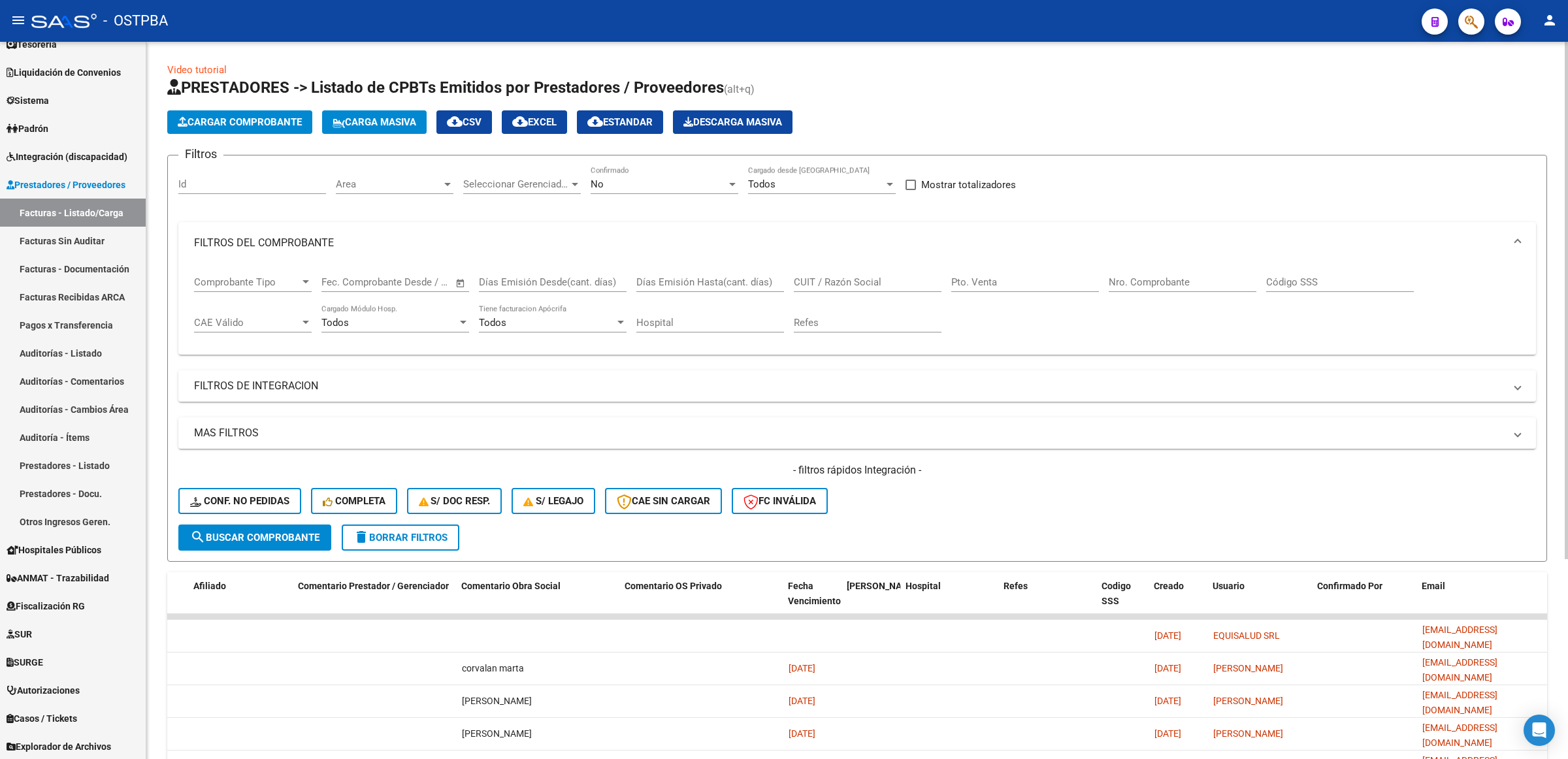
click at [643, 182] on div "No" at bounding box center [658, 184] width 136 height 12
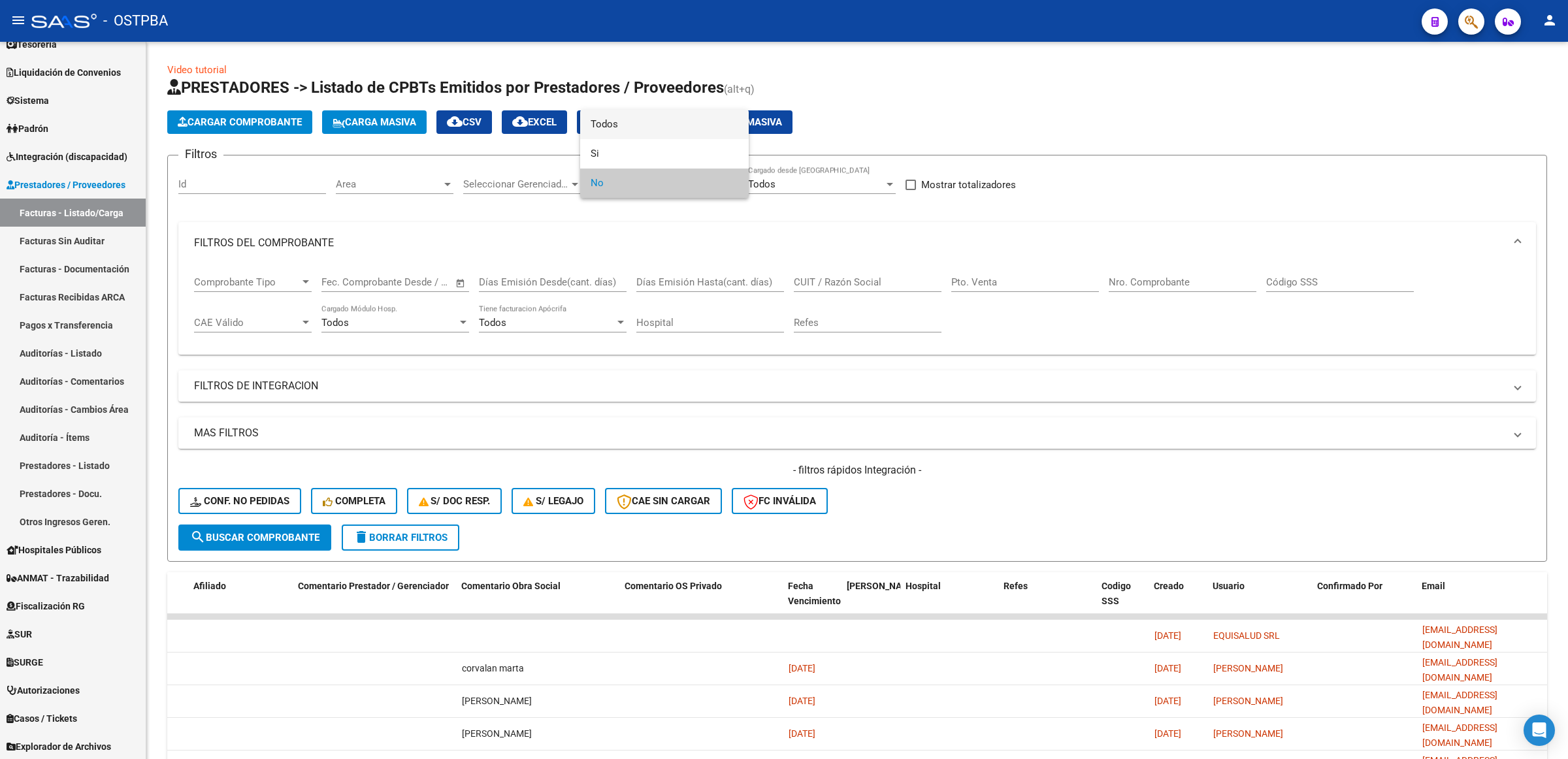
click at [643, 119] on span "Todos" at bounding box center [664, 125] width 147 height 29
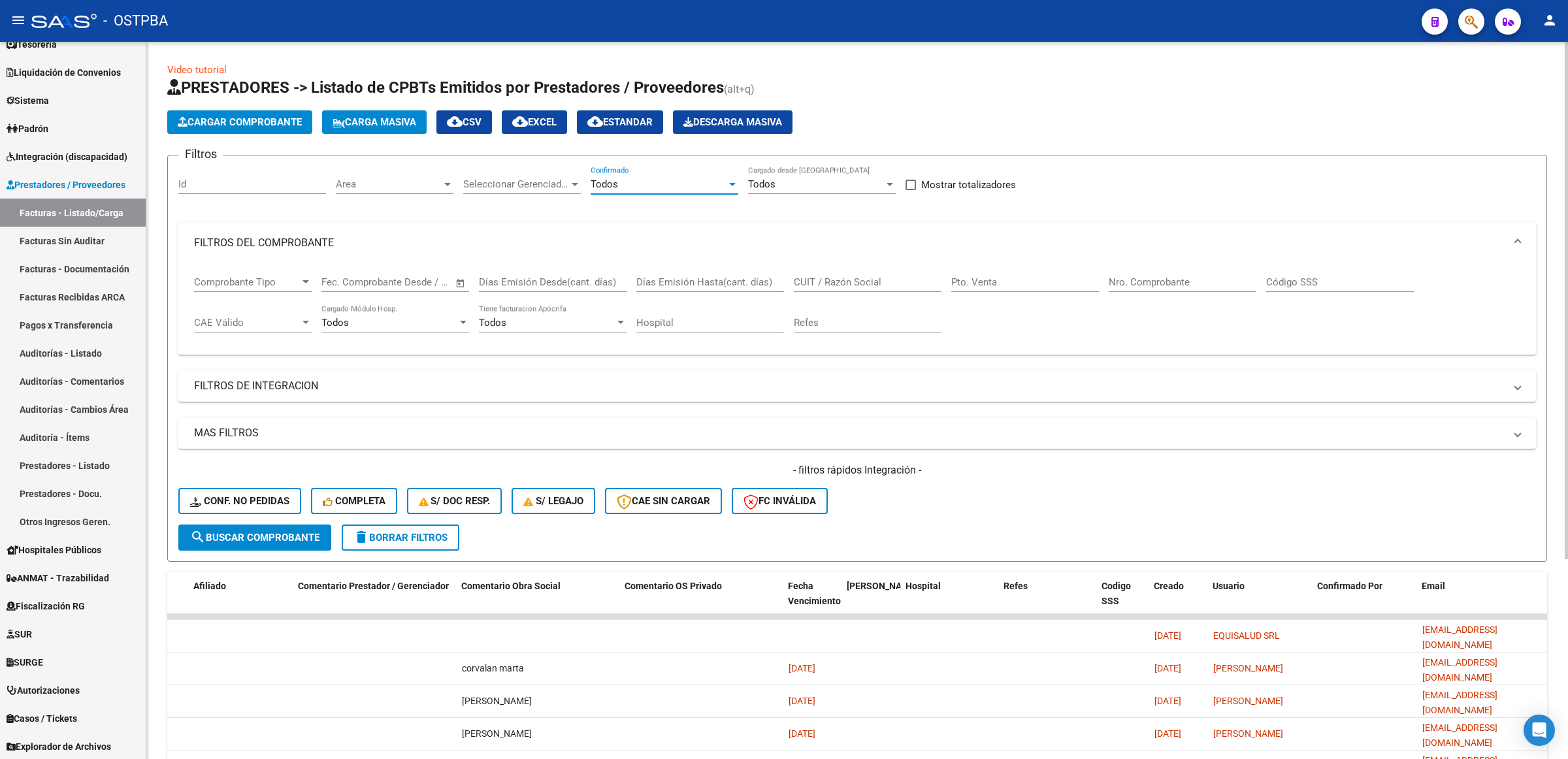
click at [1144, 278] on input "Nro. Comprobante" at bounding box center [1183, 282] width 147 height 12
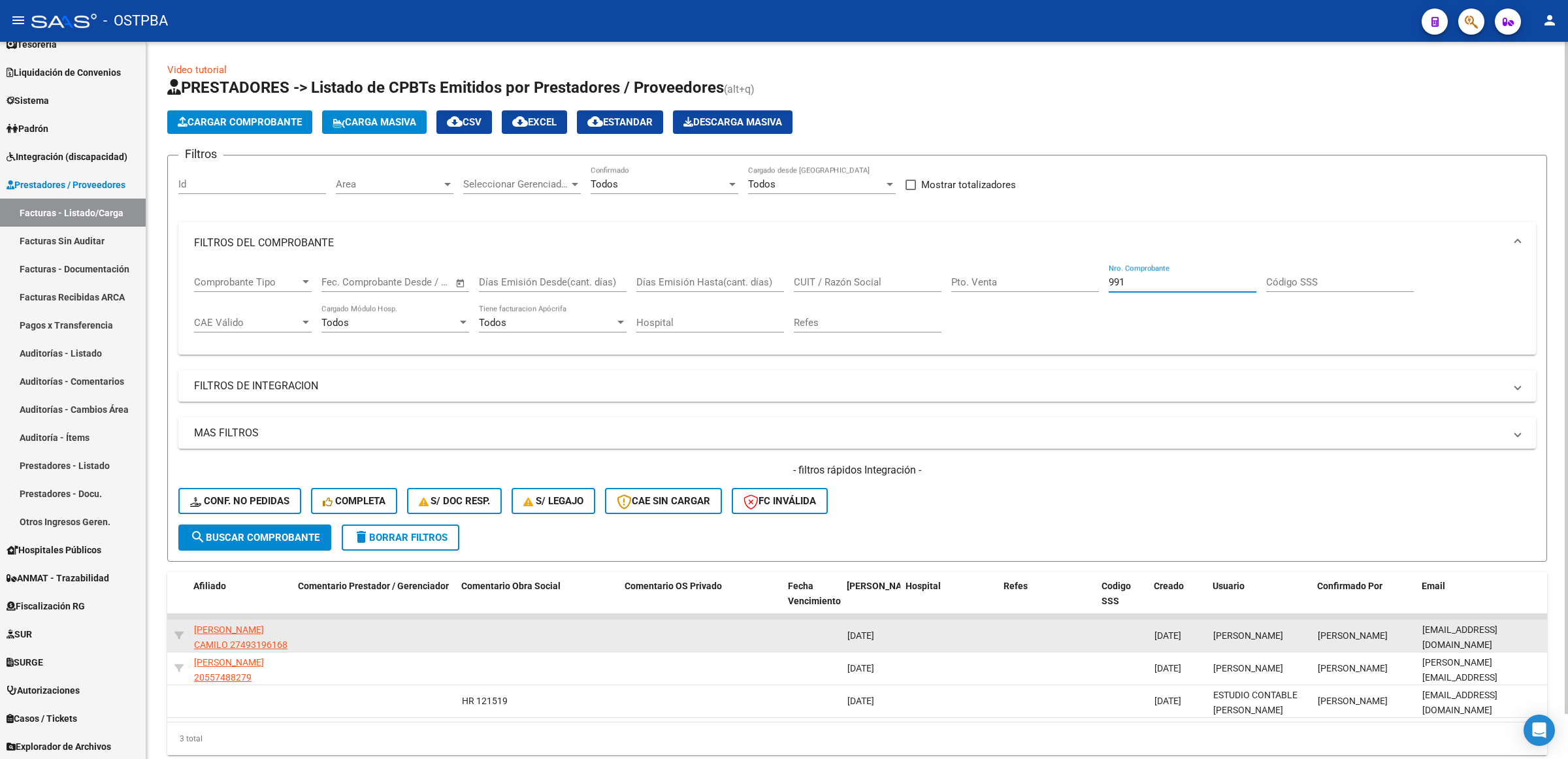
type input "991"
drag, startPoint x: 1413, startPoint y: 632, endPoint x: 1530, endPoint y: 634, distance: 117.0
copy div "[EMAIL_ADDRESS][DOMAIN_NAME]"
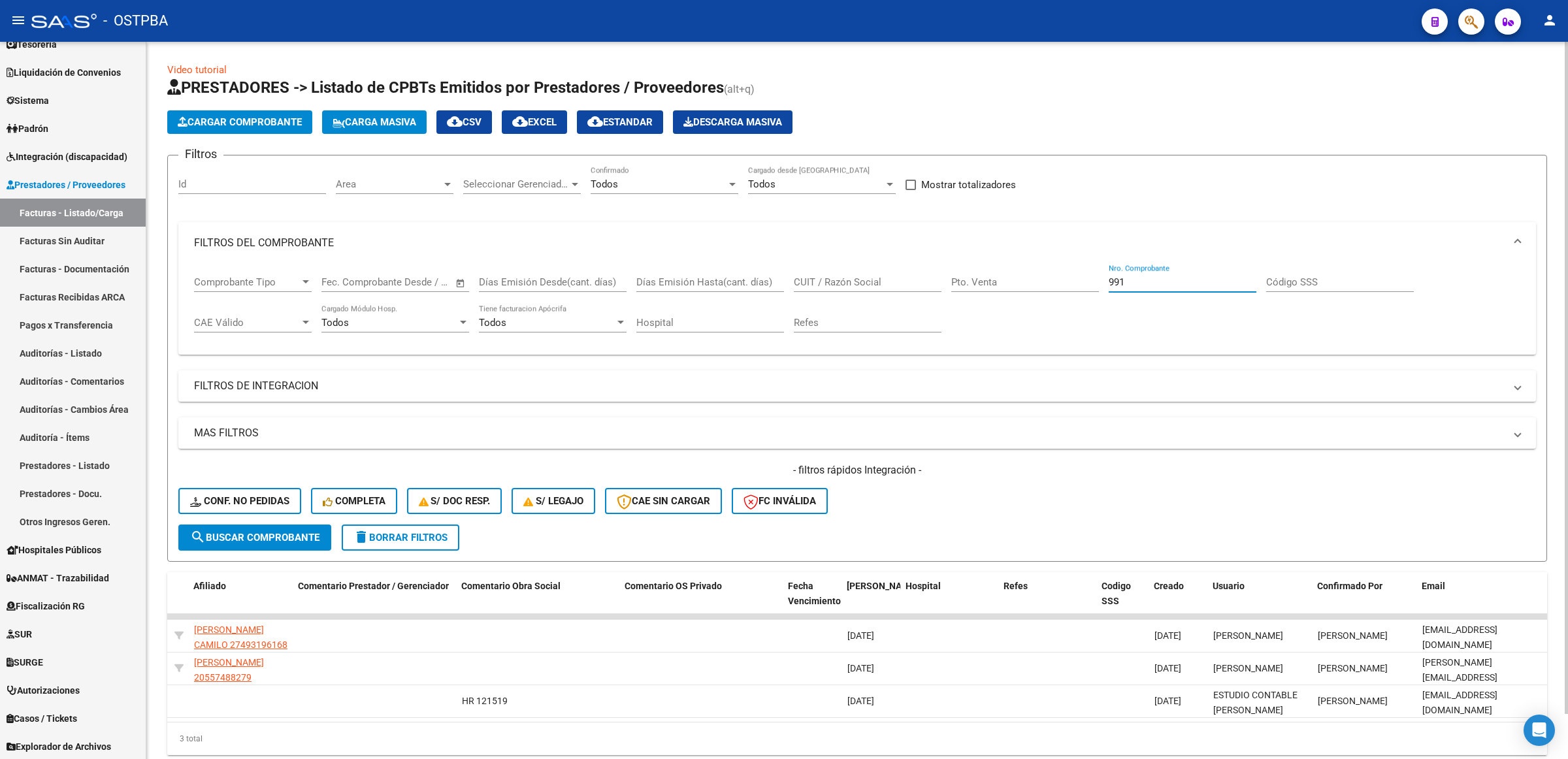
drag, startPoint x: 1160, startPoint y: 285, endPoint x: 1050, endPoint y: 283, distance: 110.0
click at [1050, 283] on div "Comprobante Tipo Comprobante Tipo Start date – End date Fec. Comprobante Desde …" at bounding box center [857, 304] width 1326 height 81
click at [399, 541] on button "delete Borrar Filtros" at bounding box center [400, 538] width 118 height 26
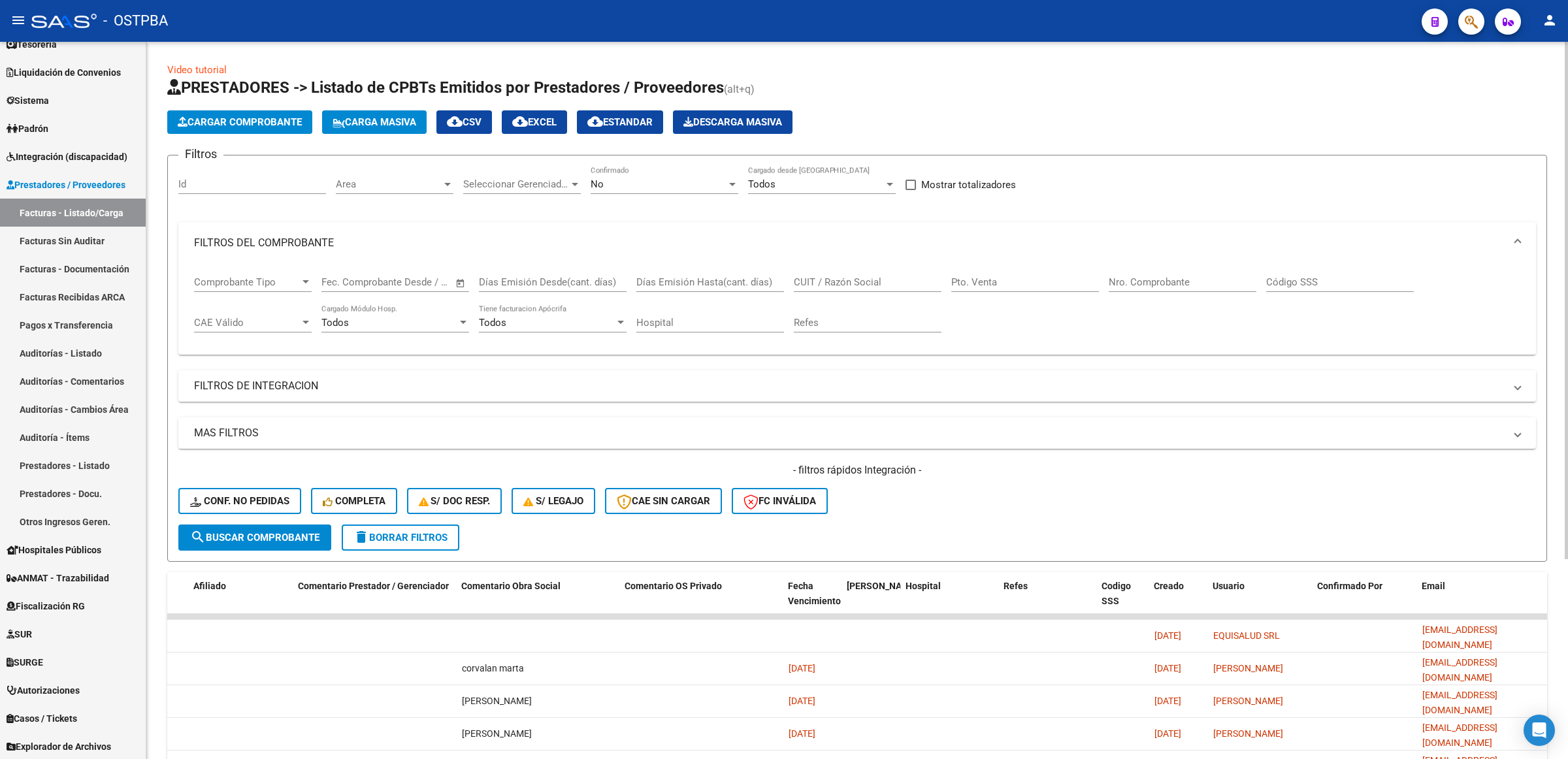
click at [691, 180] on div "No" at bounding box center [658, 184] width 136 height 12
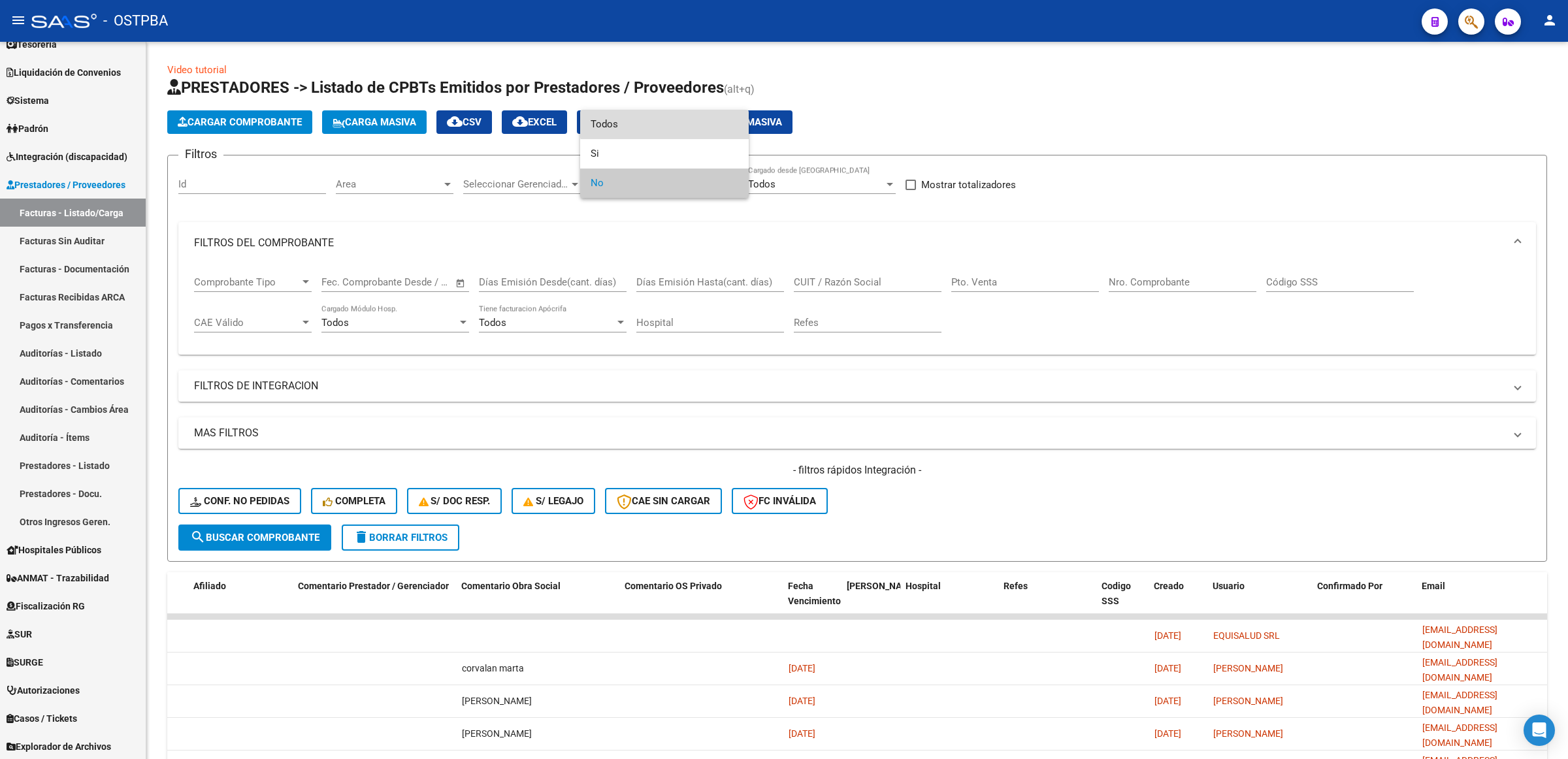
click at [671, 118] on span "Todos" at bounding box center [664, 125] width 147 height 29
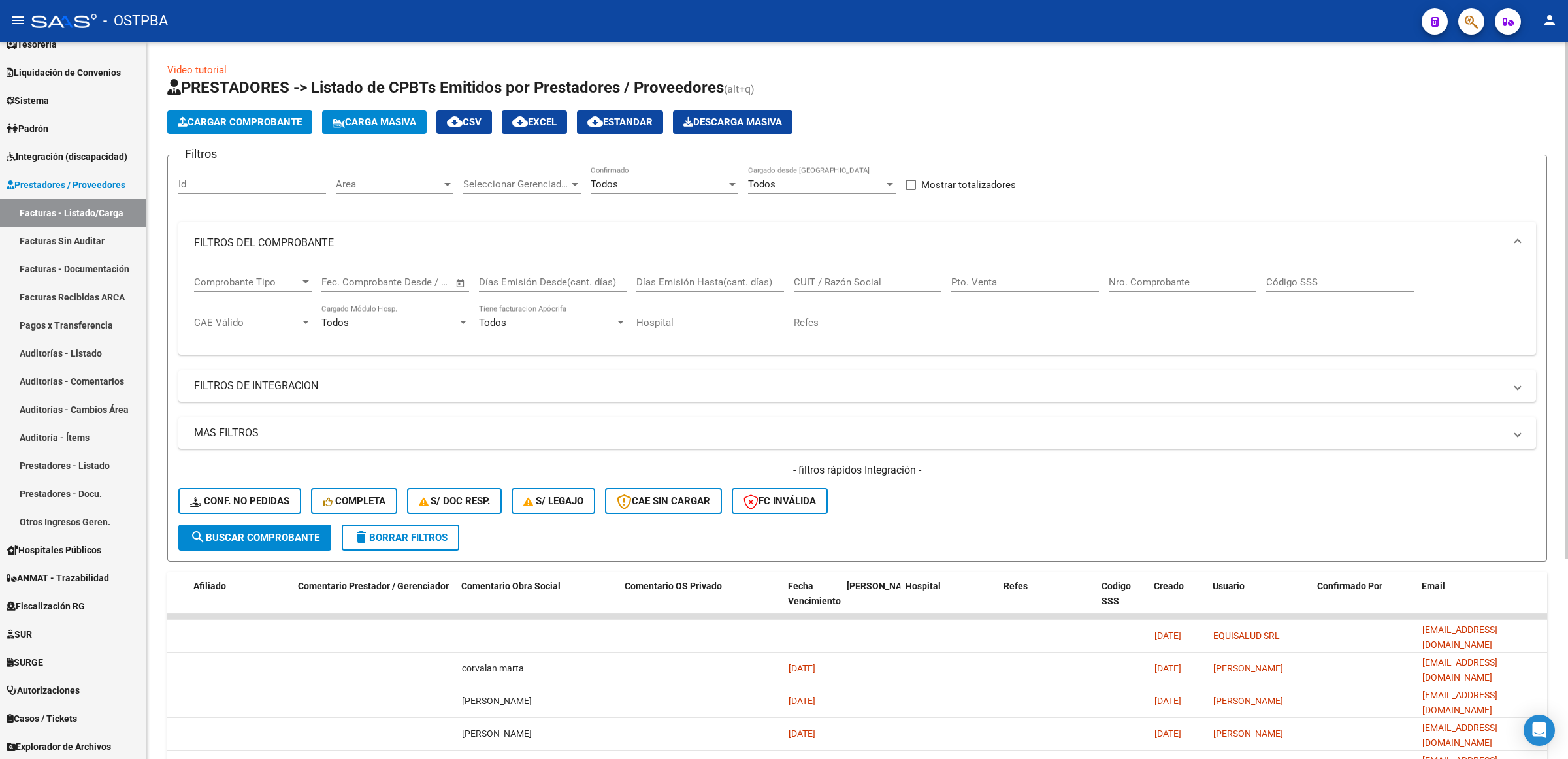
click at [1180, 286] on div "Nro. Comprobante" at bounding box center [1183, 278] width 147 height 28
type input "3468"
click at [291, 532] on span "search Buscar Comprobante" at bounding box center [255, 537] width 129 height 12
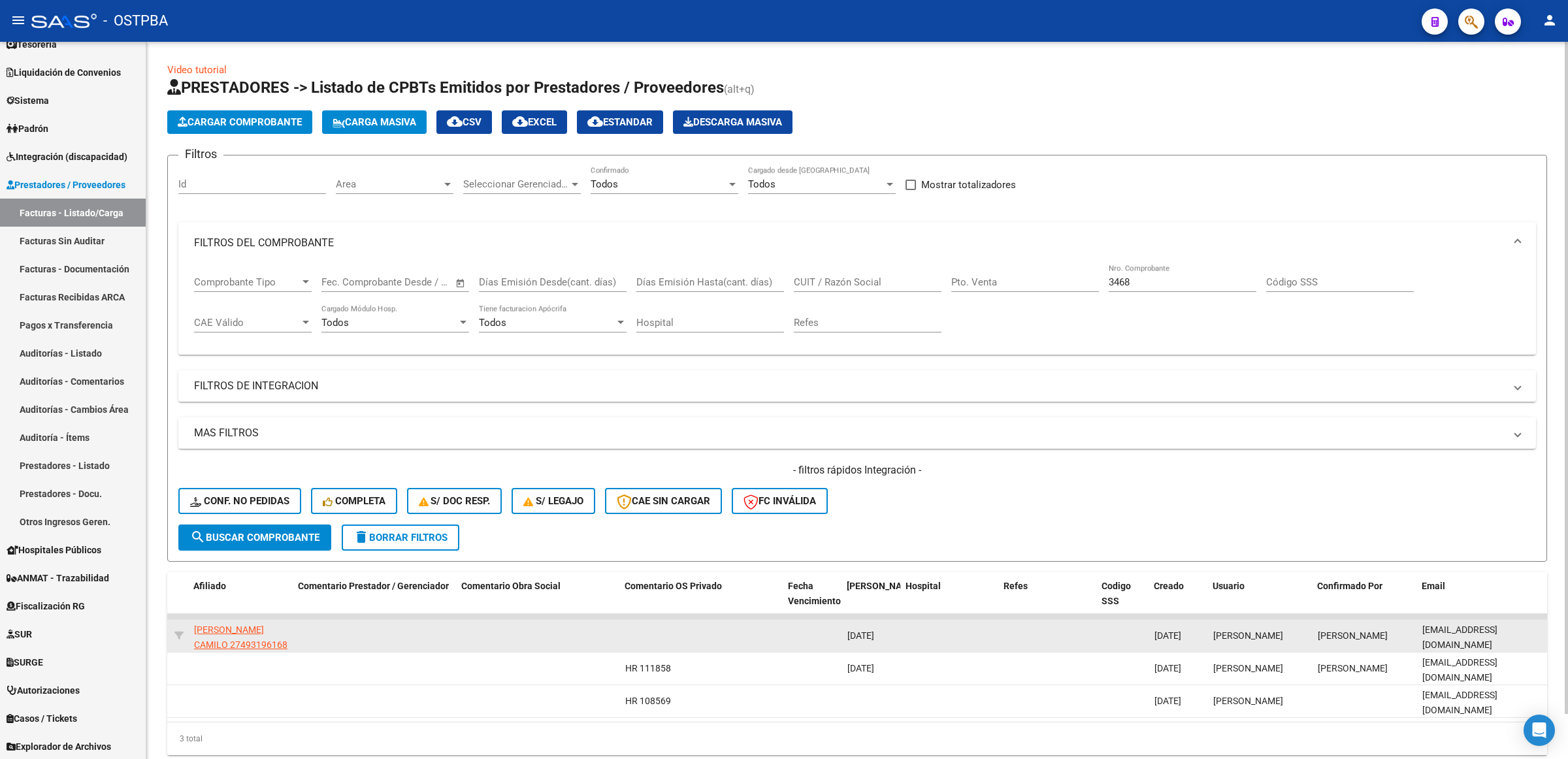
drag, startPoint x: 1418, startPoint y: 634, endPoint x: 1542, endPoint y: 632, distance: 124.0
click at [1542, 632] on datatable-body-cell "[EMAIL_ADDRESS][DOMAIN_NAME]" at bounding box center [1482, 636] width 131 height 32
copy span "[EMAIL_ADDRESS][DOMAIN_NAME]"
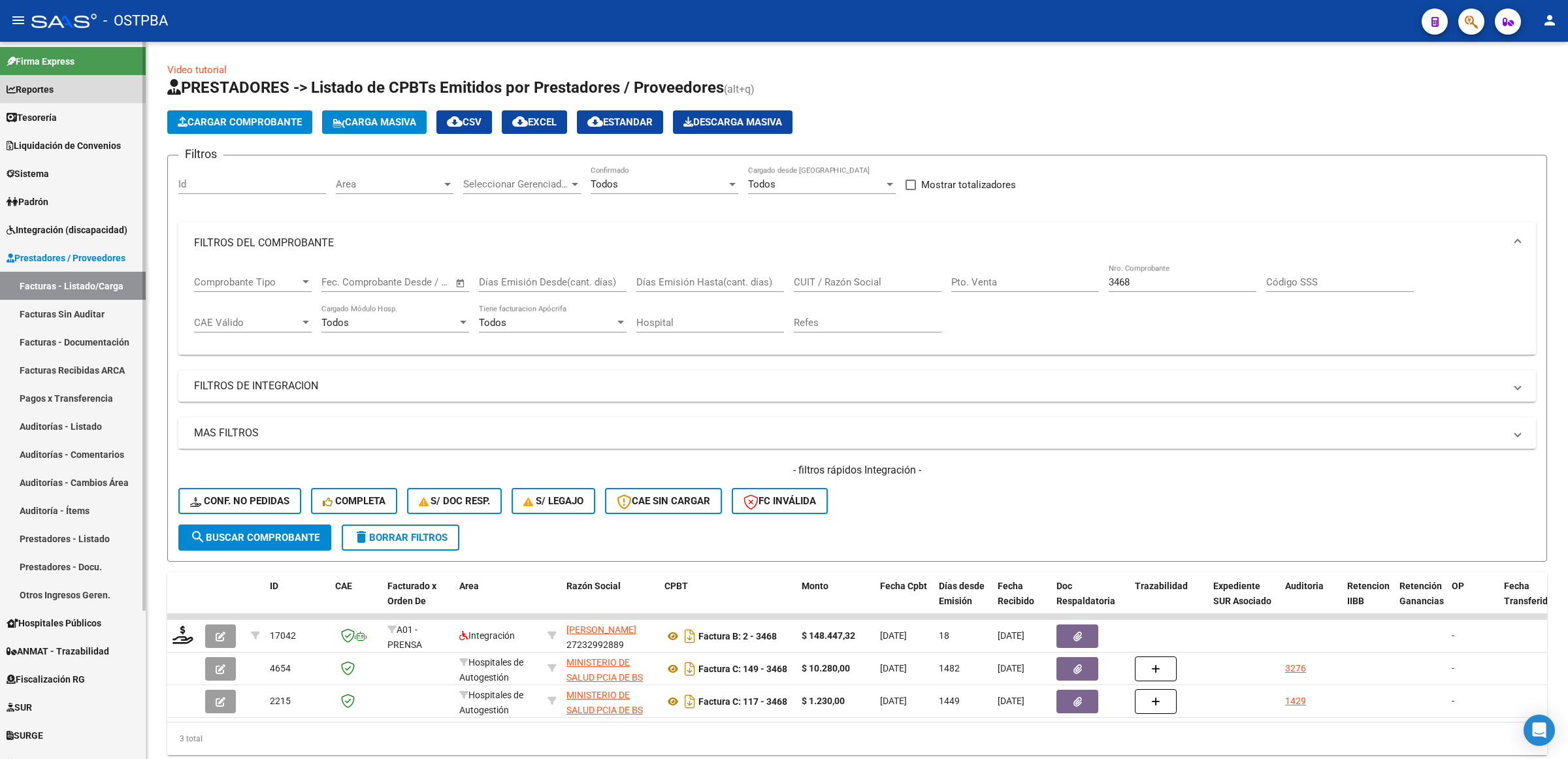
click at [69, 99] on link "Reportes" at bounding box center [72, 89] width 145 height 28
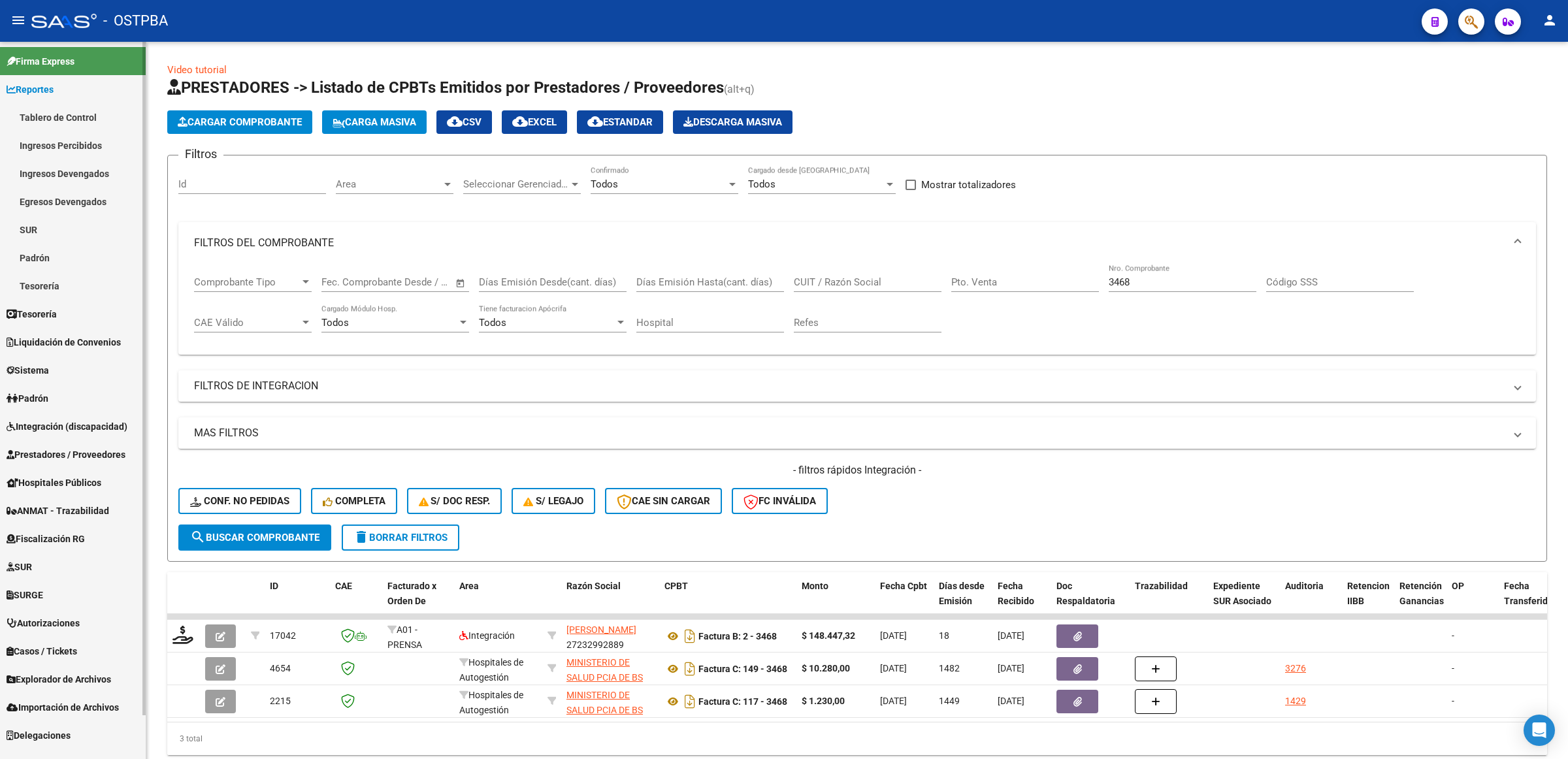
click at [77, 149] on link "Ingresos Percibidos" at bounding box center [72, 145] width 145 height 28
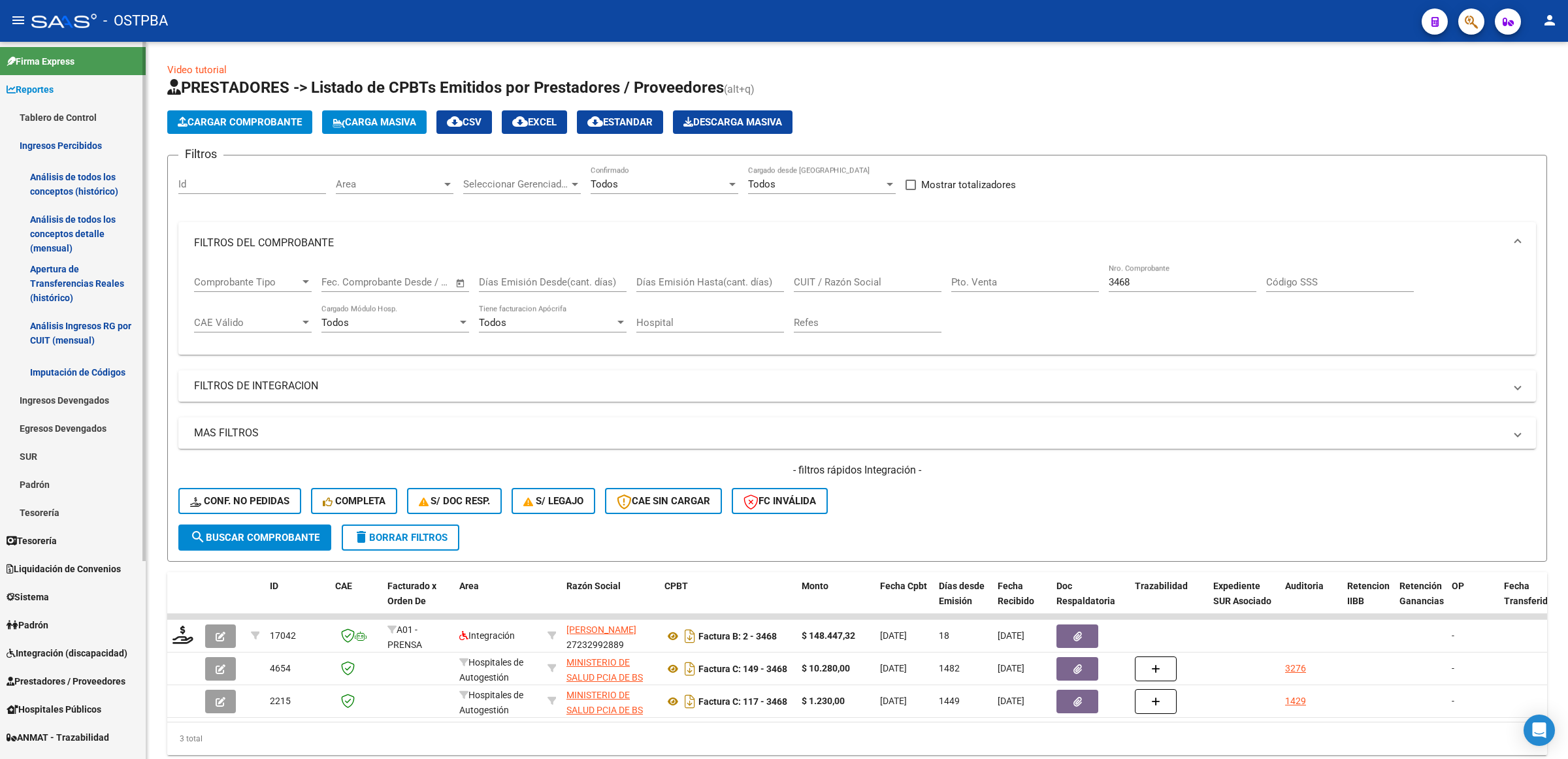
click at [82, 226] on link "Análisis de todos los conceptos detalle (mensual)" at bounding box center [72, 234] width 145 height 49
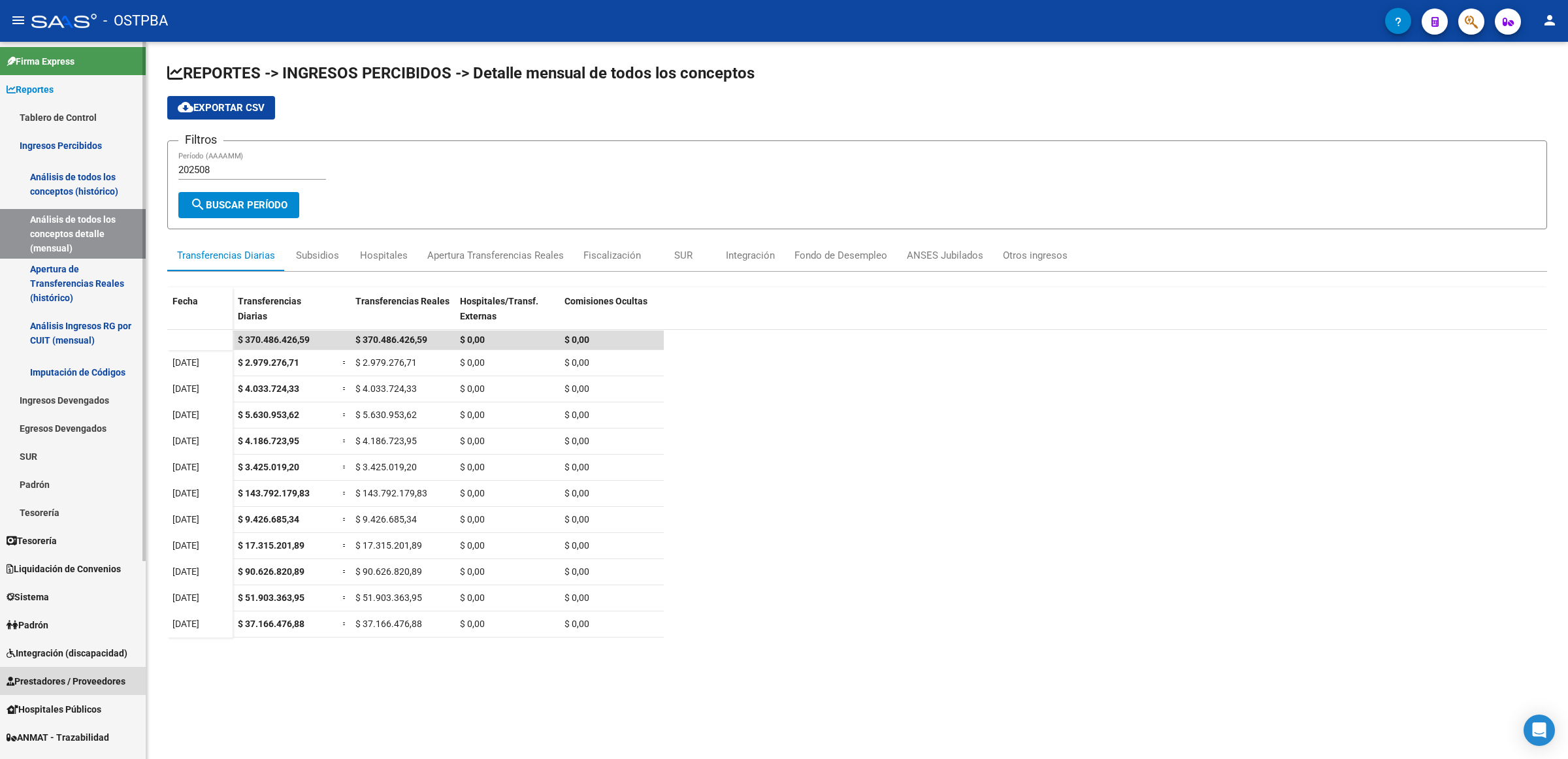
click at [92, 676] on span "Prestadores / Proveedores" at bounding box center [65, 681] width 119 height 15
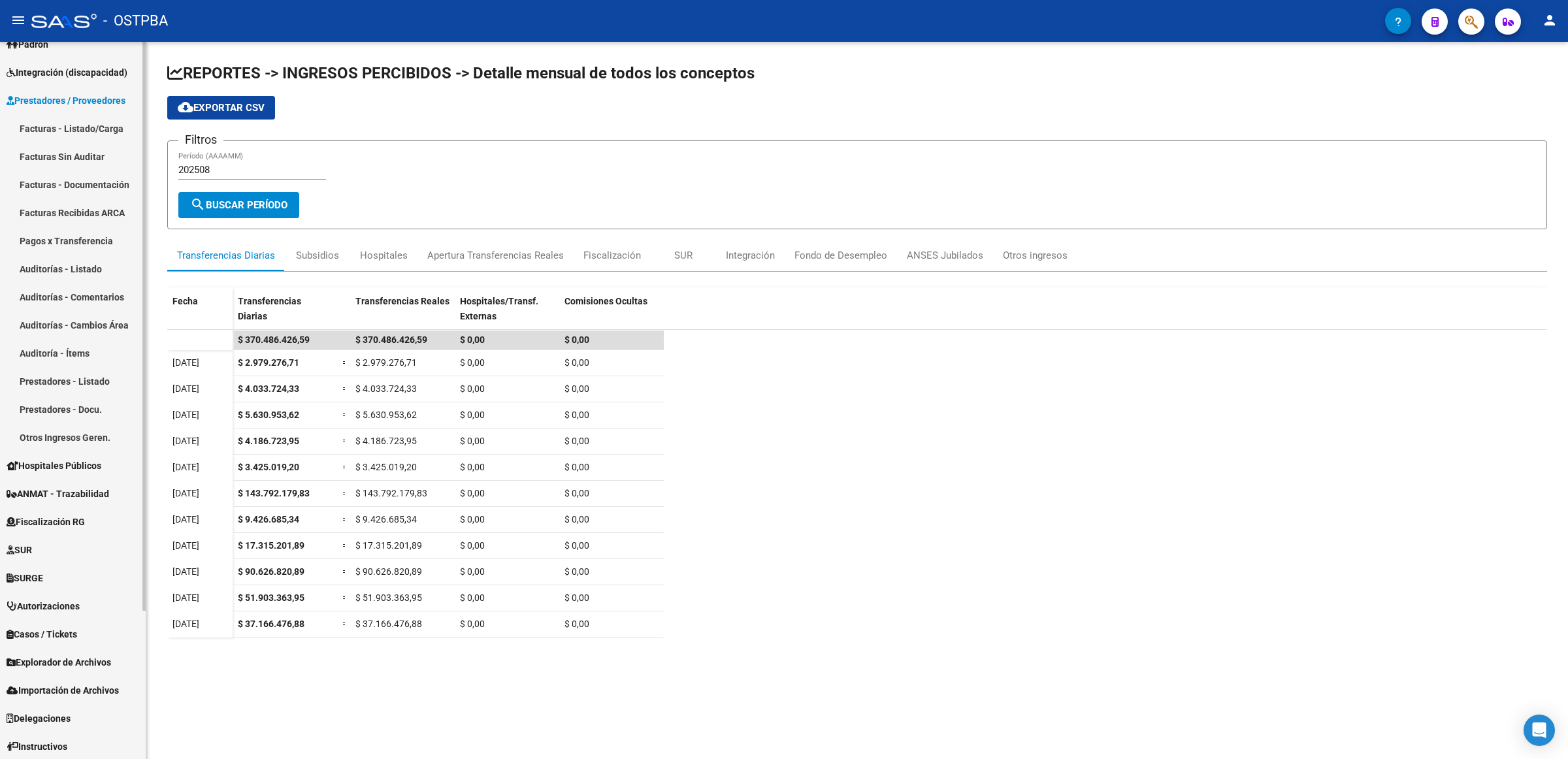
scroll to position [186, 0]
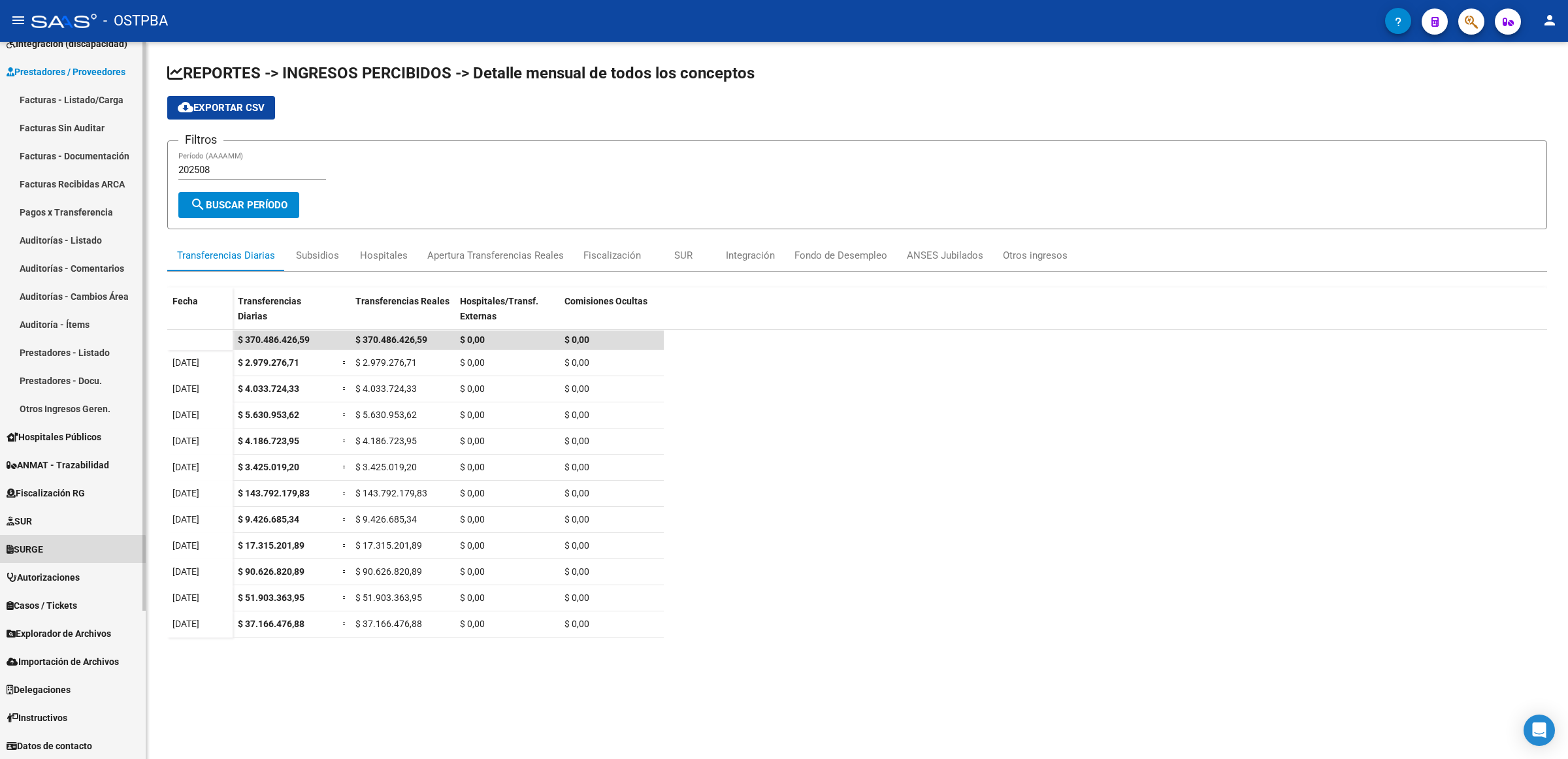
click at [43, 553] on span "SURGE" at bounding box center [24, 549] width 37 height 15
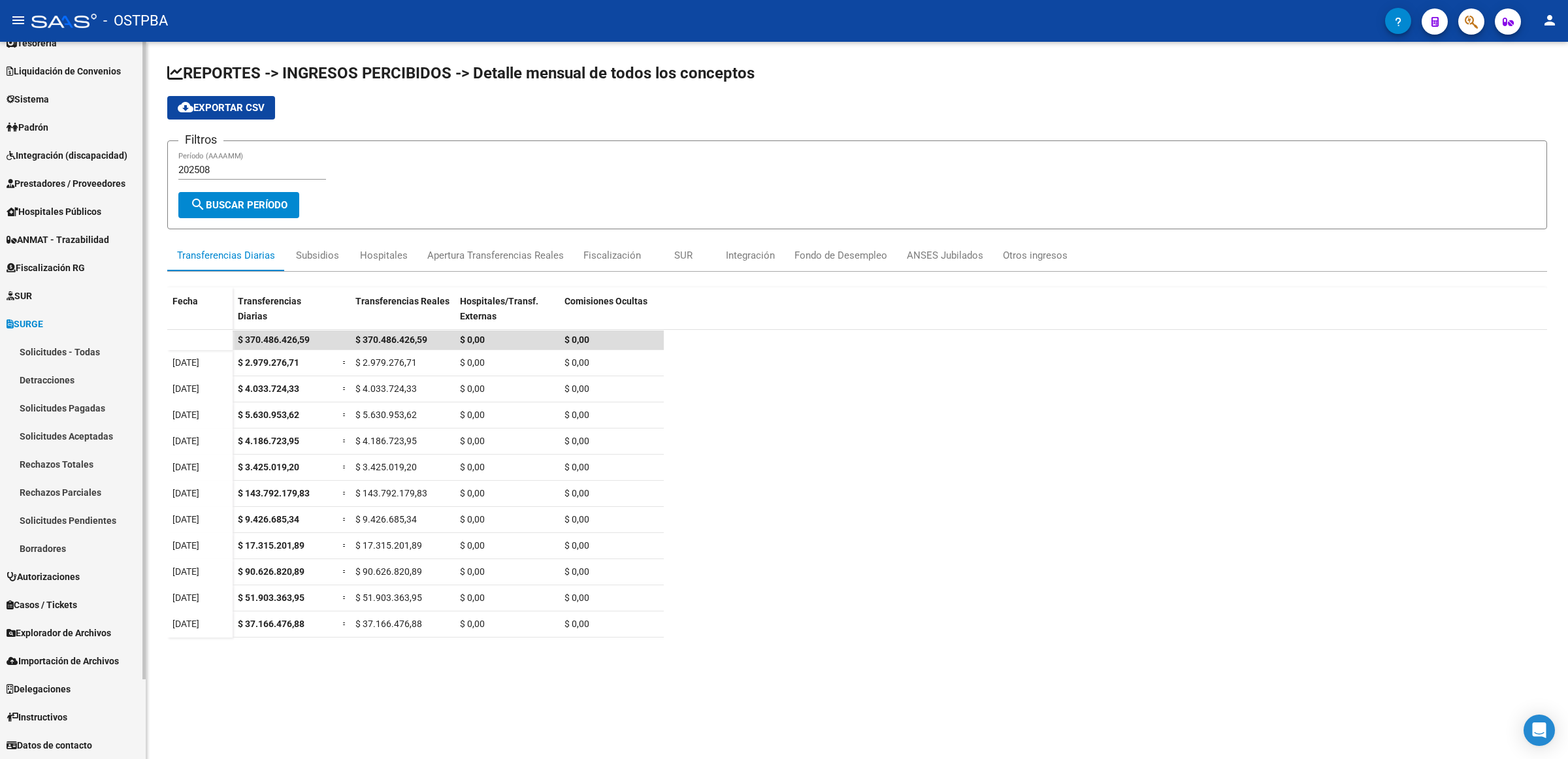
scroll to position [73, 0]
click at [106, 348] on link "Solicitudes - Todas" at bounding box center [72, 353] width 145 height 28
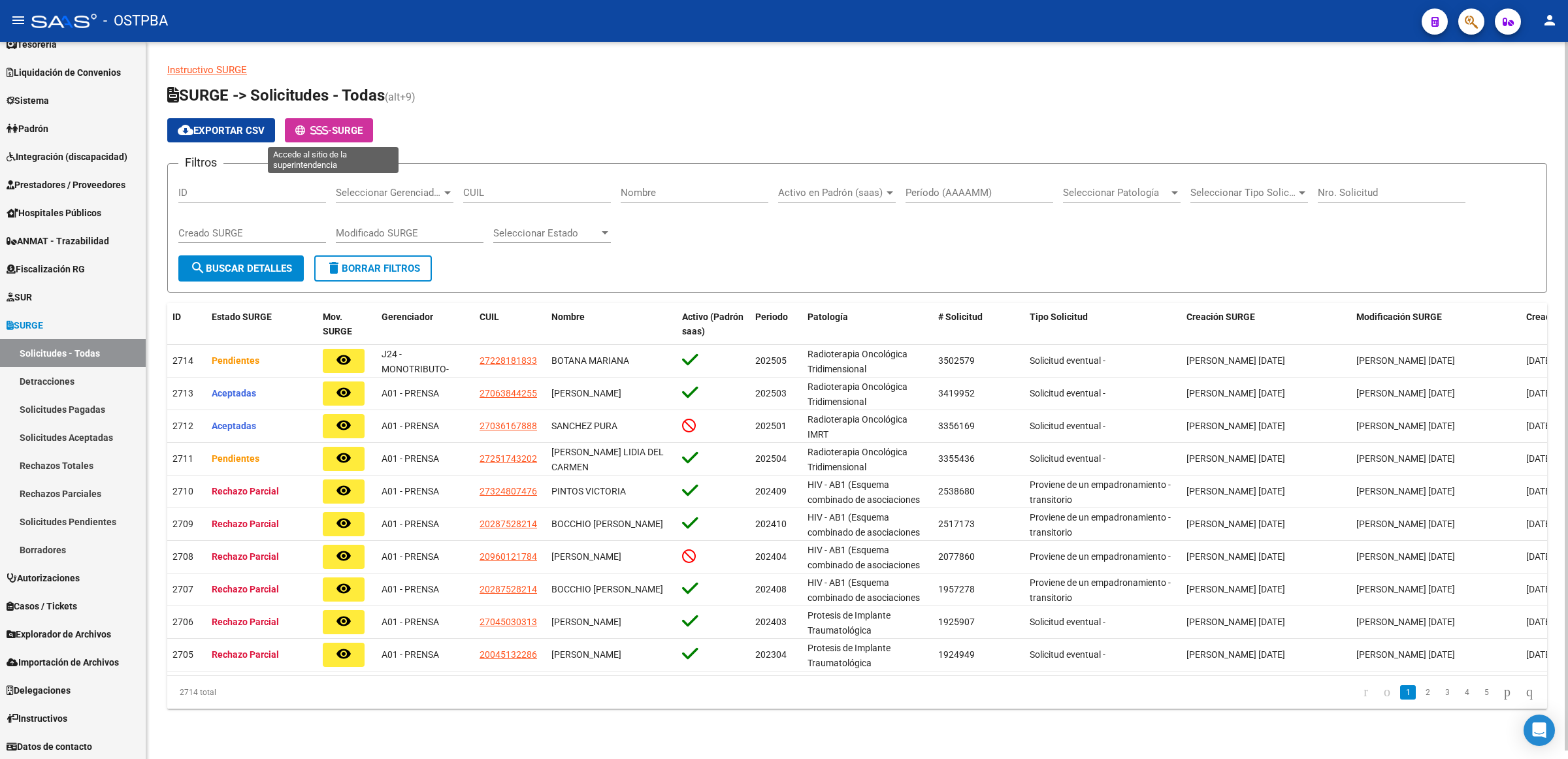
click at [332, 129] on span "-" at bounding box center [313, 130] width 37 height 12
